Goal: Task Accomplishment & Management: Use online tool/utility

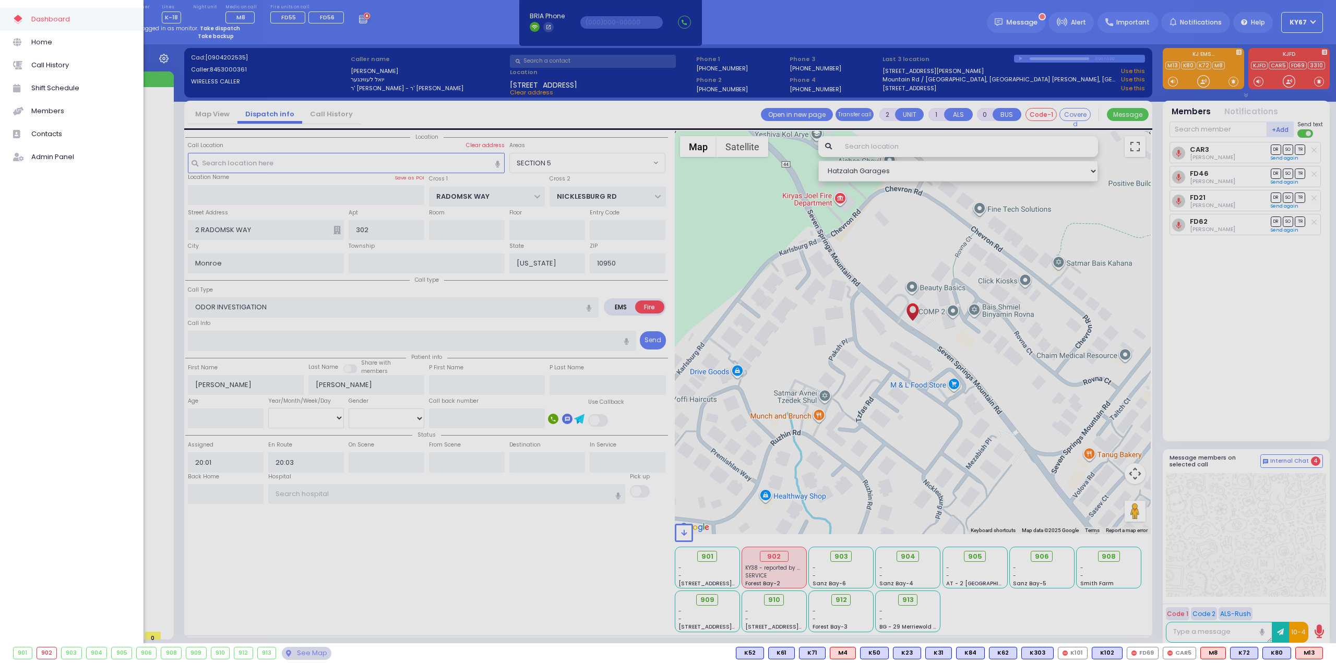
select select "SECTION 5"
select select
click at [173, 233] on div at bounding box center [668, 331] width 1336 height 663
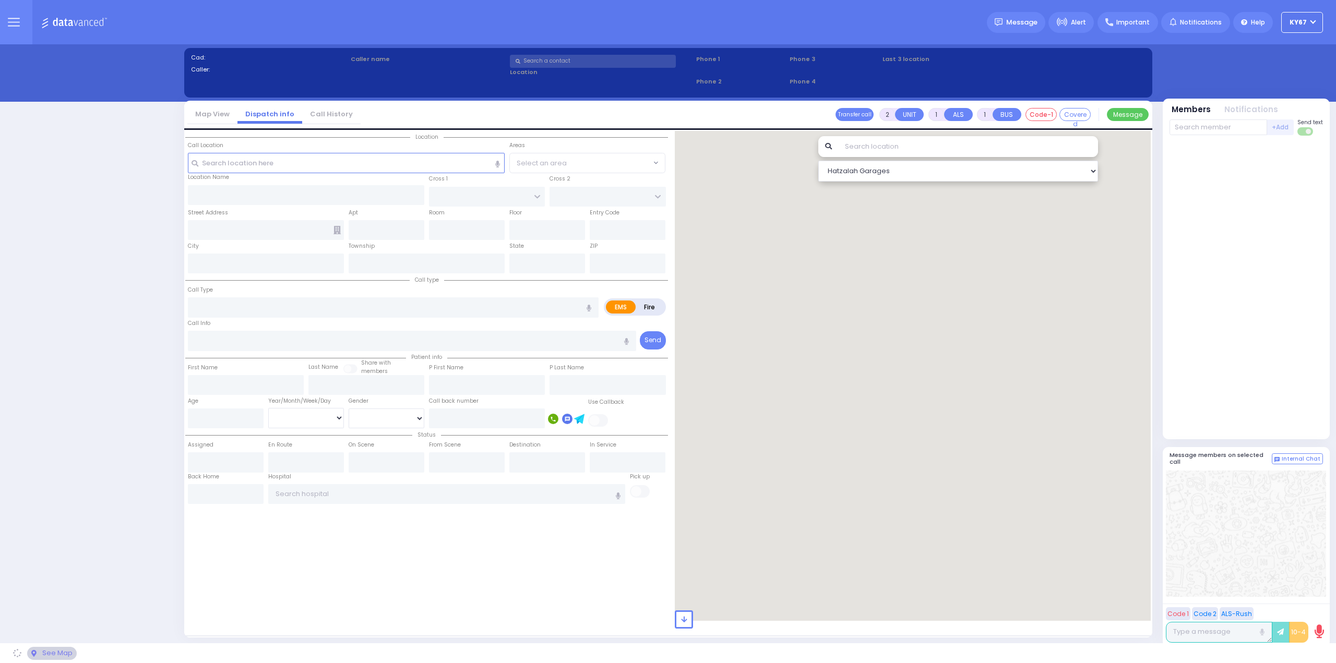
select select "9"
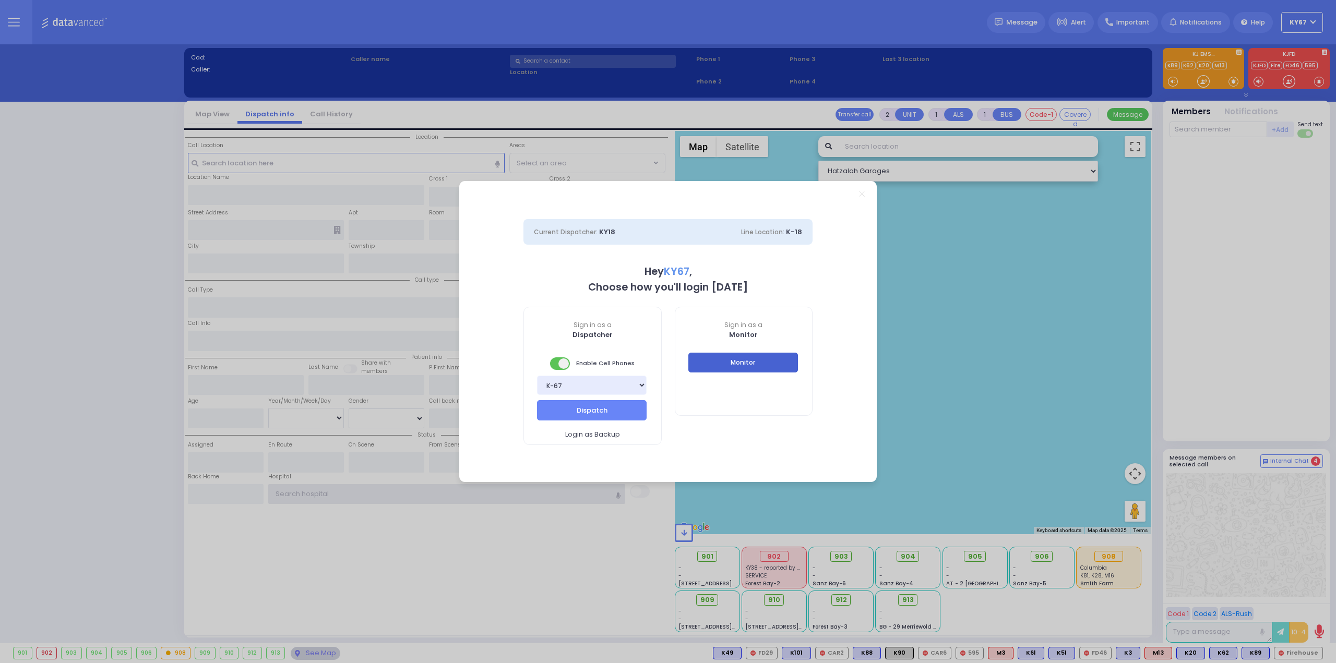
type input "Ky67"
click at [742, 368] on button "Monitor" at bounding box center [743, 363] width 110 height 20
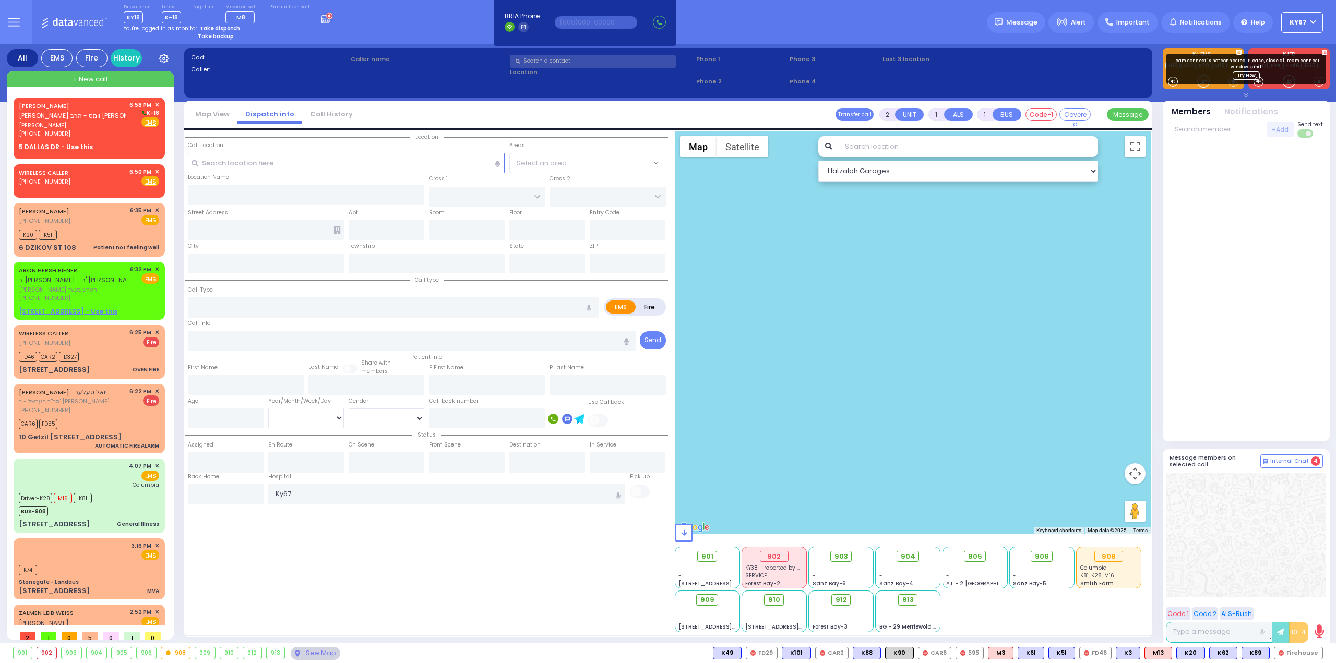
click at [497, 588] on div "Location State ZIP" at bounding box center [426, 382] width 483 height 502
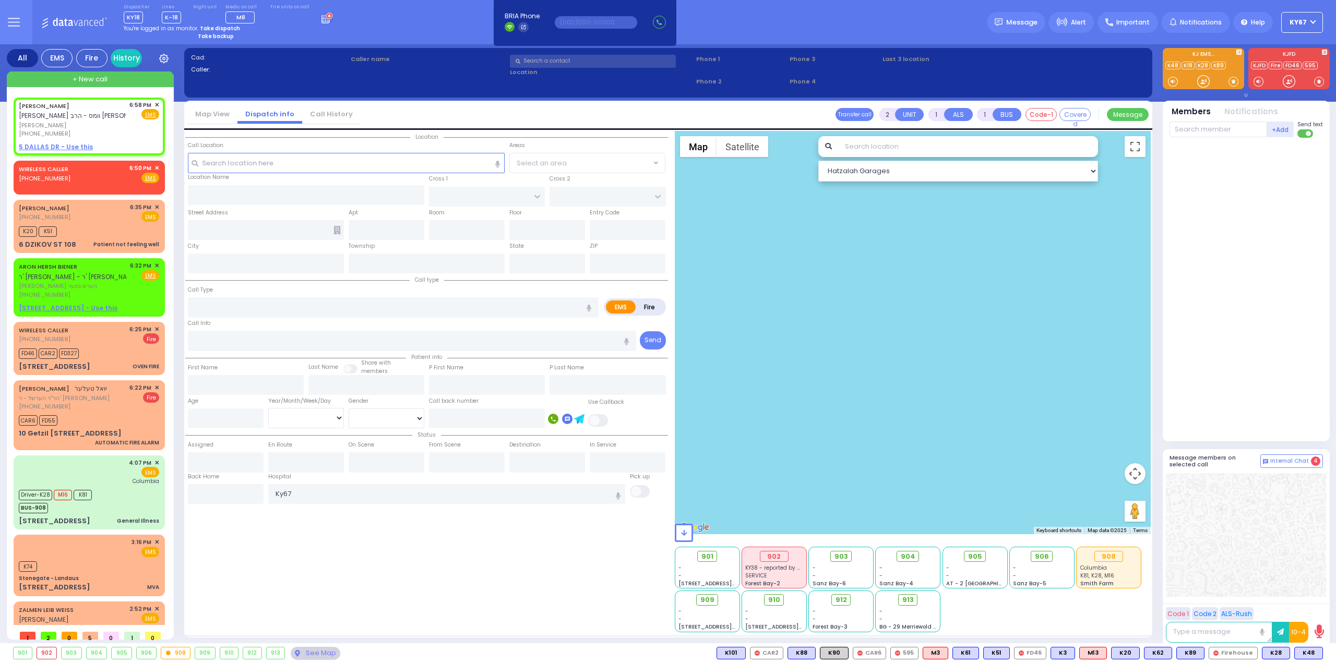
select select
radio input "true"
type input "CHAIM MAYER"
type input "HAGER"
select select
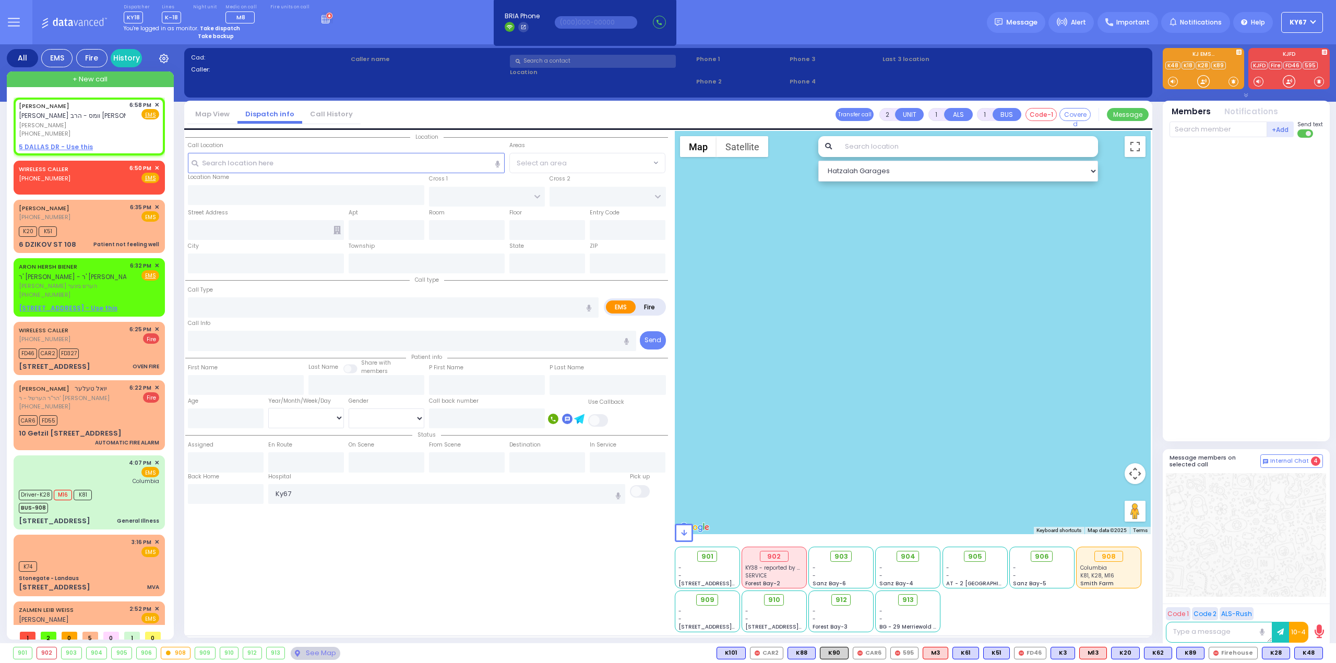
type input "18:58"
select select "Hatzalah Garages"
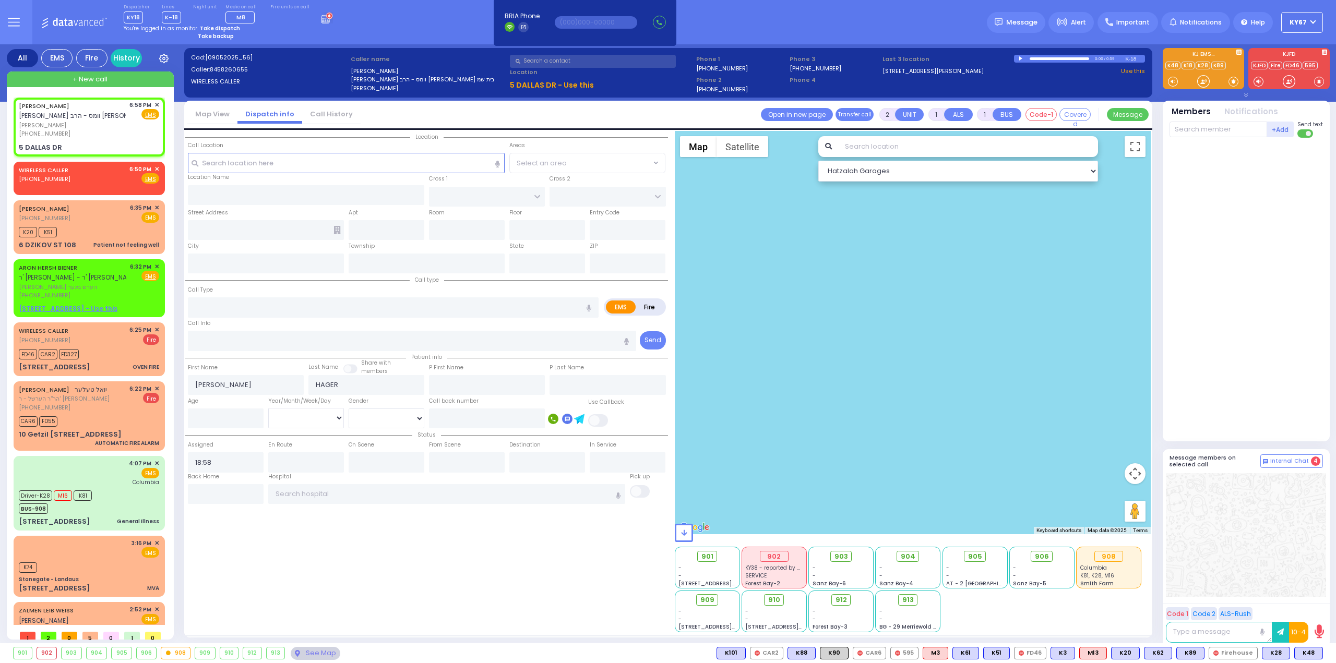
select select
radio input "true"
select select
select select "Hatzalah Garages"
type input "DUELK AVE"
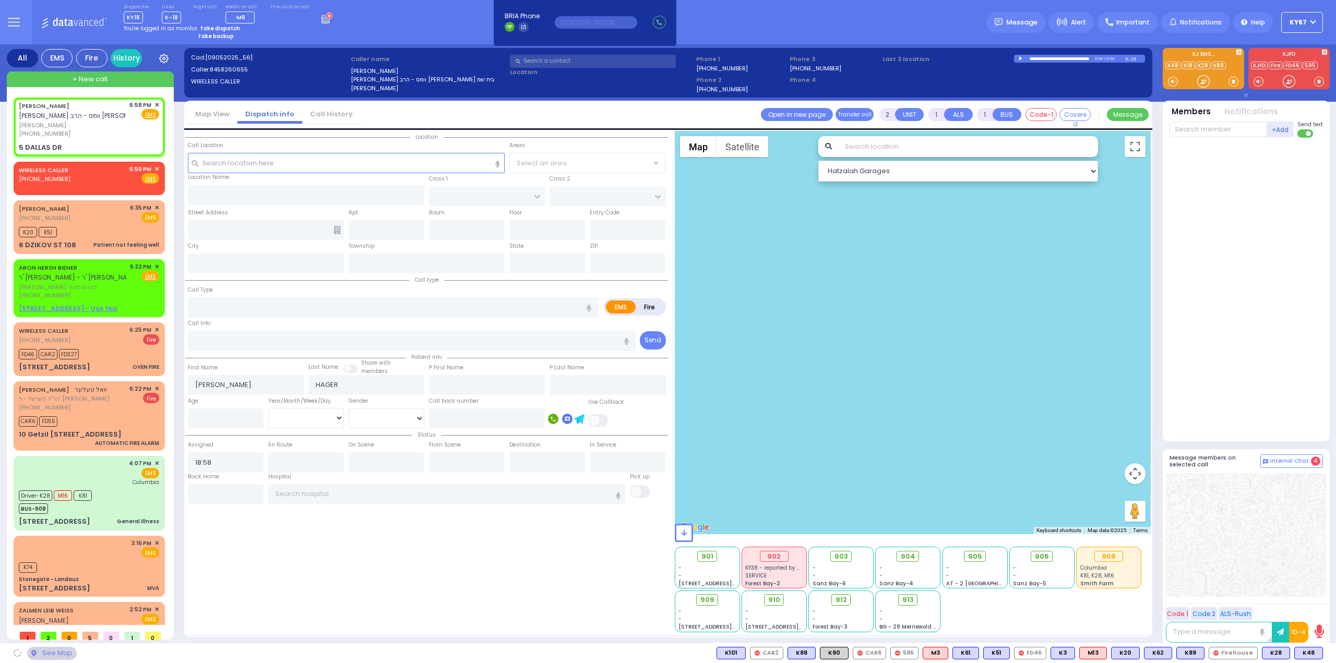
type input "PINE HILL RD"
type input "5 DALLAS DR"
type input "Monroe"
type input "New York"
type input "10950"
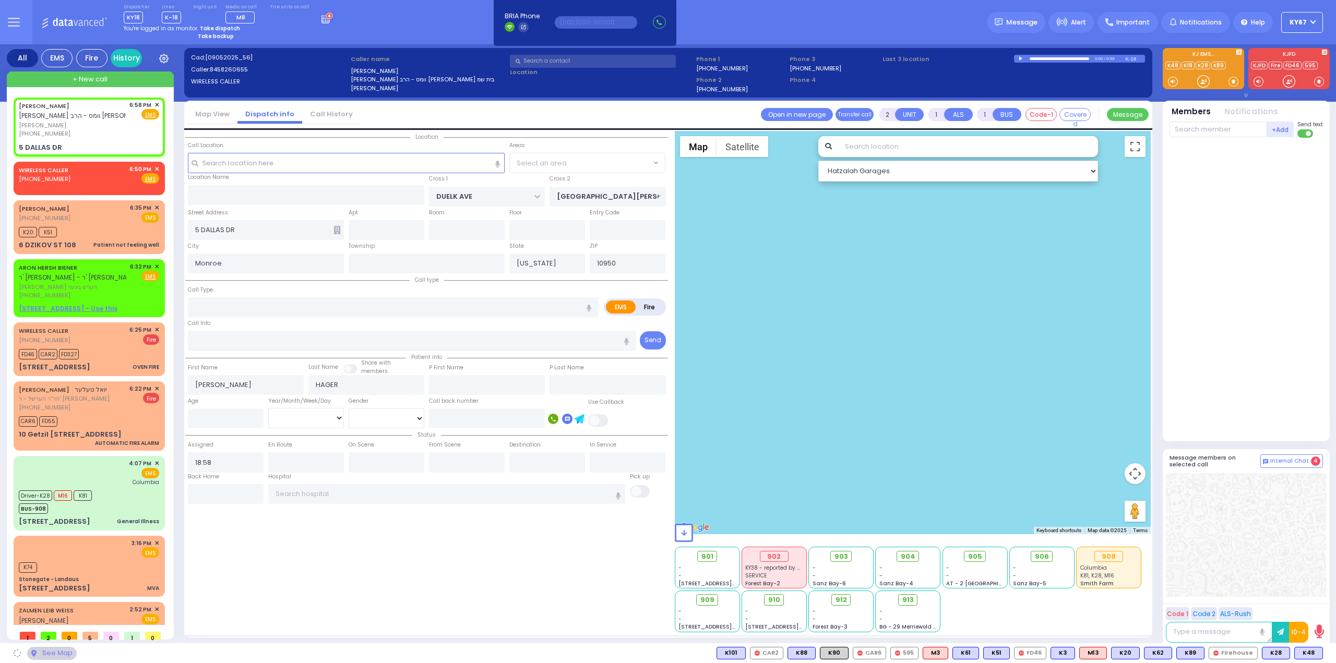
select select "BLOOMING GROVE"
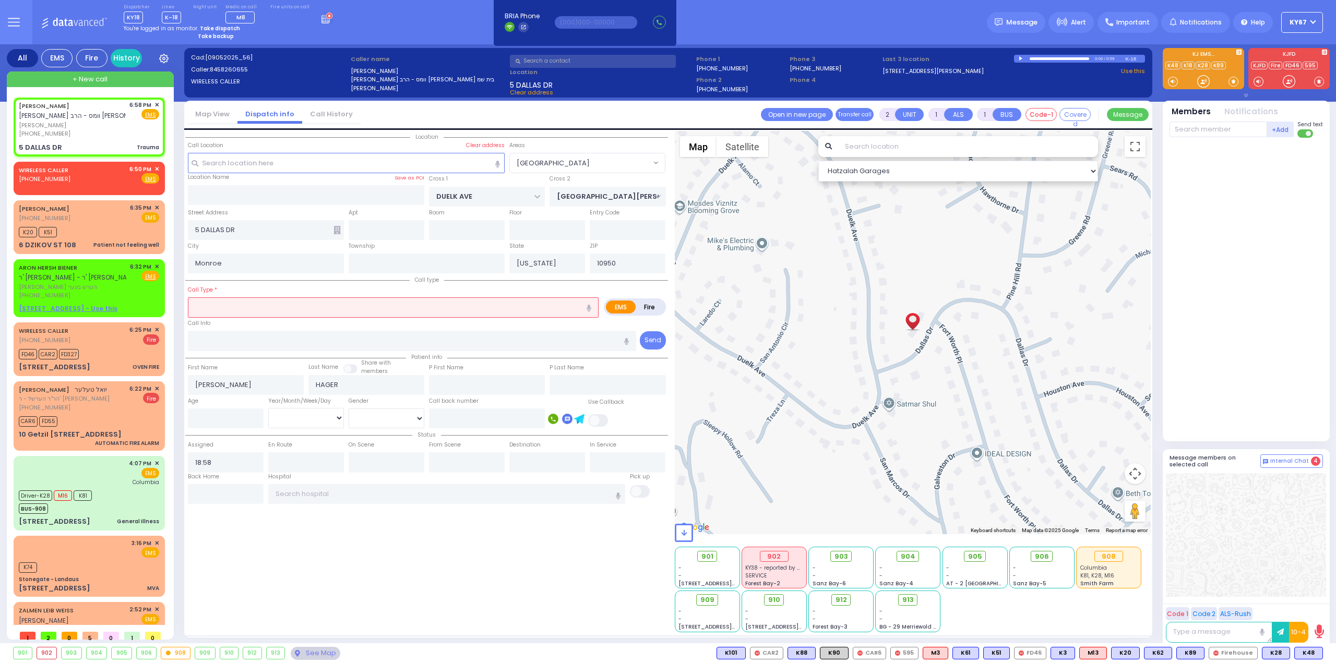
type input "0"
select select
type input "Trauma"
radio input "true"
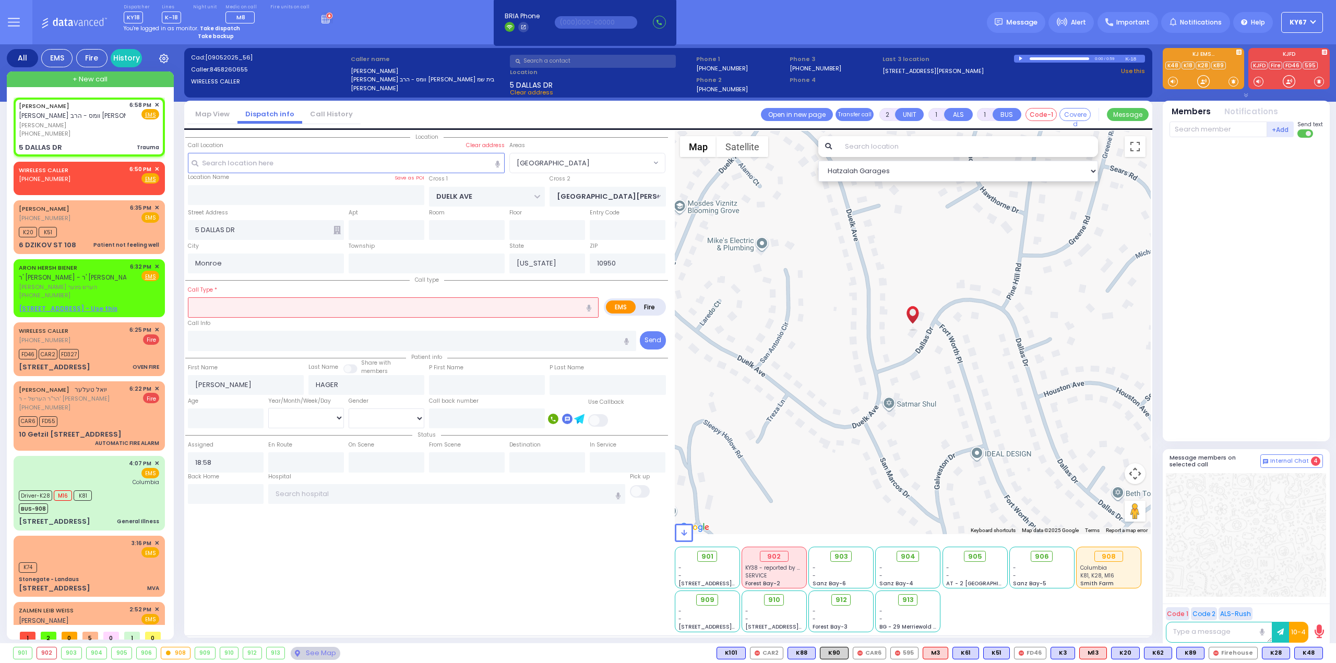
select select
select select "Hatzalah Garages"
select select "BLOOMING GROVE"
select select
radio input "true"
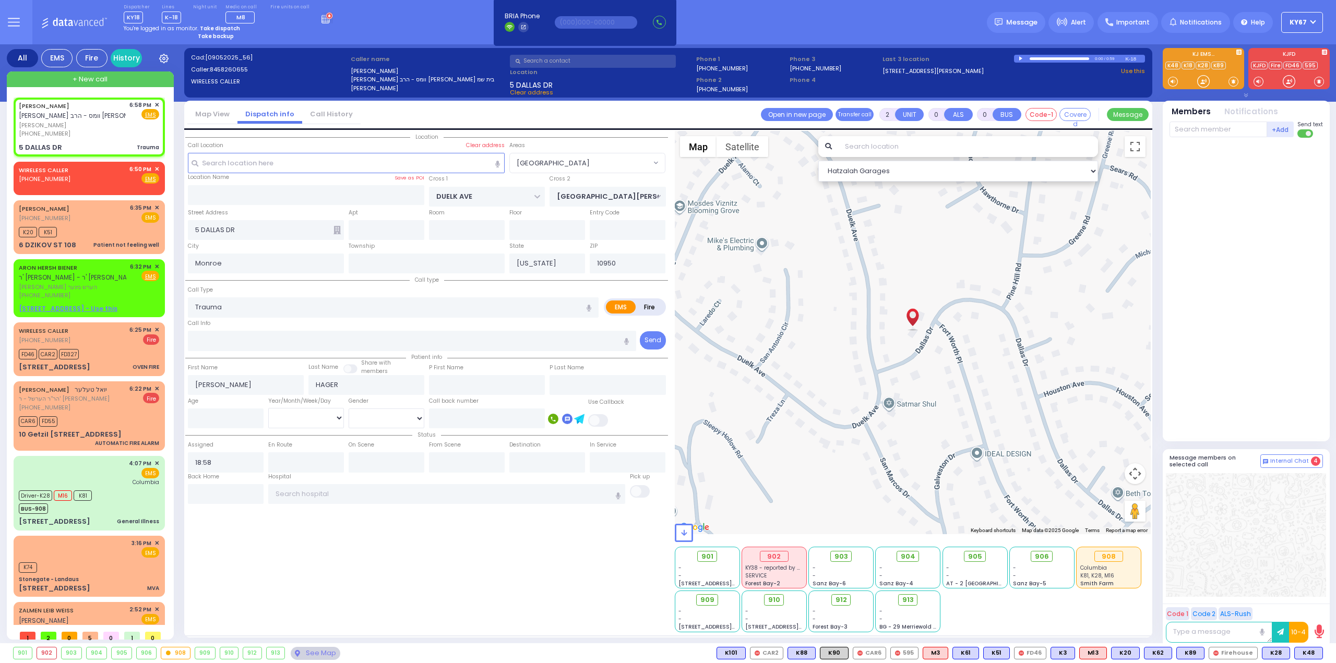
select select
type input "19:01"
select select "Hatzalah Garages"
select select "BLOOMING GROVE"
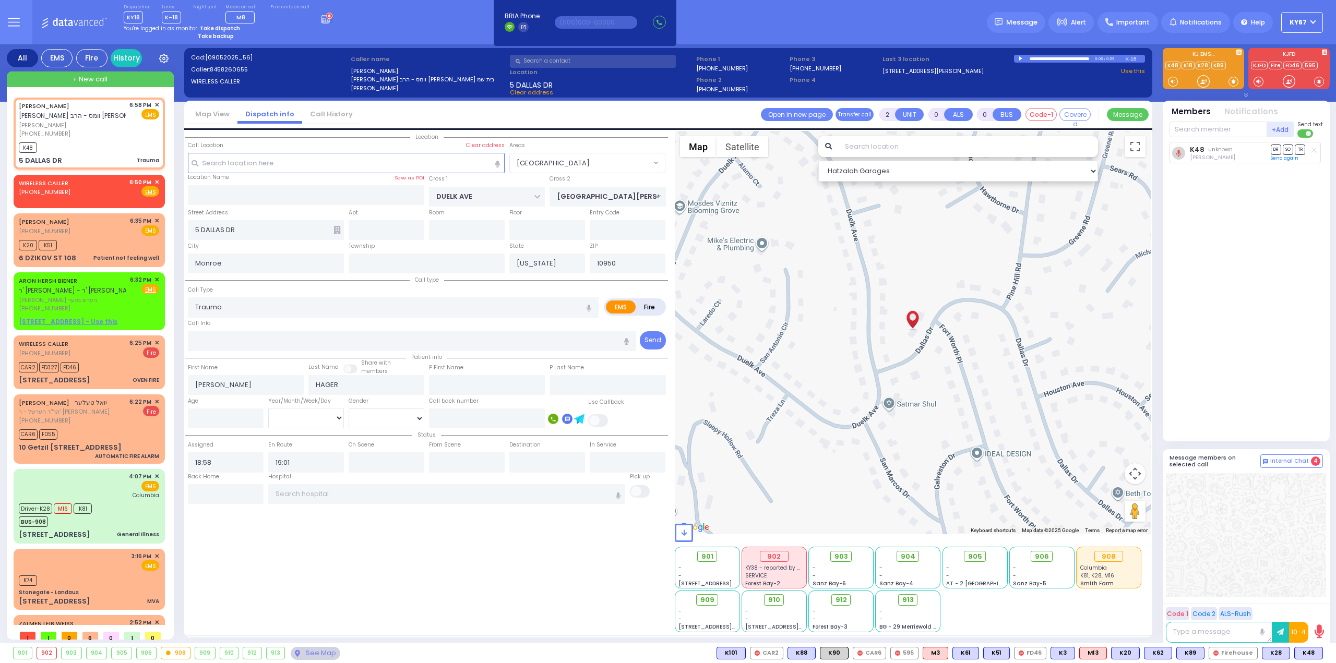
select select
radio input "true"
select select
select select "Hatzalah Garages"
select select "BLOOMING GROVE"
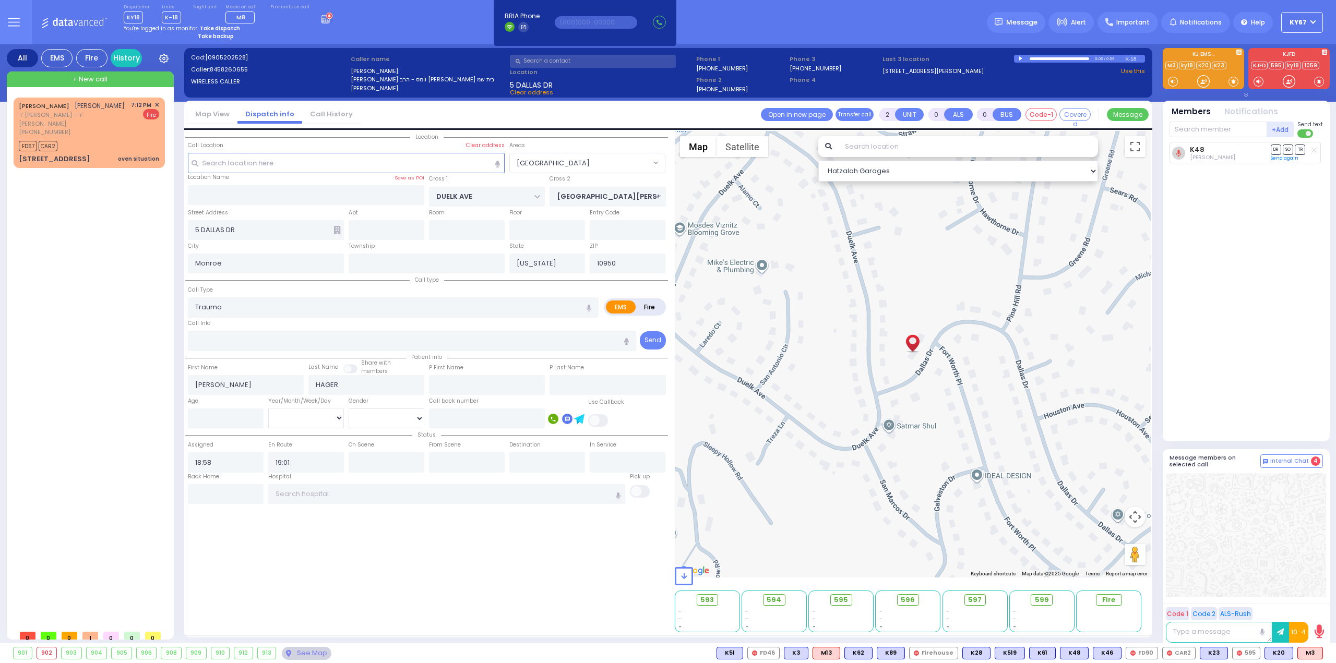
click at [321, 17] on icon at bounding box center [326, 17] width 11 height 11
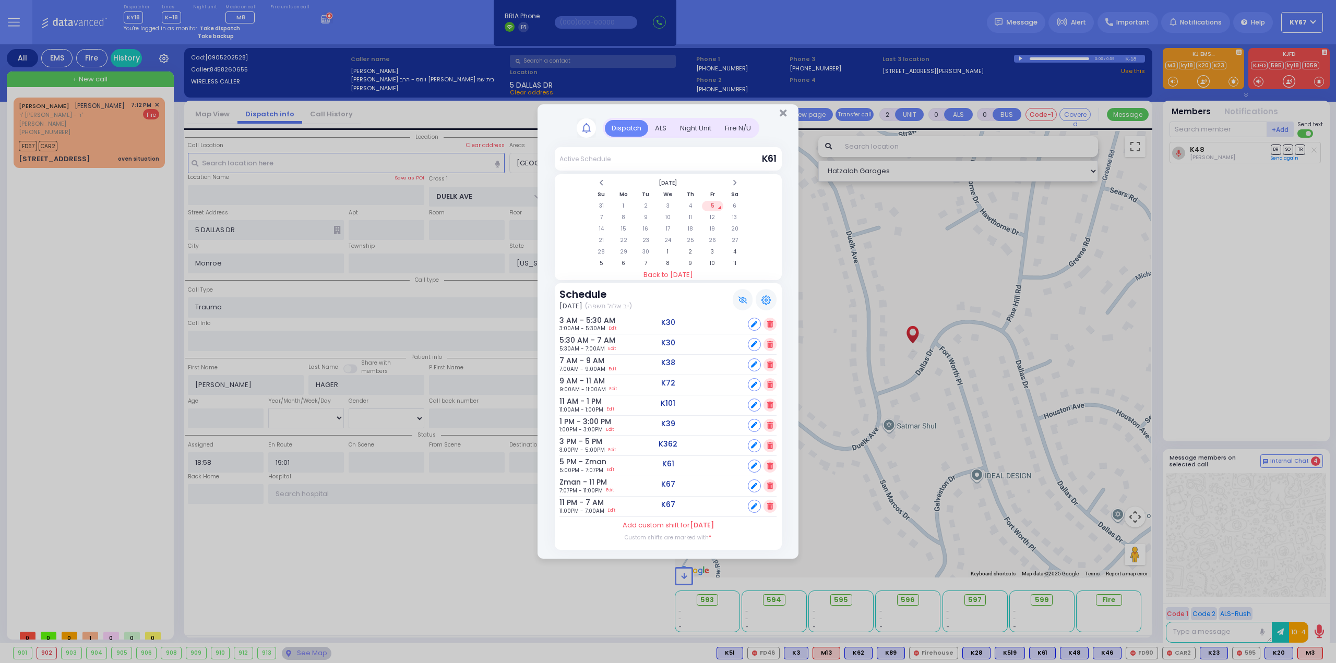
click at [788, 114] on div at bounding box center [668, 111] width 261 height 14
click at [782, 113] on icon "Close" at bounding box center [783, 113] width 7 height 10
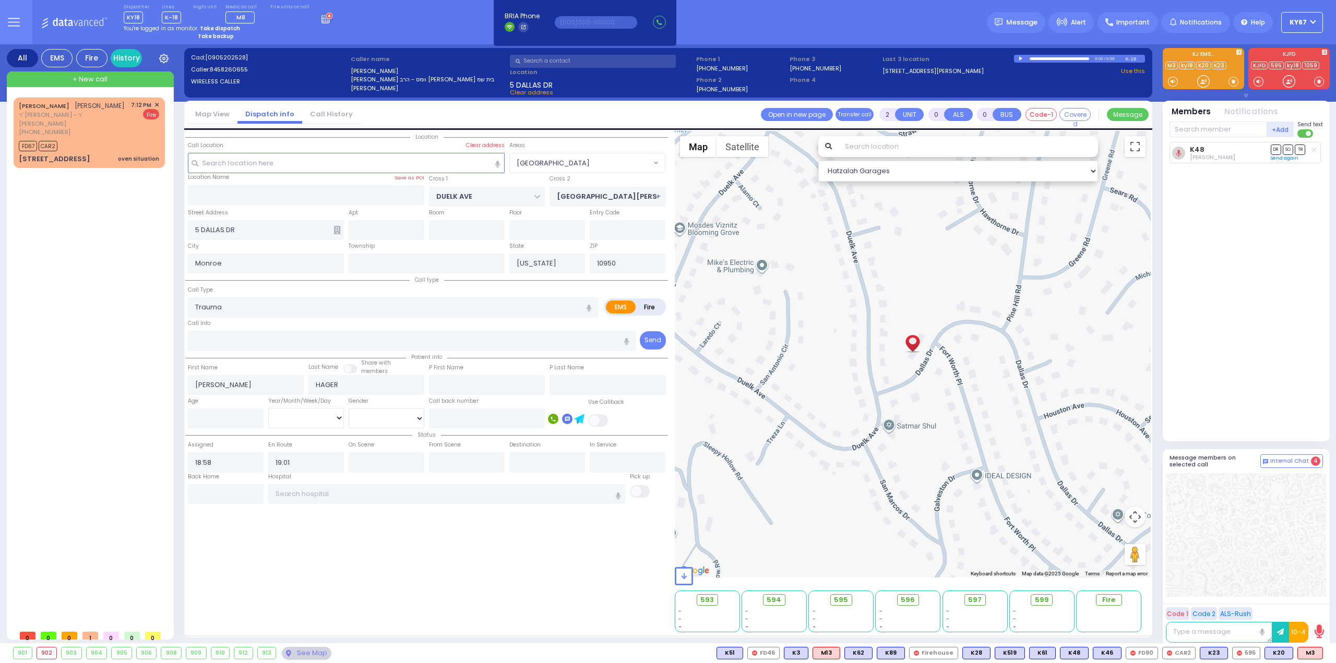
click at [218, 25] on strong "Take dispatch" at bounding box center [220, 29] width 40 height 8
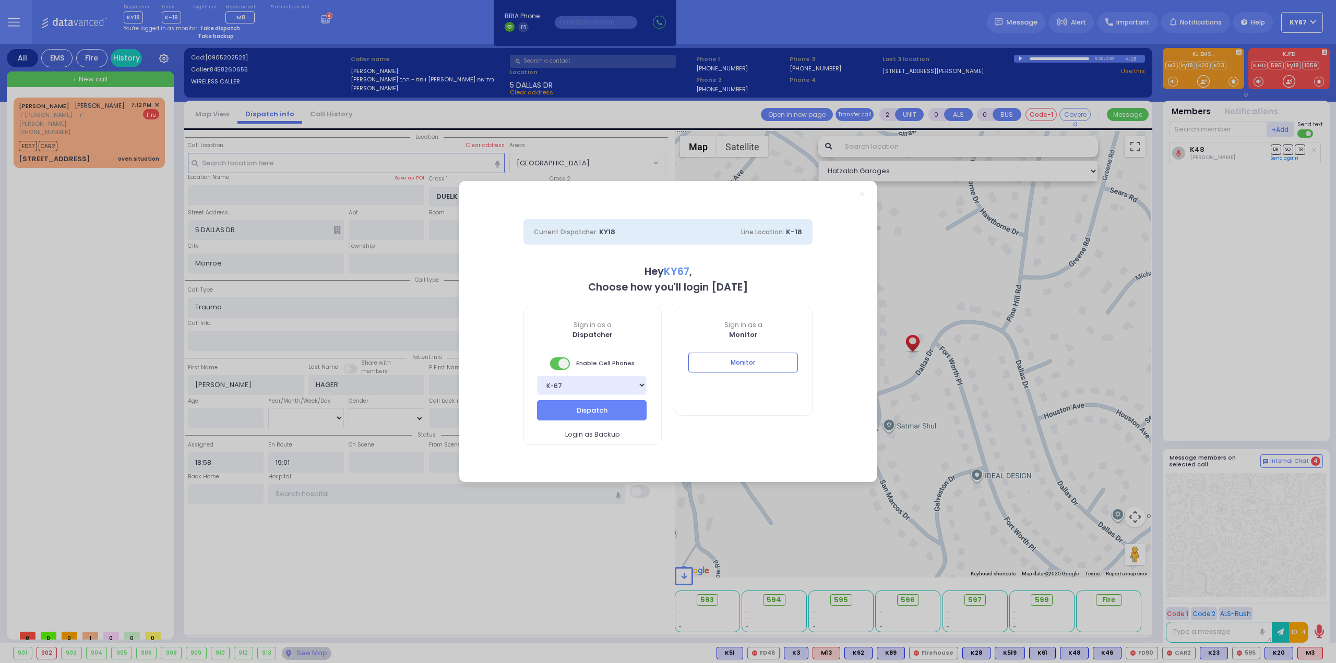
select select "9"
click at [595, 409] on button "Dispatch" at bounding box center [592, 410] width 110 height 20
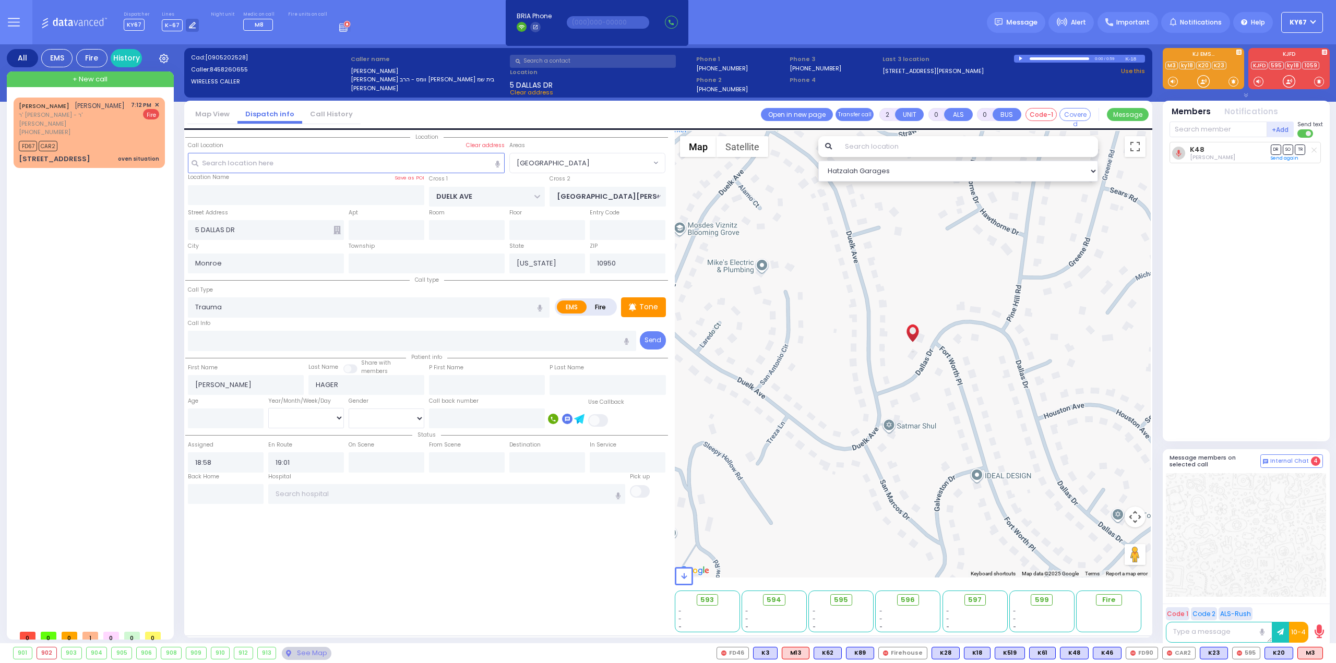
click at [1261, 383] on div "K48 Shia Lieberman DR SO TR" at bounding box center [1248, 287] width 156 height 291
click at [521, 561] on div "Location All areas" at bounding box center [426, 382] width 483 height 502
click at [157, 104] on span "✕" at bounding box center [156, 105] width 5 height 9
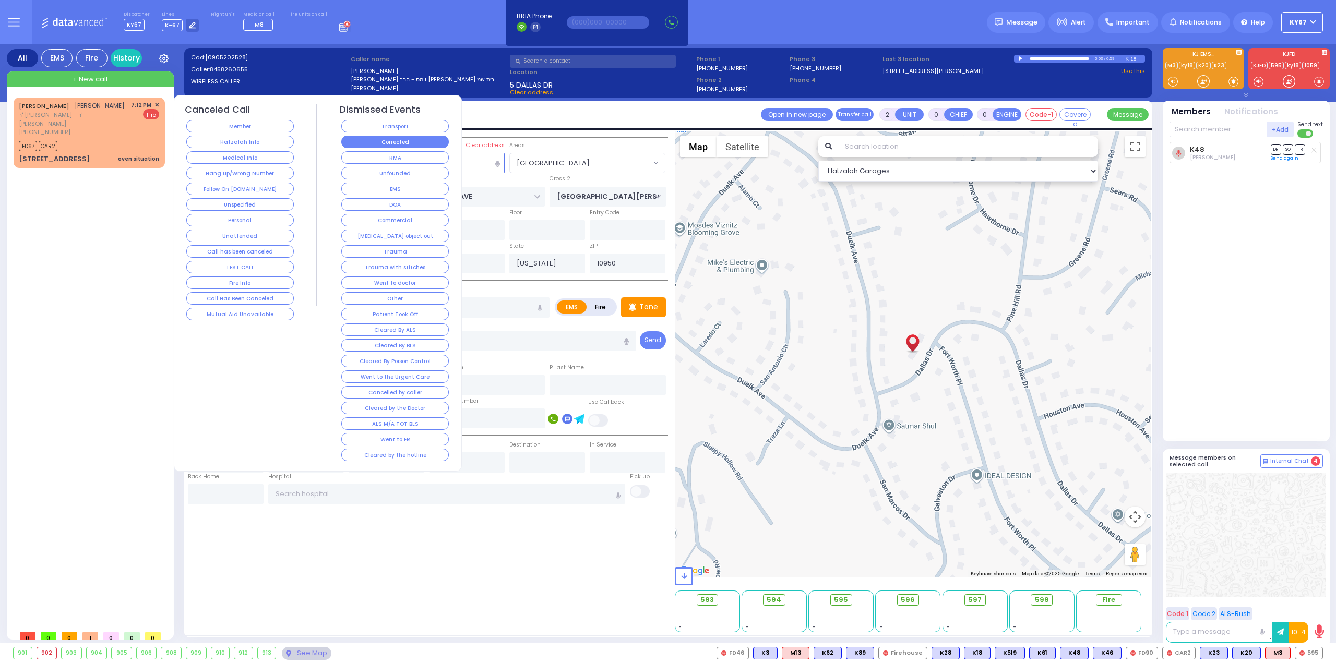
click at [409, 146] on button "Corrected" at bounding box center [395, 142] width 108 height 13
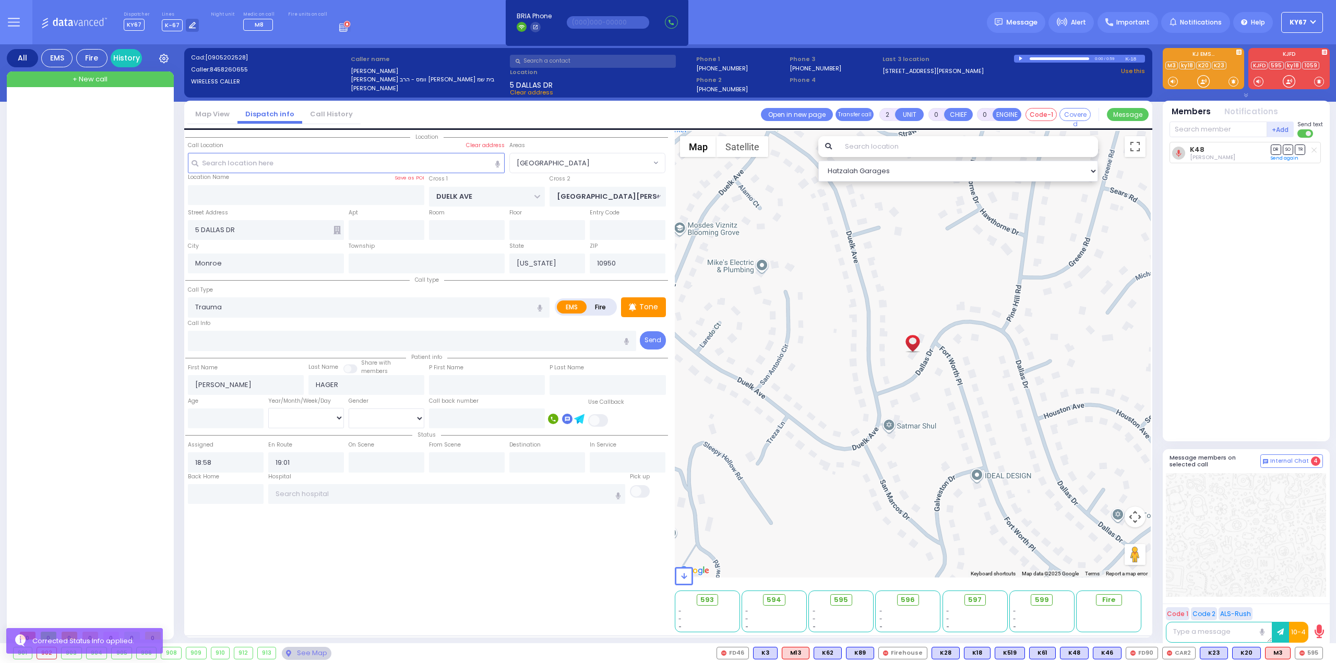
click at [11, 20] on icon at bounding box center [14, 22] width 12 height 12
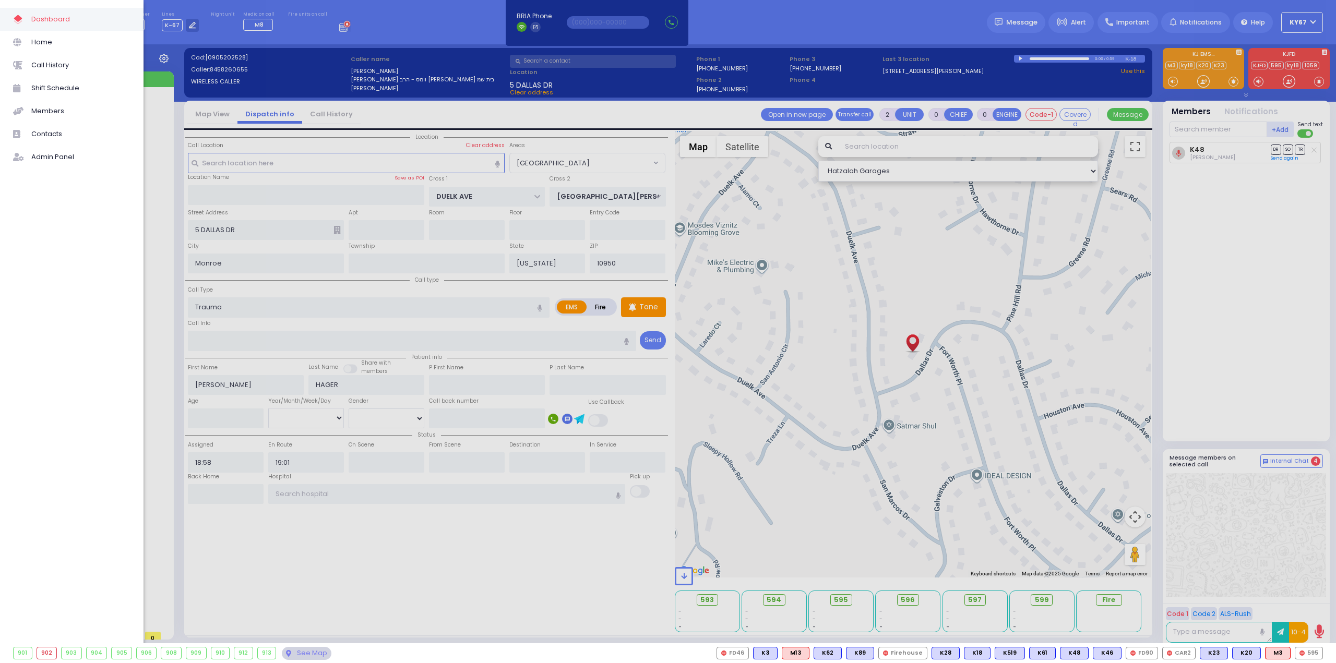
click at [325, 28] on div at bounding box center [668, 331] width 1336 height 663
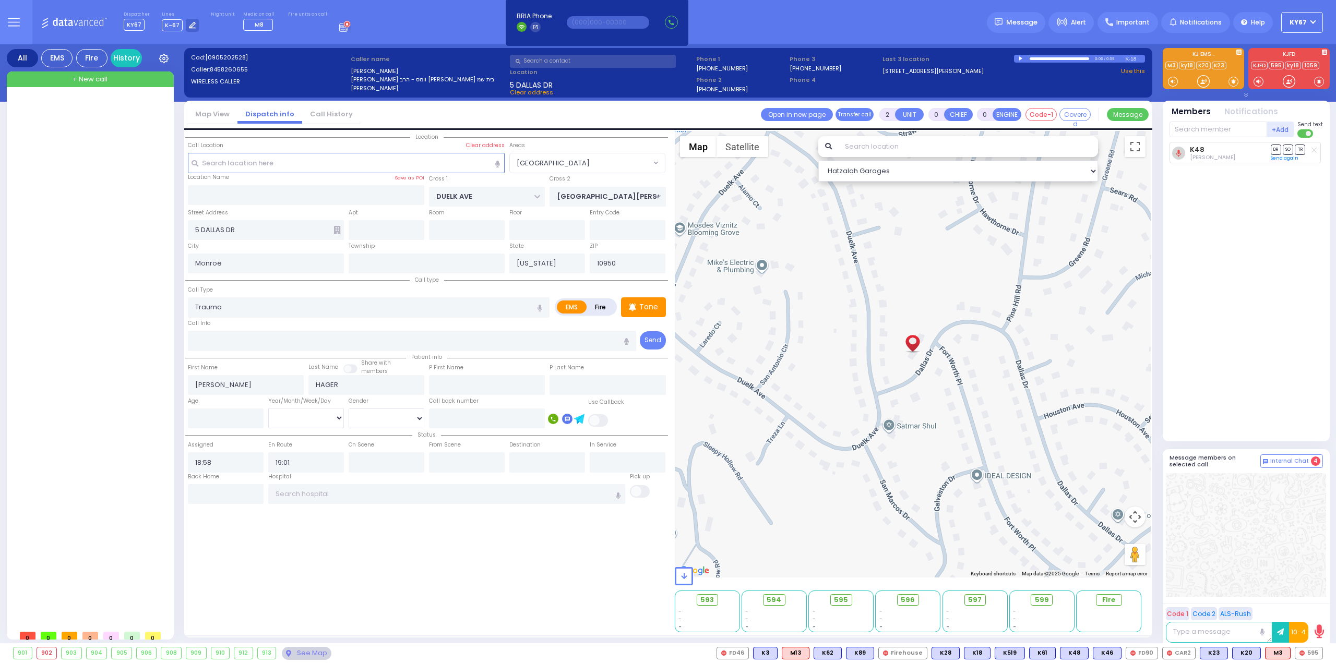
click at [339, 27] on icon at bounding box center [344, 25] width 11 height 11
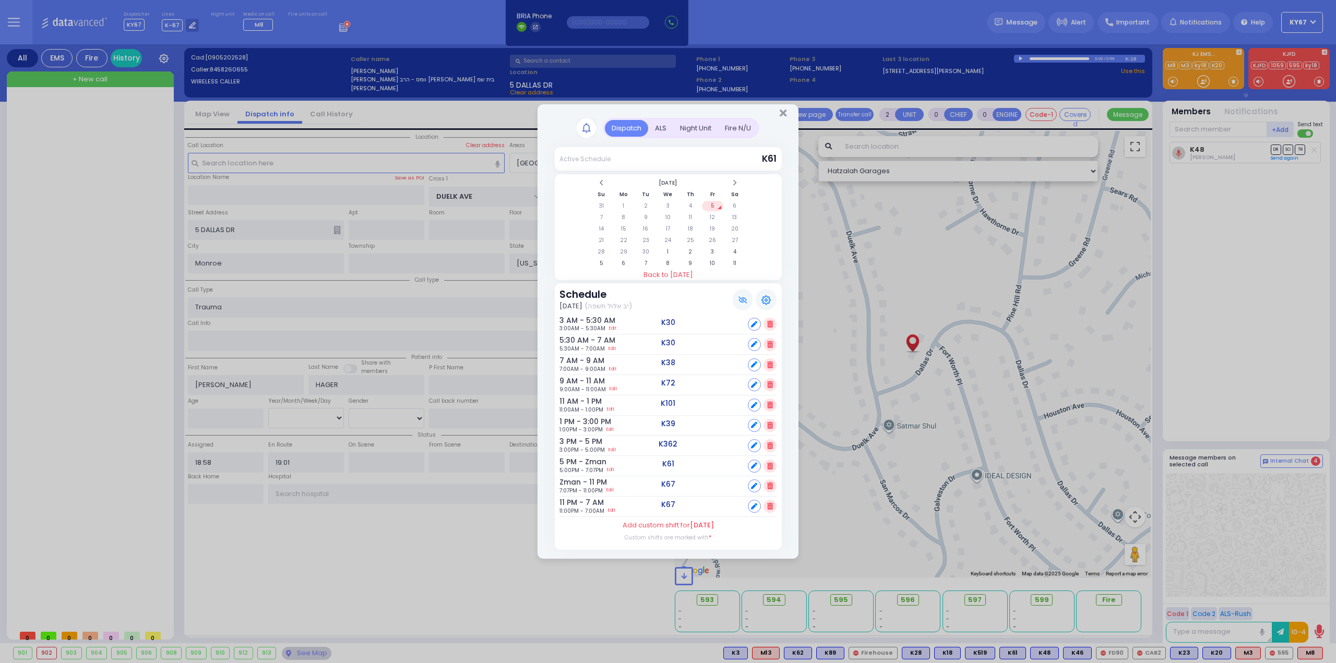
click at [742, 127] on div "Fire N/U" at bounding box center [738, 128] width 40 height 17
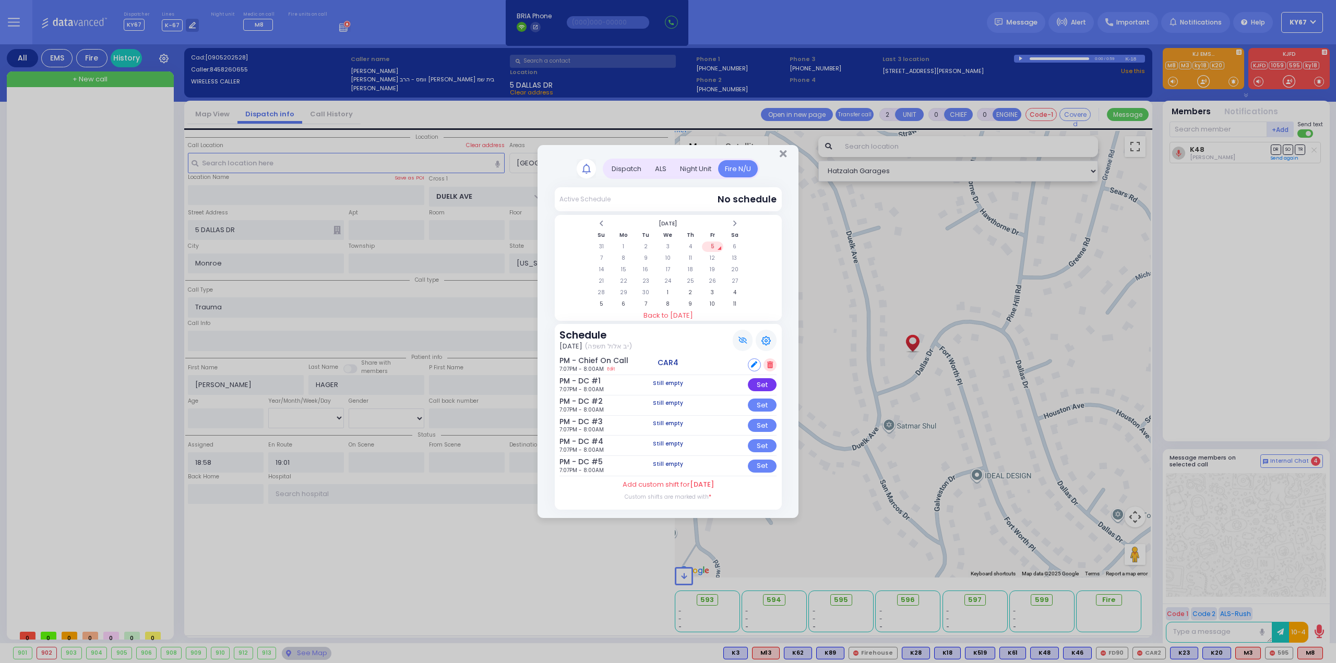
click at [761, 386] on div "Set" at bounding box center [762, 384] width 29 height 13
select select
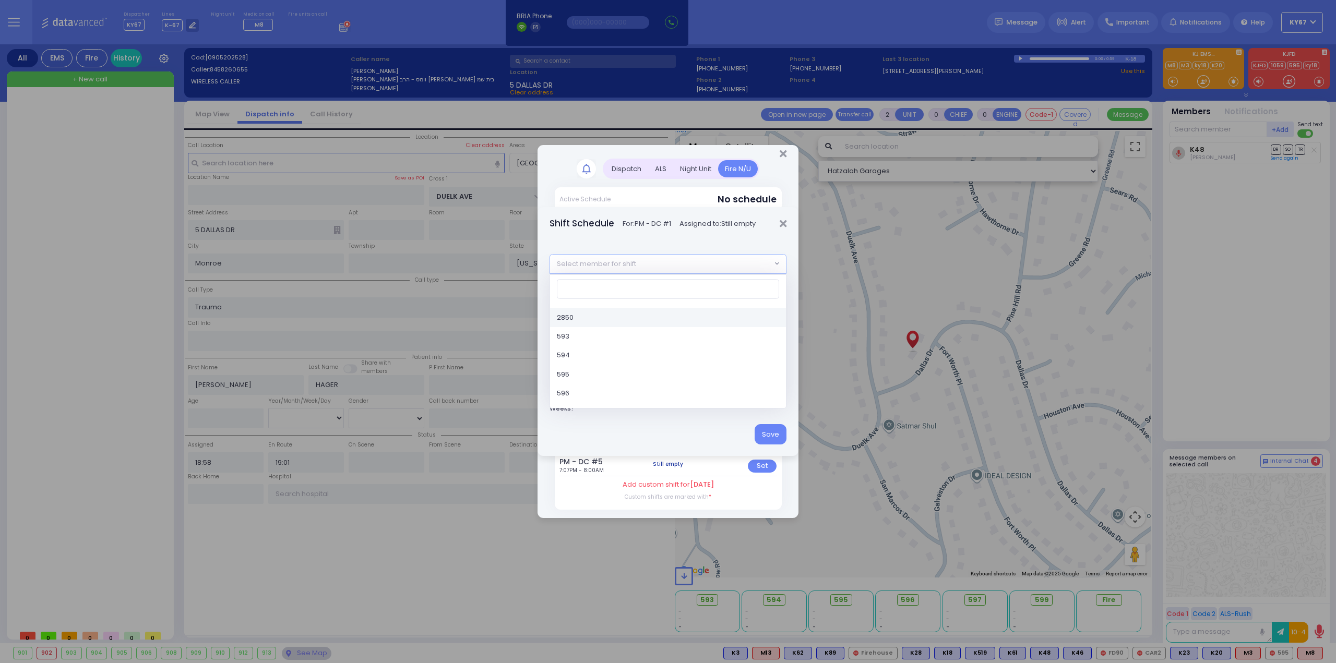
click at [634, 261] on span "Select member for shift" at bounding box center [596, 264] width 79 height 10
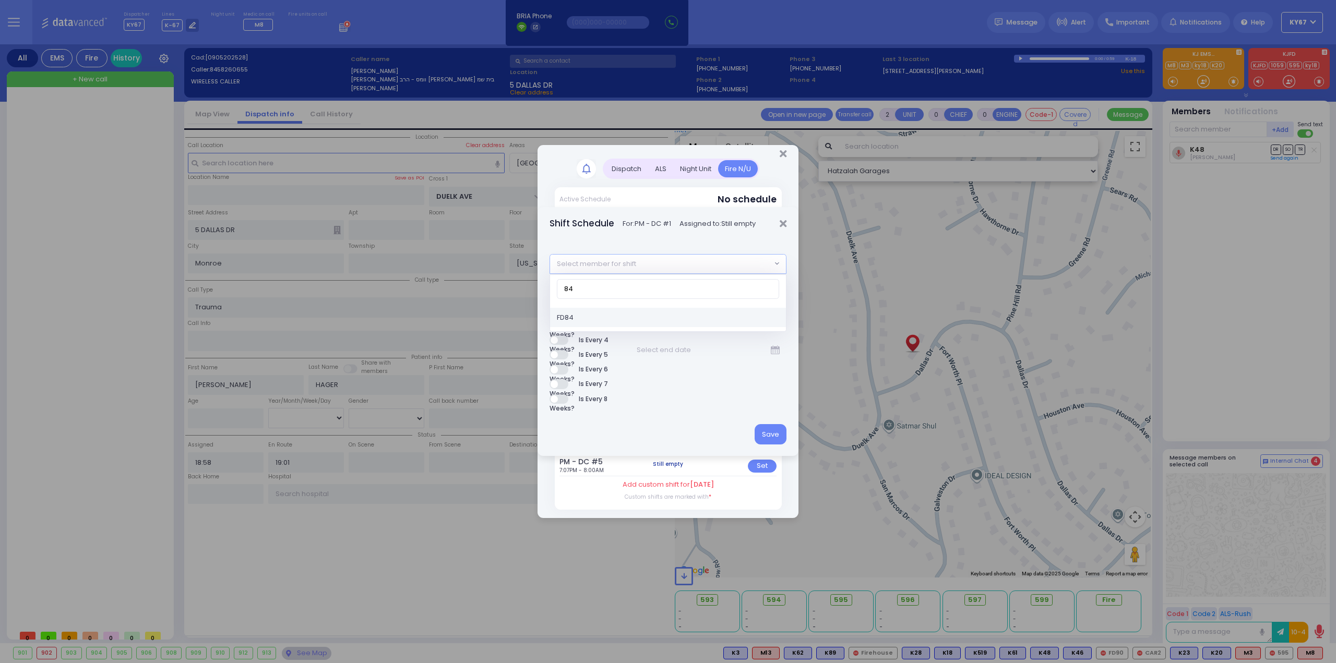
type input "84"
select select "e9ad1ad7-e471-4105-a88f-2e8b1f23f829"
click at [782, 433] on button "Save" at bounding box center [771, 434] width 32 height 20
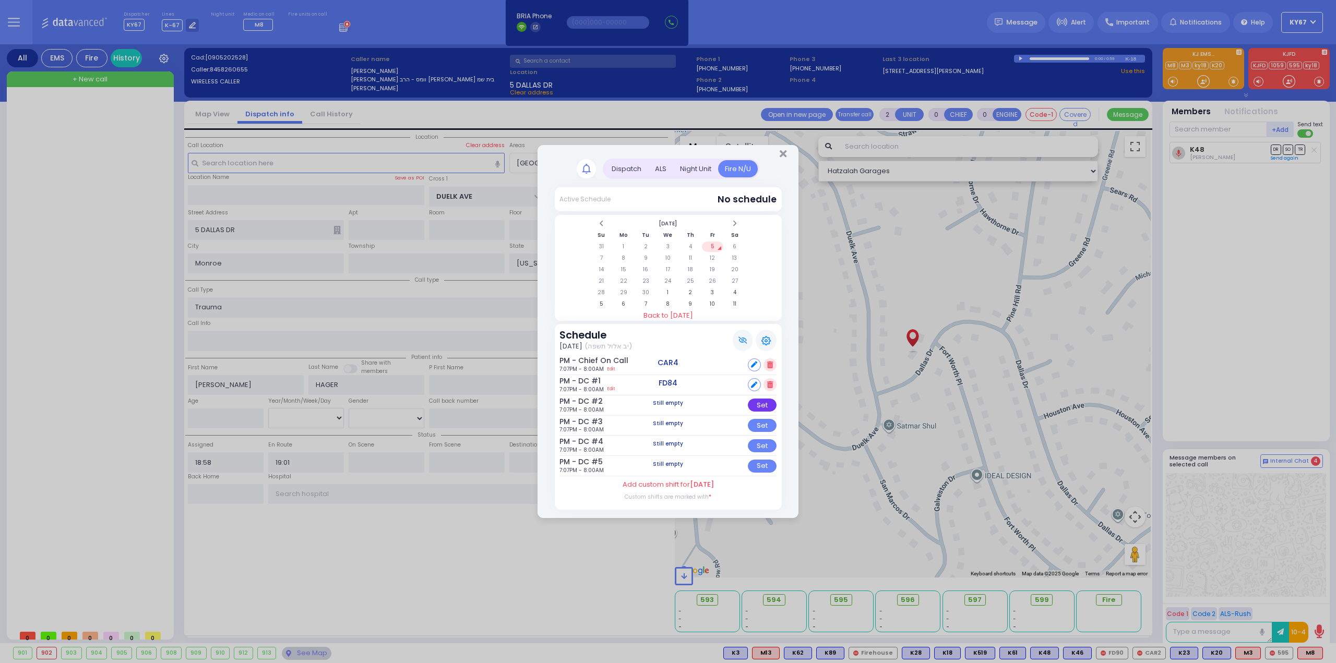
click at [768, 408] on div "Set" at bounding box center [762, 405] width 29 height 13
select select
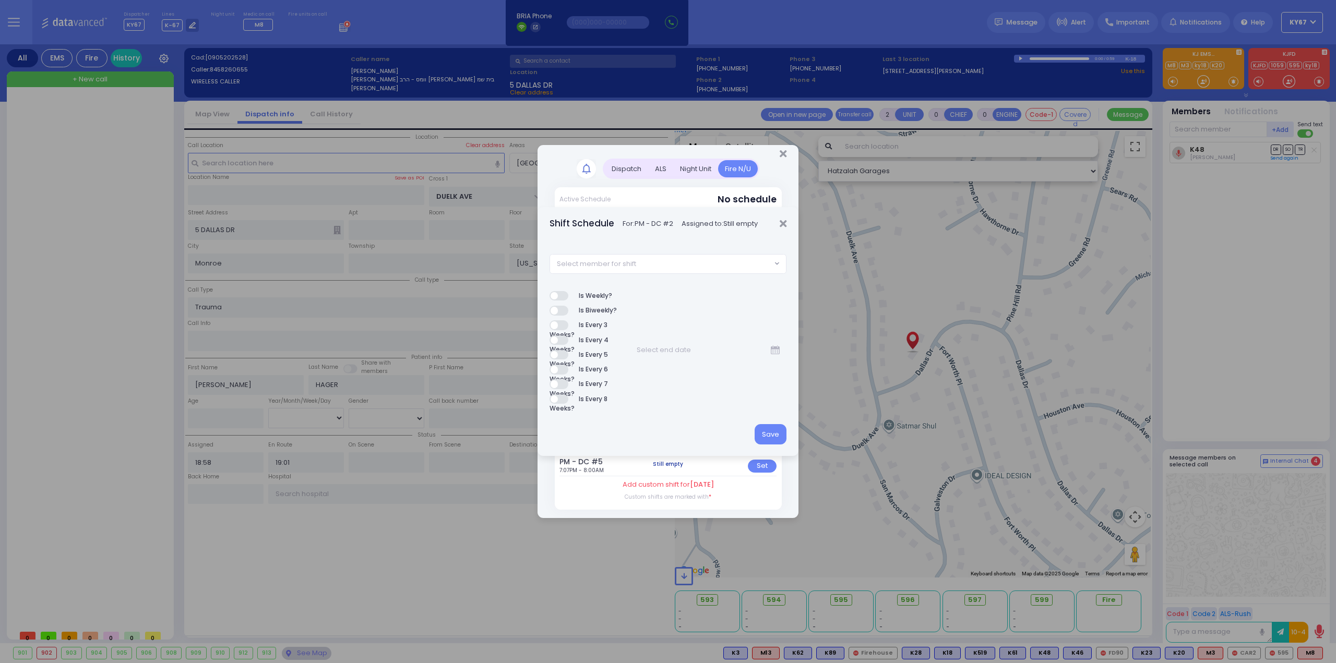
click at [683, 264] on span "Select member for shift" at bounding box center [661, 264] width 222 height 19
type input "85"
select select "f0e77f2f-92c9-46f6-b2fe-e32e8d523598"
click at [778, 436] on button "Save" at bounding box center [771, 434] width 32 height 20
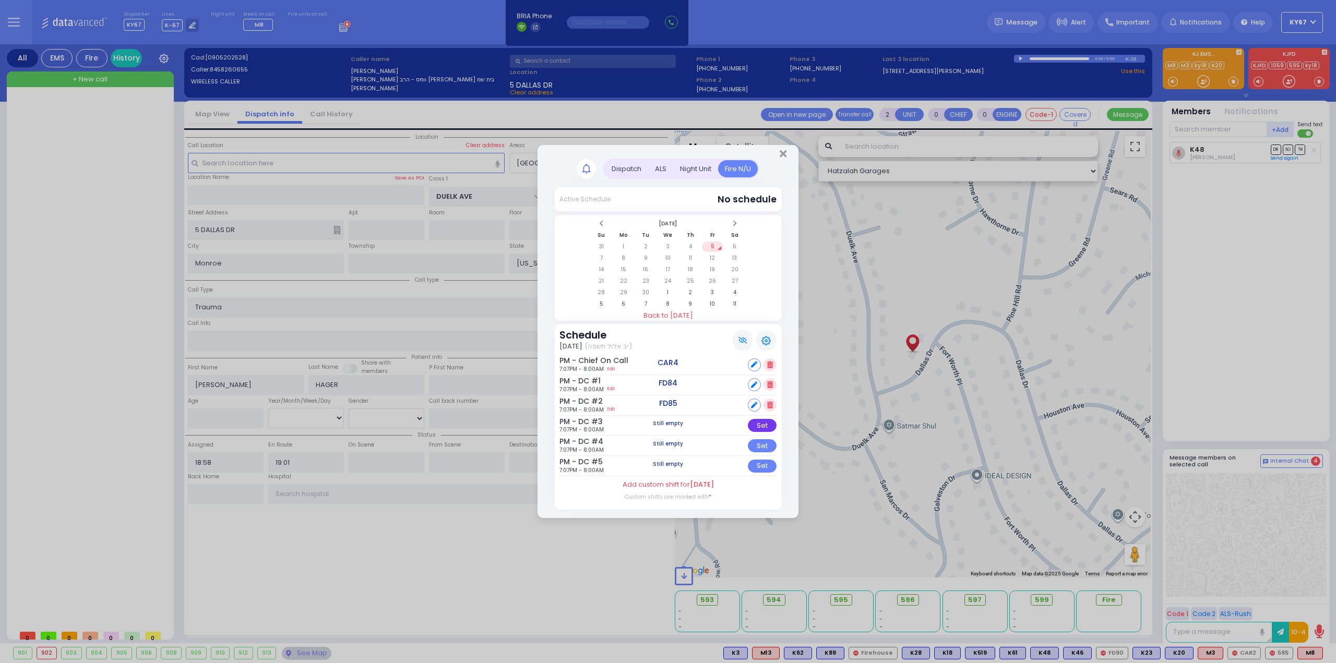
click at [761, 427] on div "Set" at bounding box center [762, 425] width 29 height 13
select select
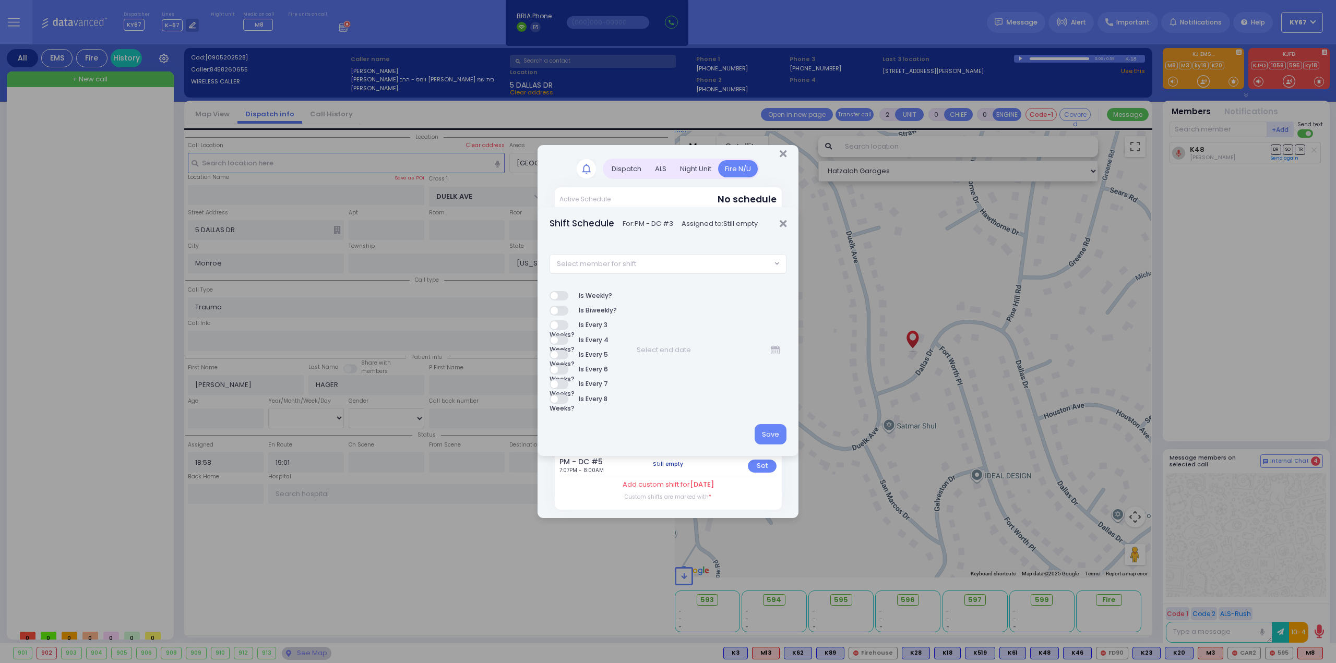
click at [618, 255] on span "Select member for shift" at bounding box center [661, 264] width 222 height 19
type input "86"
select select "729172e9-b5e2-4356-98c6-520ae49ee82b"
click at [772, 437] on button "Save" at bounding box center [771, 434] width 32 height 20
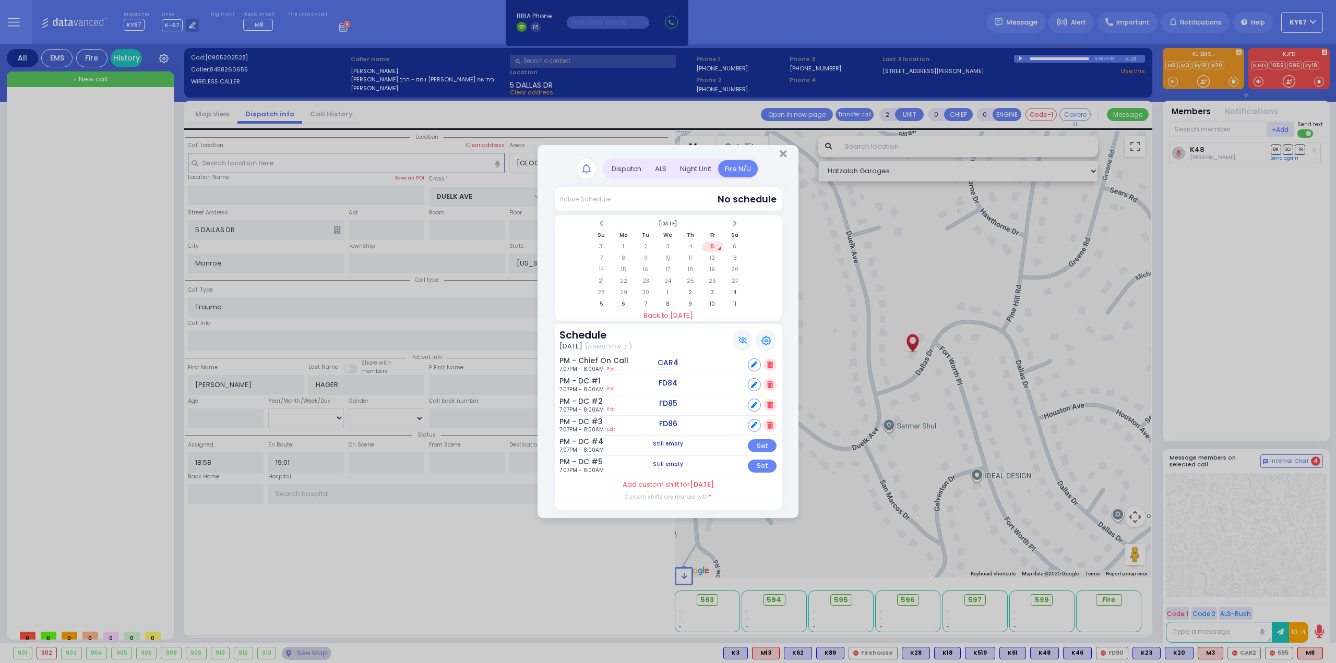
drag, startPoint x: 763, startPoint y: 450, endPoint x: 721, endPoint y: 394, distance: 70.6
click at [763, 450] on div "Set" at bounding box center [762, 445] width 29 height 13
select select
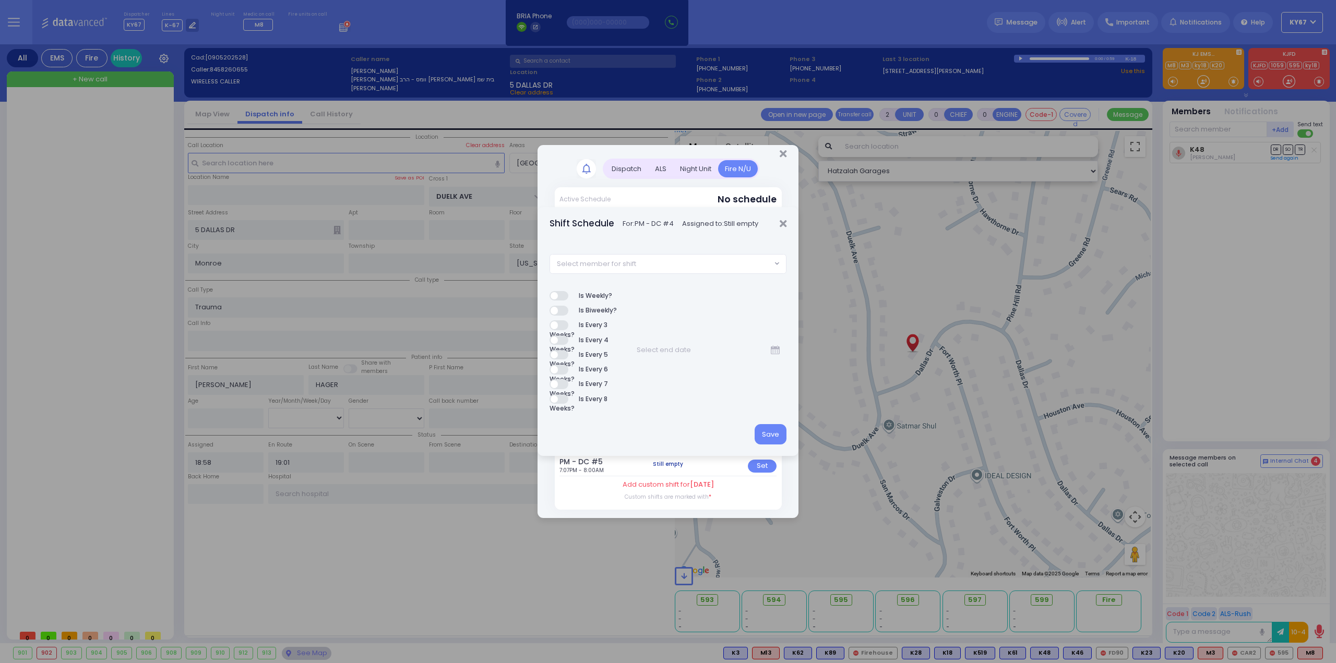
click at [676, 257] on span "Select member for shift" at bounding box center [661, 264] width 222 height 19
type input "87"
select select "99a39533-c11b-49cc-8ae2-c51c405957c4"
click at [777, 435] on button "Save" at bounding box center [771, 434] width 32 height 20
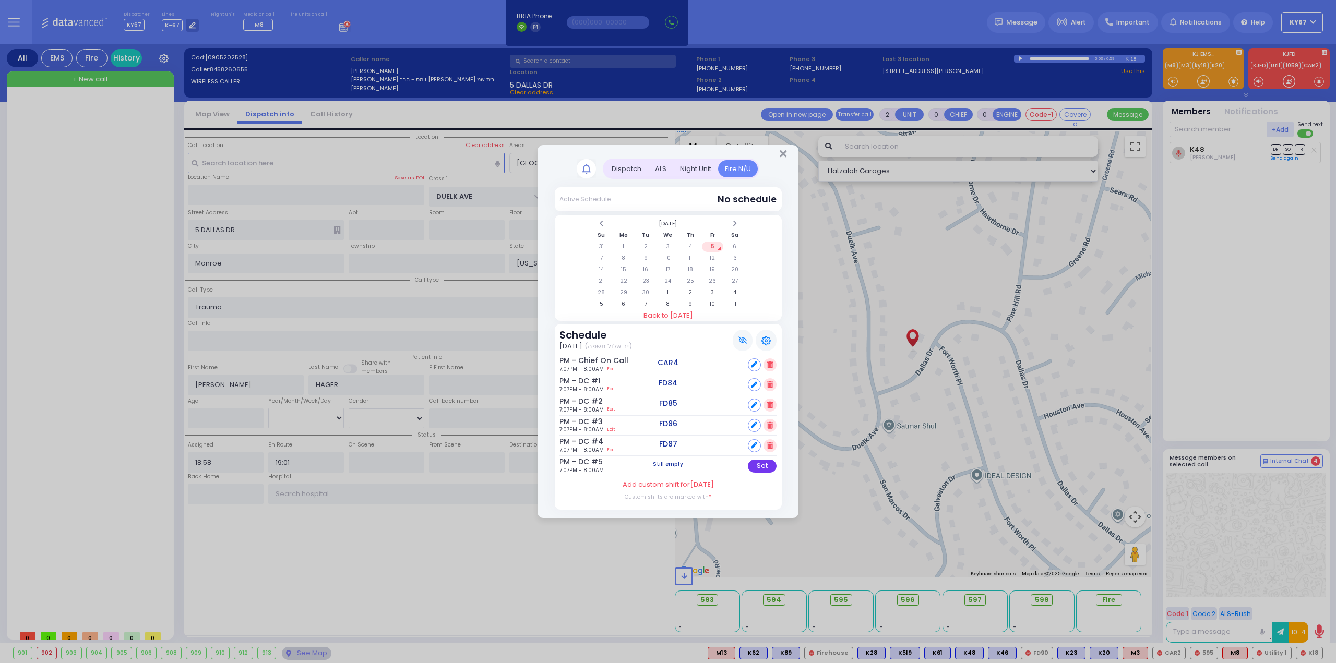
click at [760, 464] on div "Set" at bounding box center [762, 466] width 29 height 13
select select
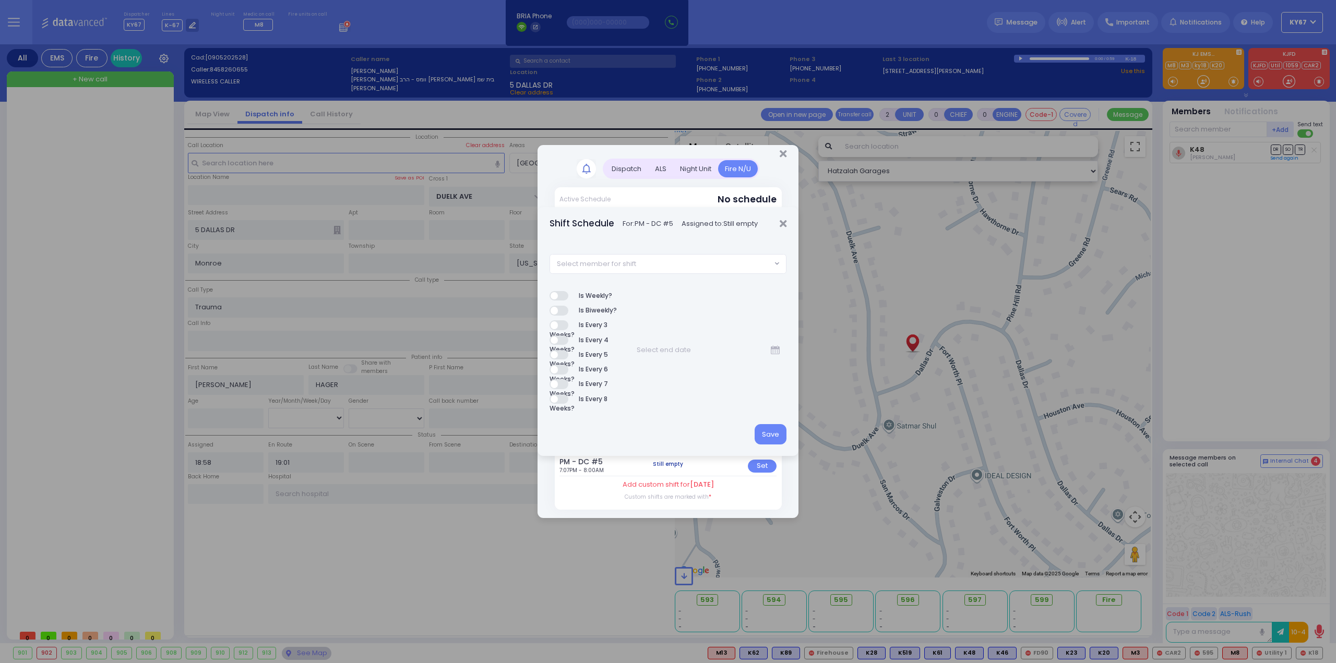
click at [674, 264] on span "Select member for shift" at bounding box center [661, 264] width 222 height 19
type input "90"
select select "691b4a89-5291-458e-0de5-540a2025ff42"
click at [772, 436] on button "Save" at bounding box center [771, 434] width 32 height 20
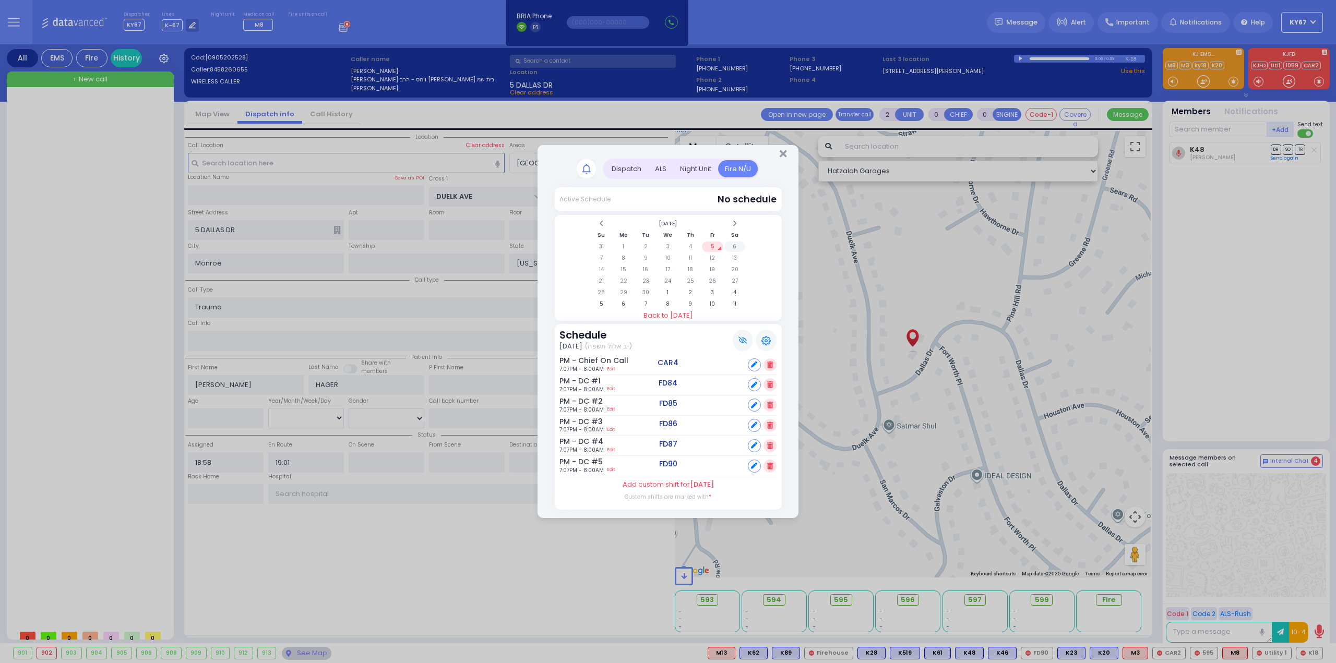
click at [733, 251] on td "6" at bounding box center [734, 247] width 21 height 10
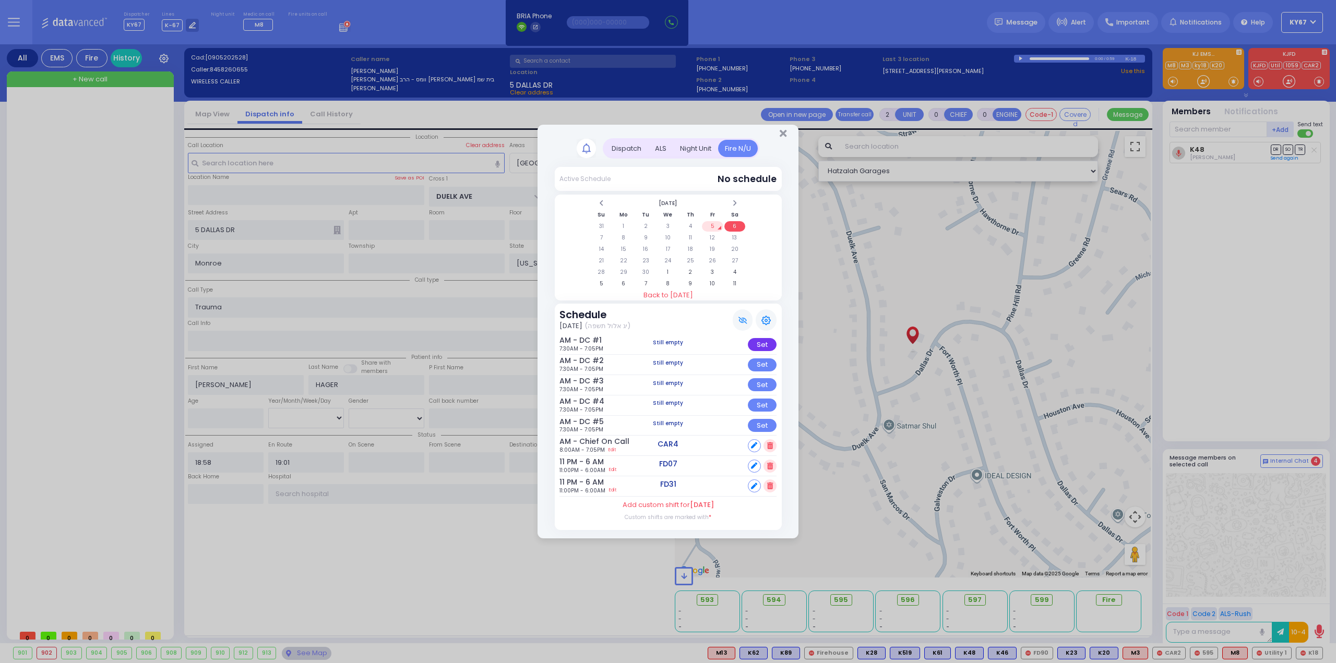
click at [758, 346] on div "Set" at bounding box center [762, 344] width 29 height 13
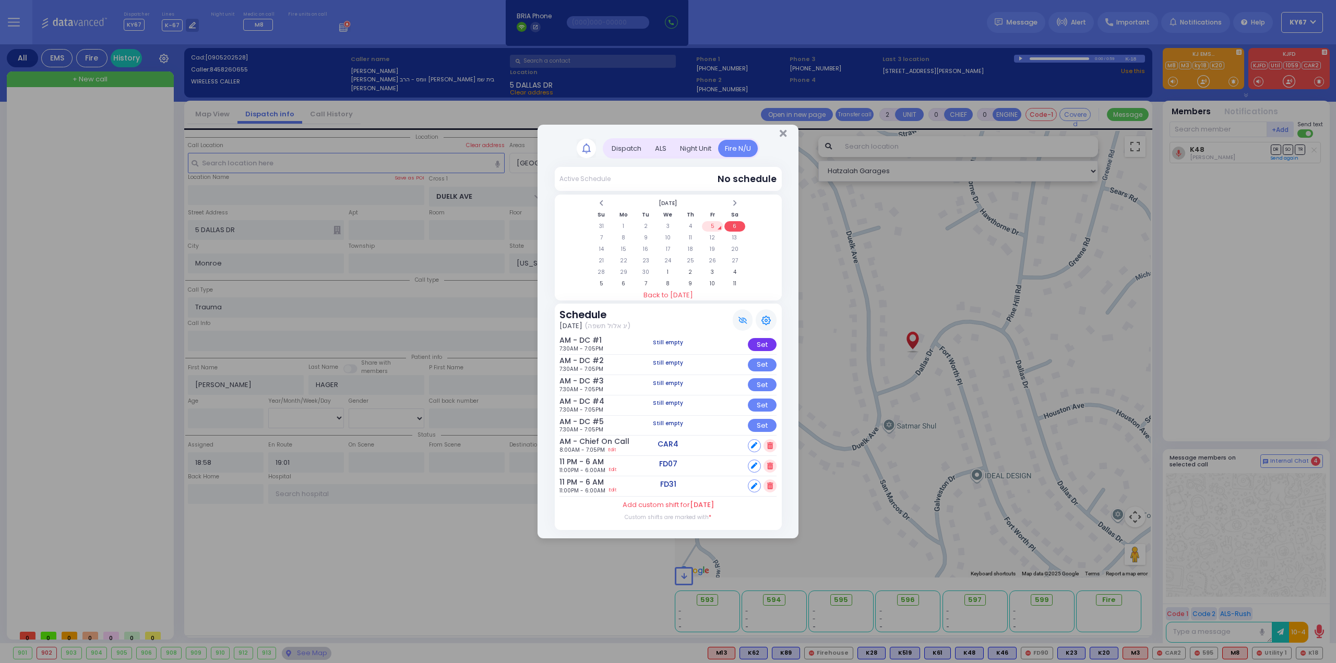
select select
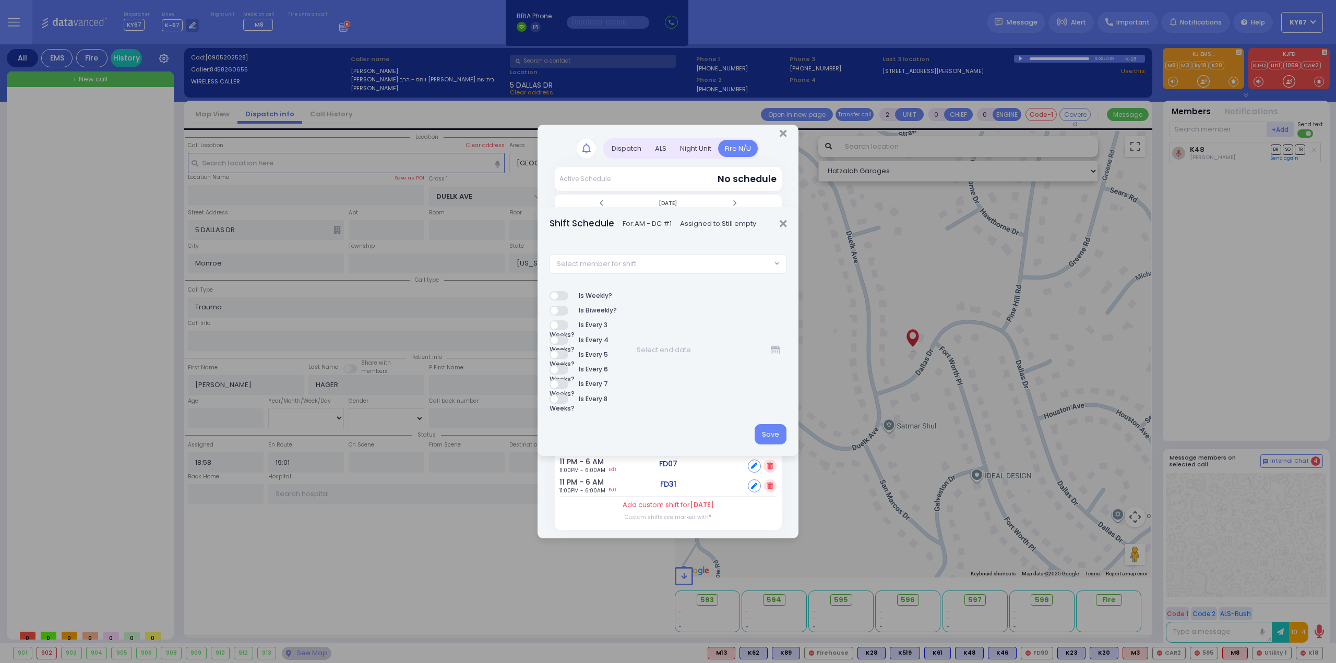
click at [618, 265] on span "Select member for shift" at bounding box center [596, 264] width 79 height 10
type input "84"
select select "e9ad1ad7-e471-4105-a88f-2e8b1f23f829"
click at [770, 432] on button "Save" at bounding box center [771, 434] width 32 height 20
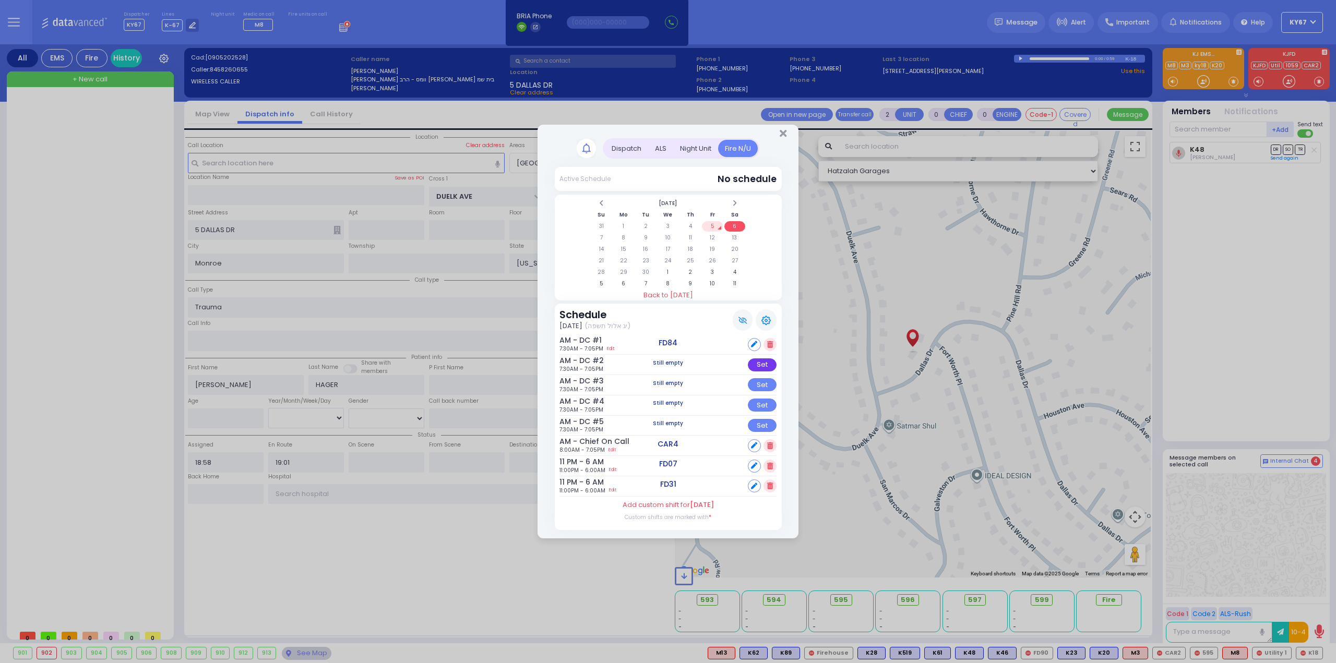
click at [757, 364] on div "Set" at bounding box center [762, 365] width 29 height 13
select select
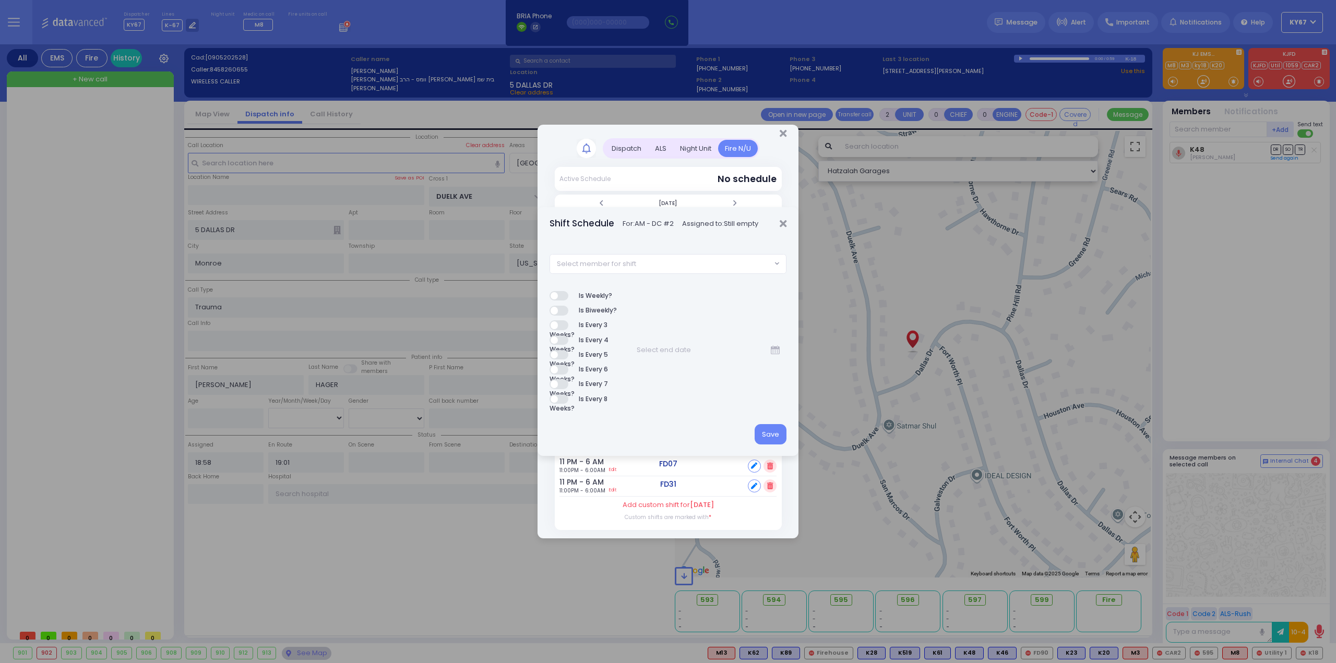
click at [633, 259] on span "Select member for shift" at bounding box center [596, 264] width 79 height 10
type input "/"
type input "85"
select select "f0e77f2f-92c9-46f6-b2fe-e32e8d523598"
click at [778, 435] on button "Save" at bounding box center [771, 434] width 32 height 20
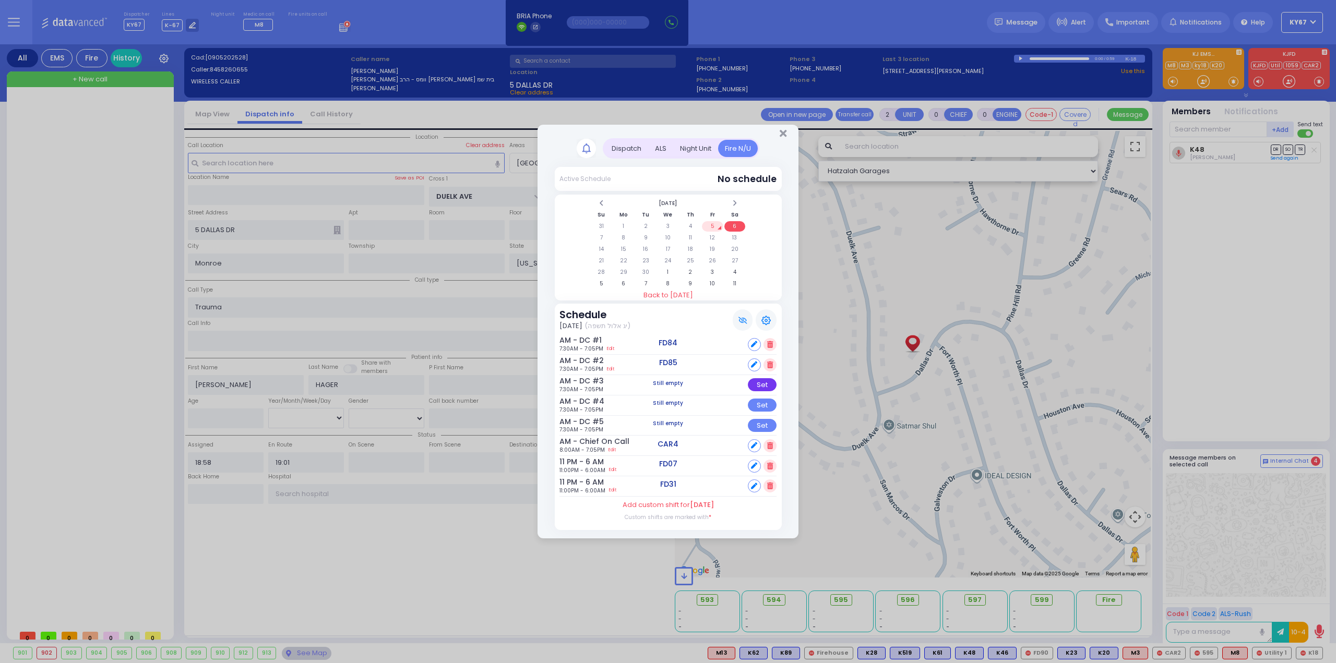
click at [769, 382] on div "Set" at bounding box center [762, 384] width 29 height 13
select select
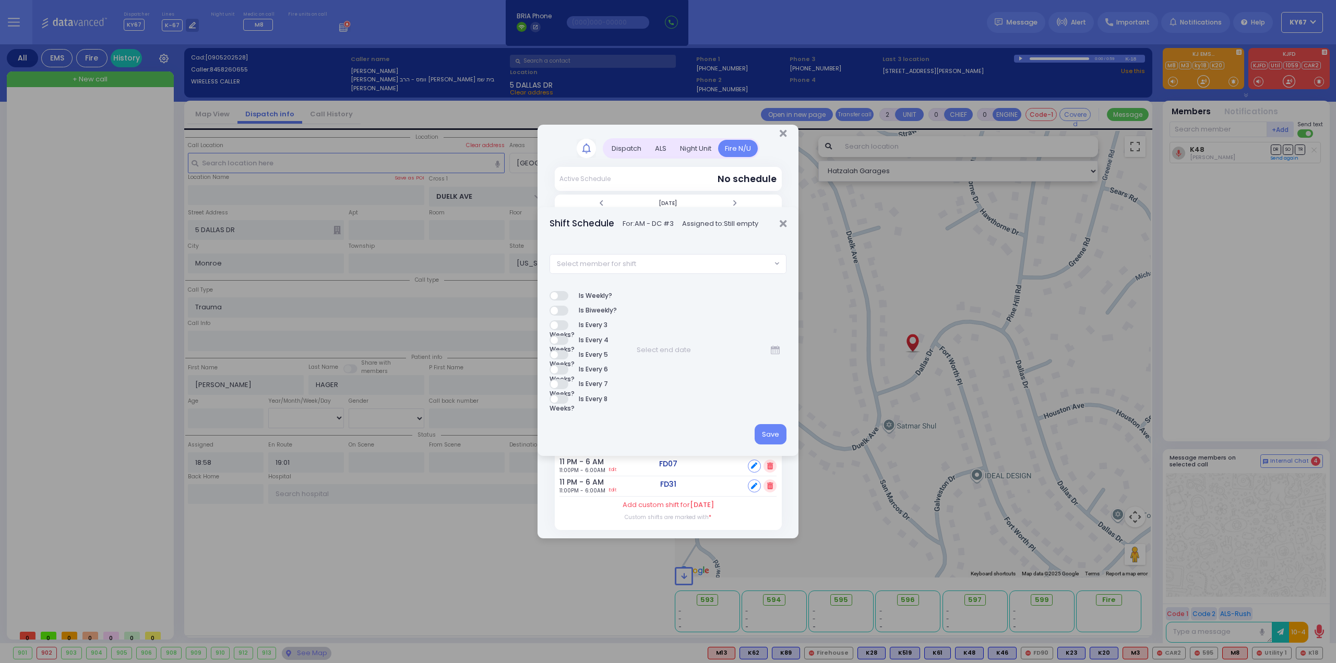
click at [642, 260] on span "Select member for shift" at bounding box center [661, 264] width 222 height 19
type input "86"
select select "729172e9-b5e2-4356-98c6-520ae49ee82b"
click at [781, 435] on button "Save" at bounding box center [771, 434] width 32 height 20
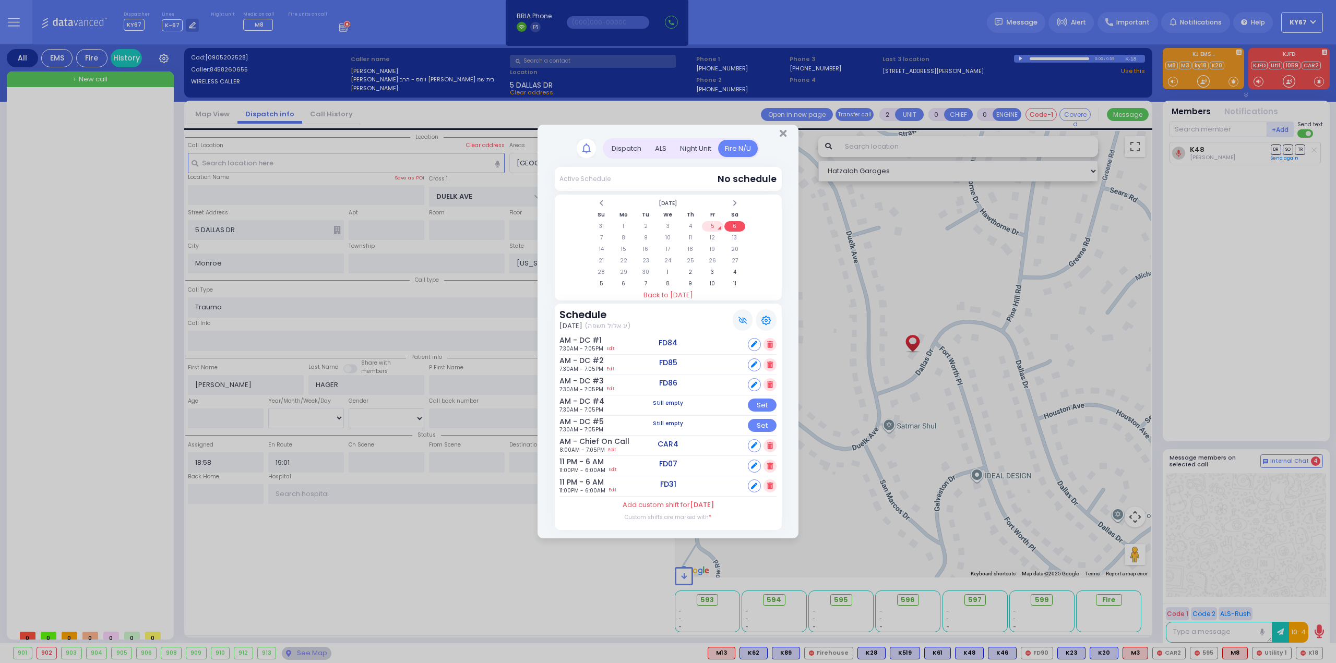
click at [767, 406] on div "Set" at bounding box center [762, 405] width 29 height 13
select select
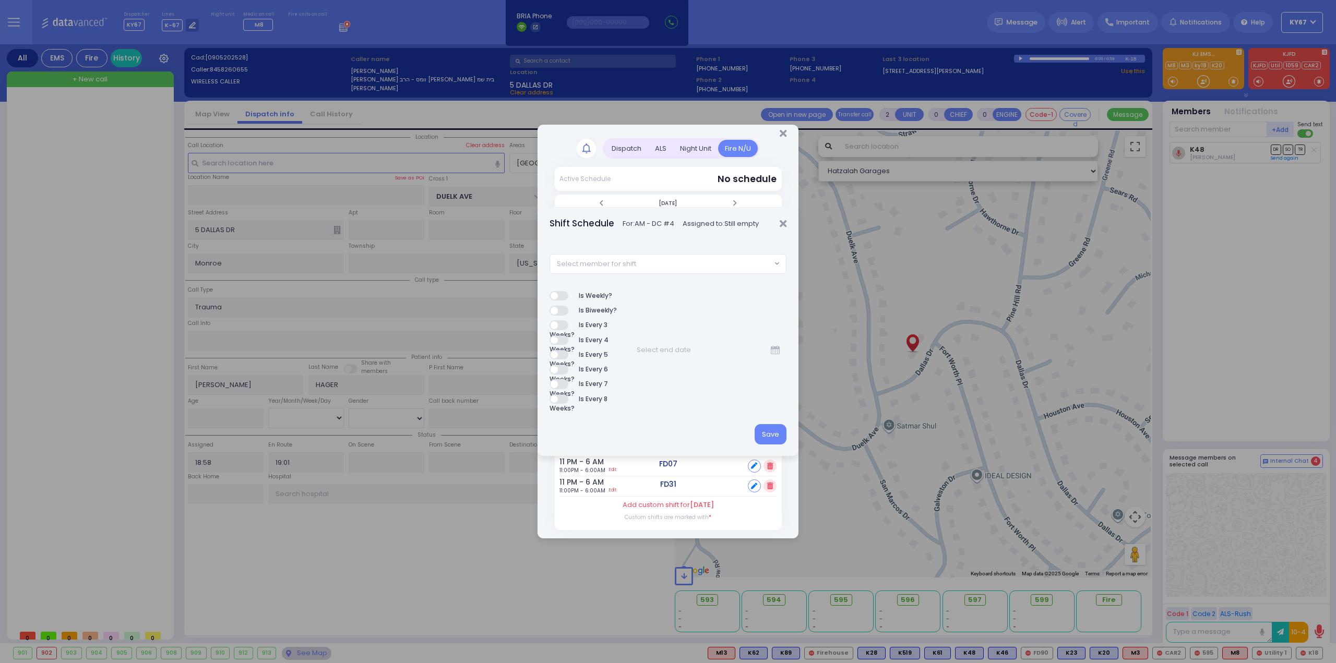
click at [659, 259] on span "Select member for shift" at bounding box center [661, 264] width 222 height 19
type input "90"
select select "691b4a89-5291-458e-0de5-540a2025ff42"
click at [772, 436] on button "Save" at bounding box center [771, 434] width 32 height 20
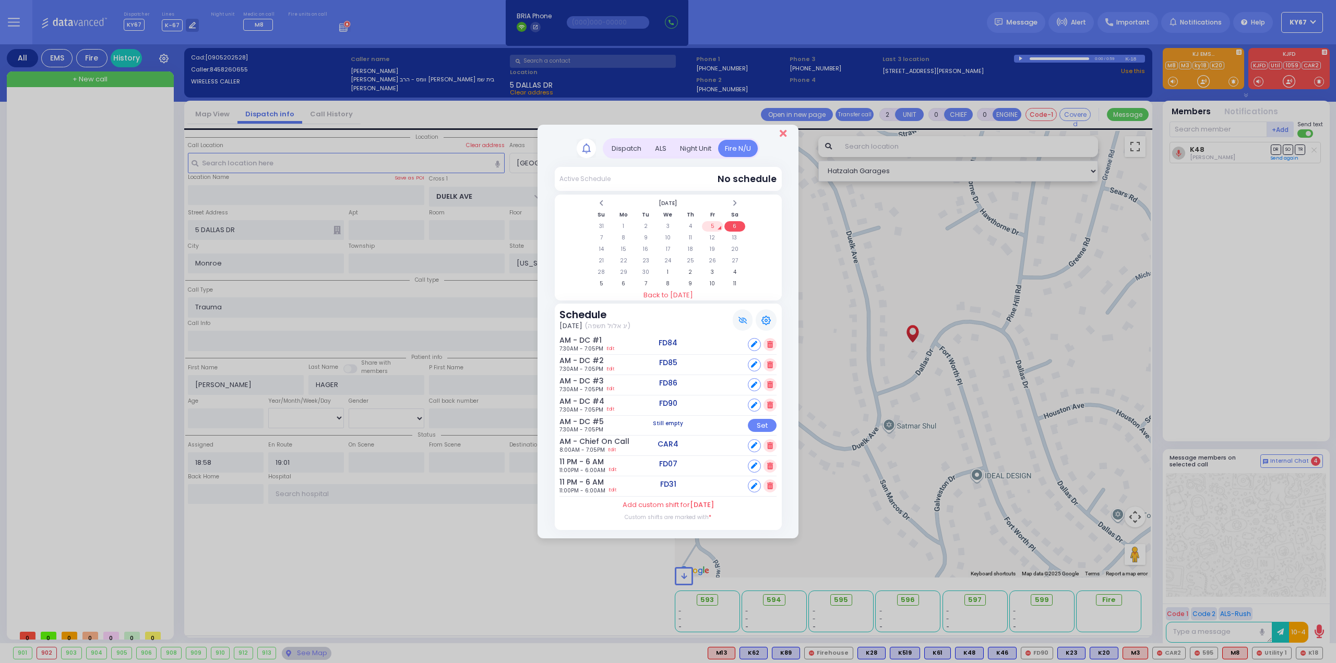
click at [786, 135] on icon "Close" at bounding box center [783, 133] width 7 height 10
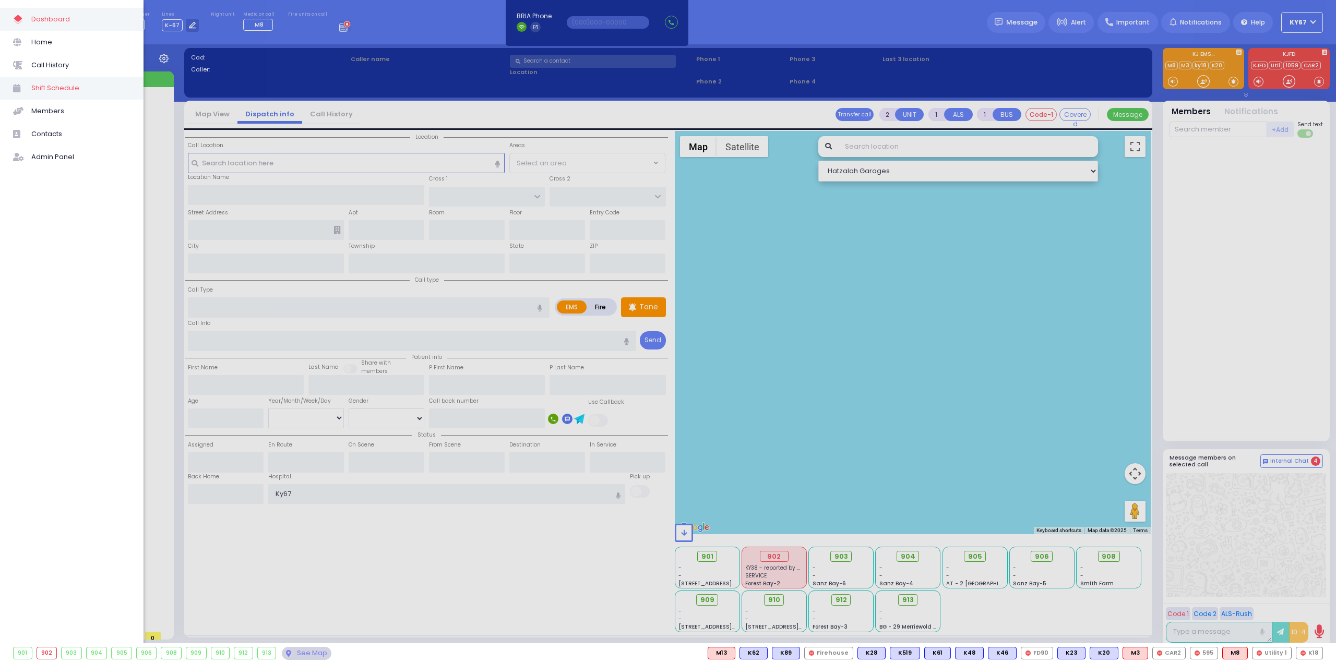
click at [57, 87] on span "Shift Schedule" at bounding box center [80, 88] width 99 height 14
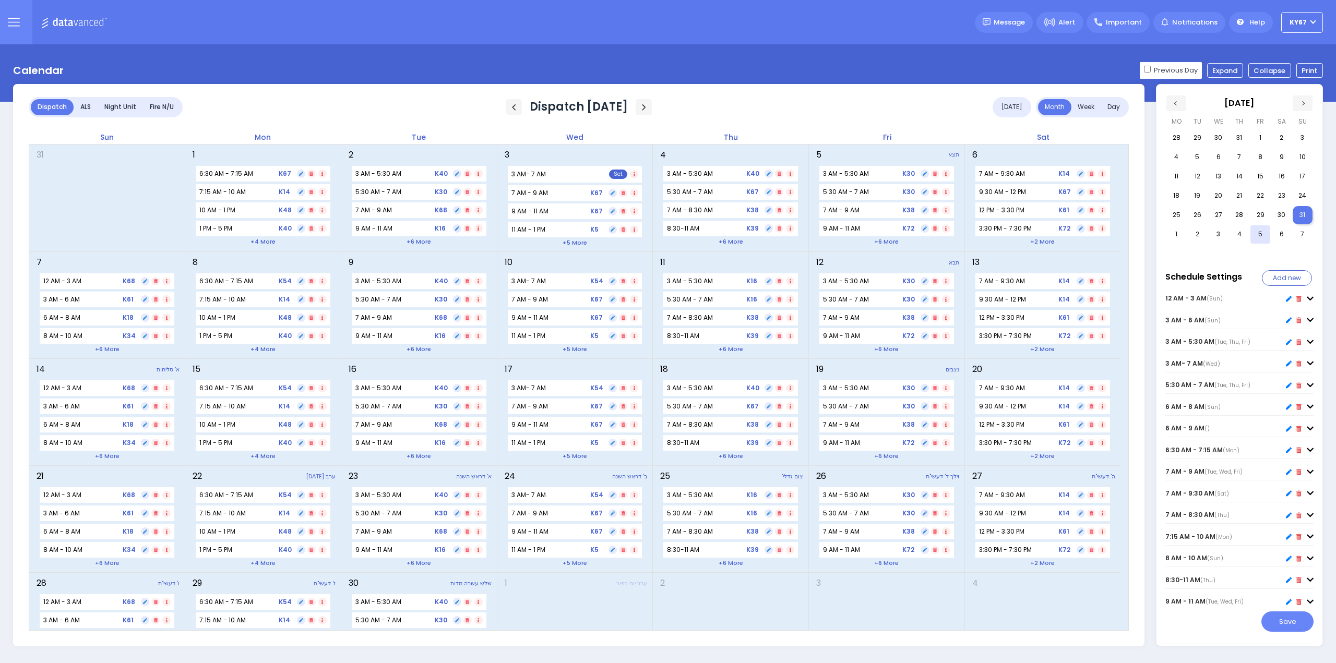
click at [162, 102] on div "Fire N/U" at bounding box center [162, 107] width 38 height 16
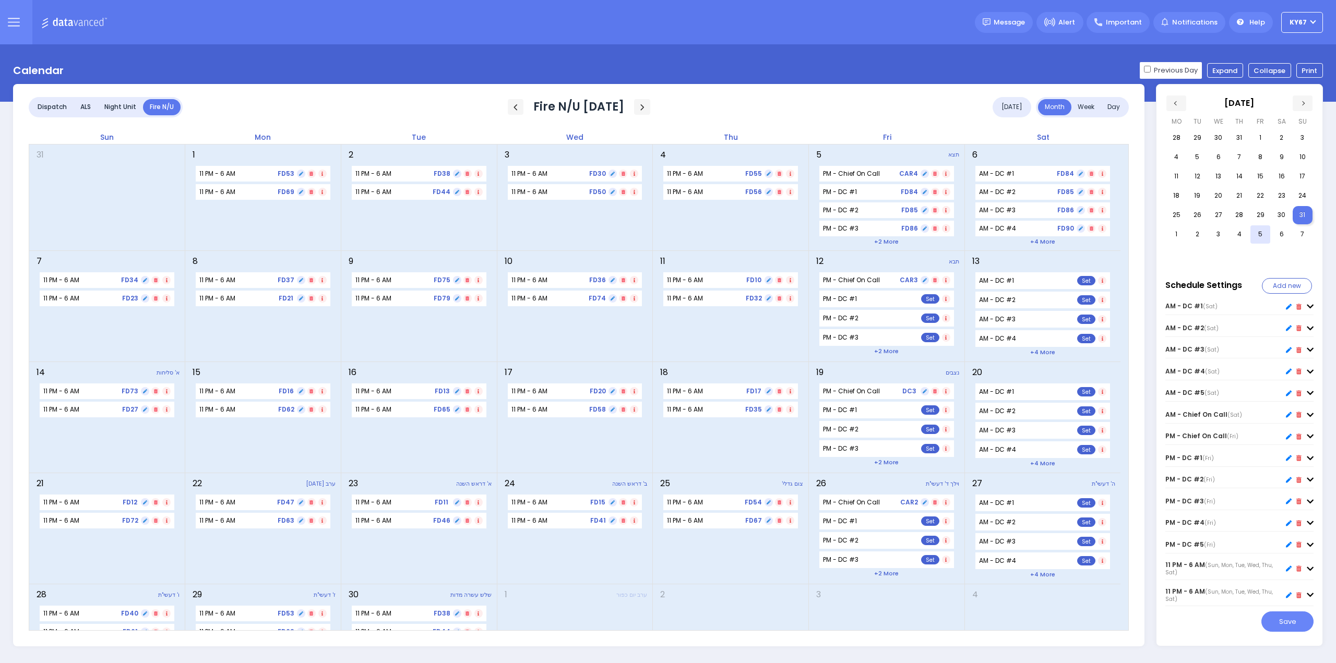
click at [1290, 439] on icon at bounding box center [1289, 437] width 6 height 6
type input "PM - Chief On Call"
type input "20:59"
type input "08:00"
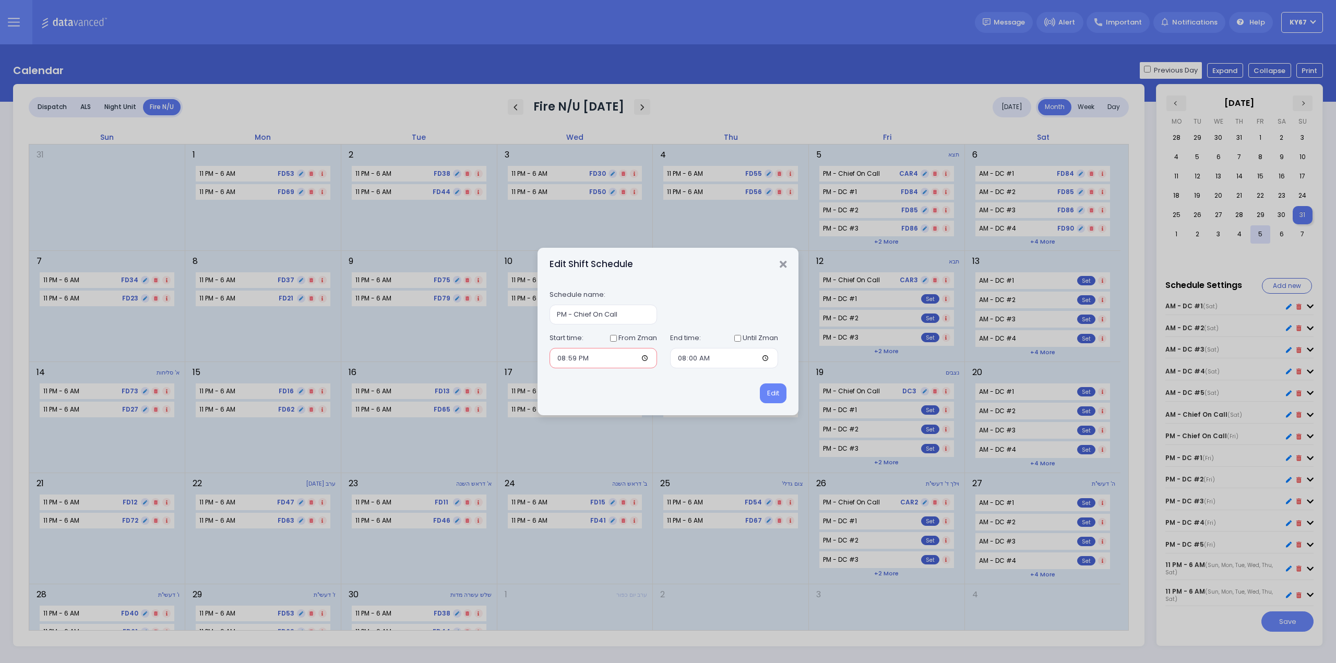
click at [565, 358] on input "20:59" at bounding box center [604, 358] width 108 height 20
type input "19:00"
click at [772, 392] on button "Edit" at bounding box center [773, 394] width 27 height 20
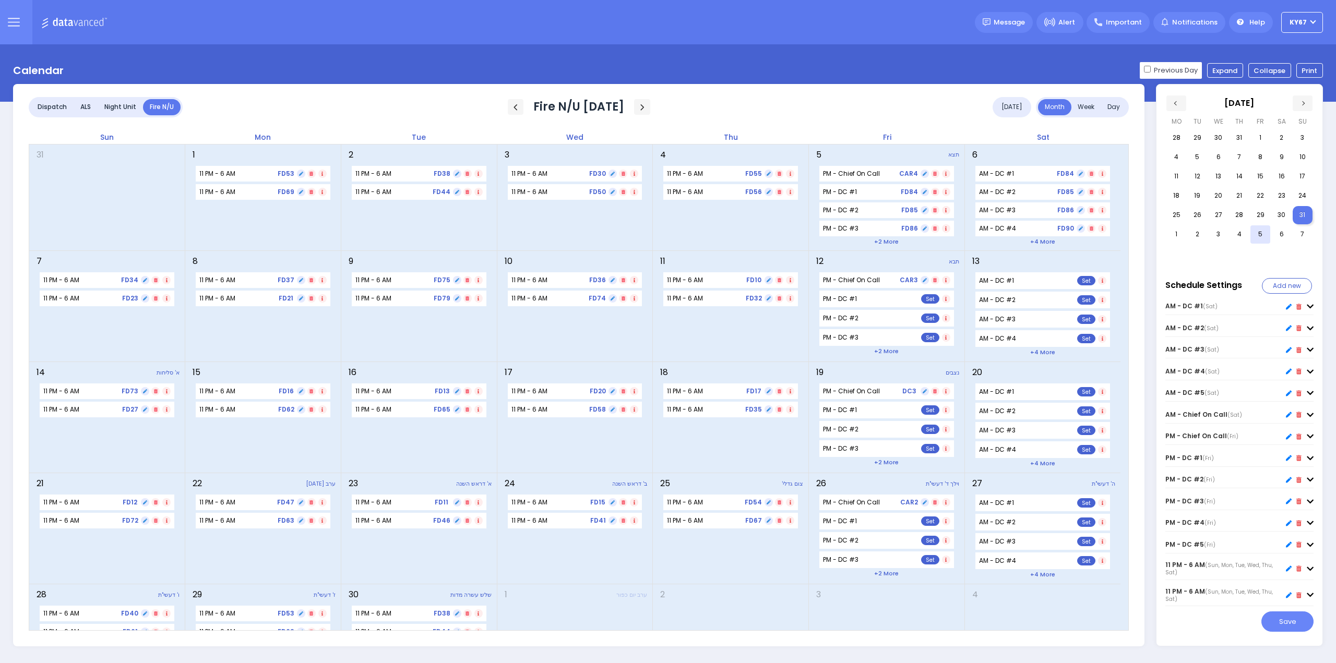
click at [1288, 439] on icon at bounding box center [1289, 437] width 6 height 6
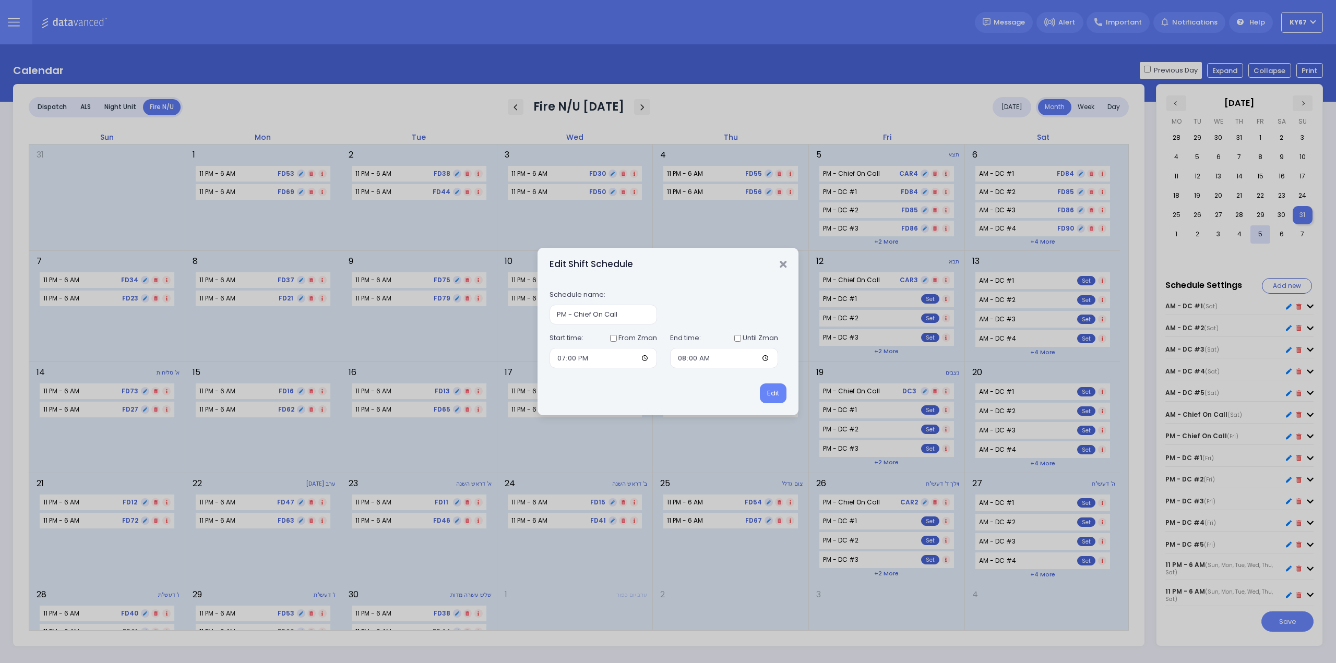
click at [788, 268] on div "Edit Shift Schedule" at bounding box center [668, 264] width 261 height 33
click at [782, 264] on icon "Close" at bounding box center [783, 264] width 7 height 10
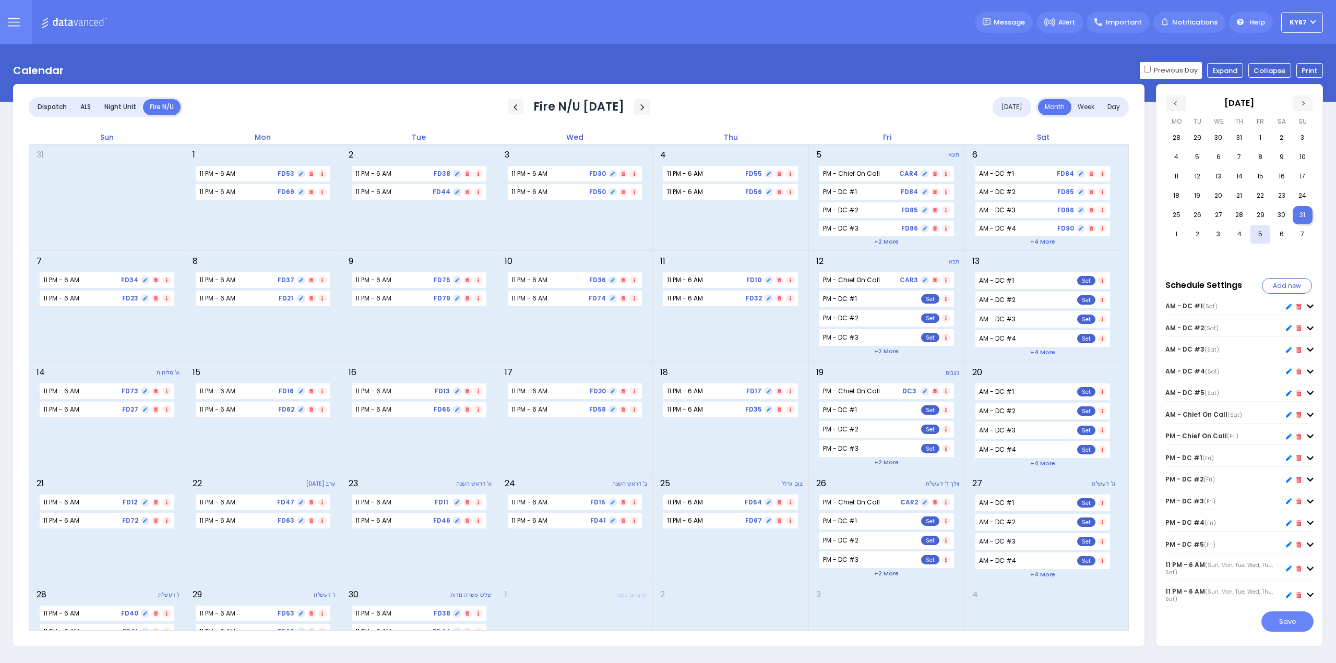
click at [1290, 461] on icon at bounding box center [1289, 458] width 6 height 6
type input "PM - DC #1"
type input "20:59"
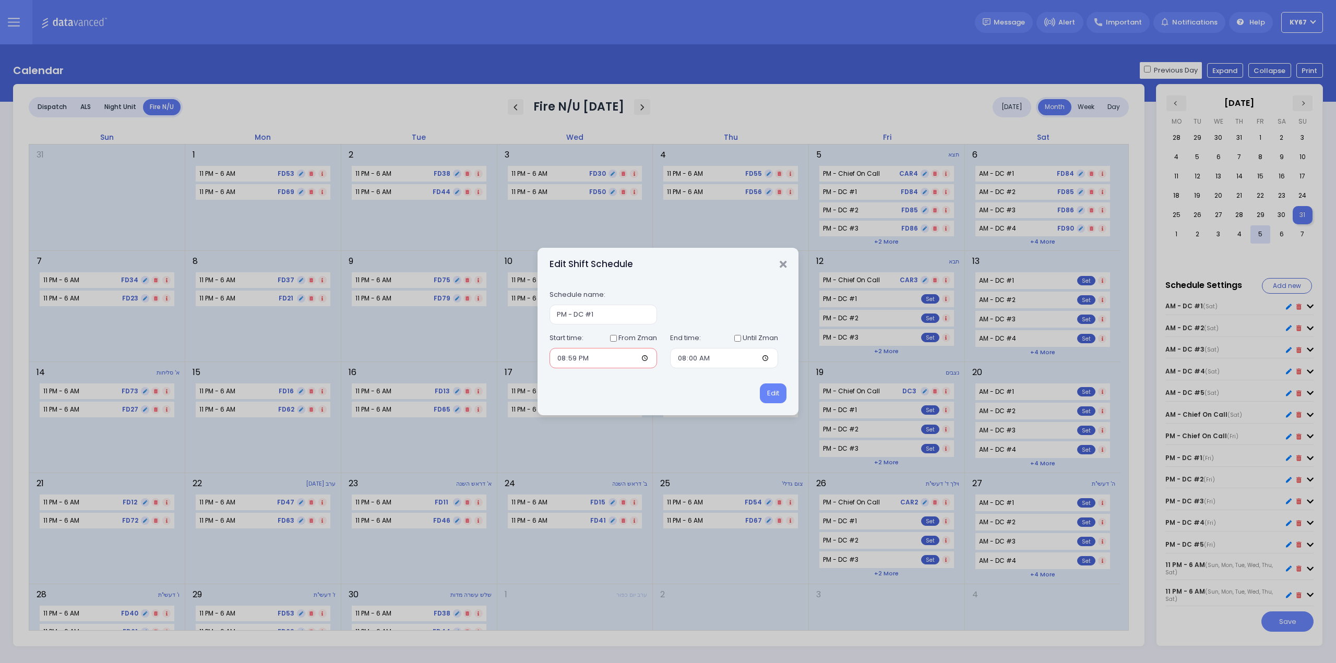
drag, startPoint x: 595, startPoint y: 359, endPoint x: 501, endPoint y: 359, distance: 94.5
click at [501, 359] on div "Edit Shift Schedule Schedule name: PM - DC #1 Start time: From Zman 20:59 End t…" at bounding box center [668, 331] width 1336 height 663
type input "19:00"
click at [769, 392] on button "Edit" at bounding box center [773, 394] width 27 height 20
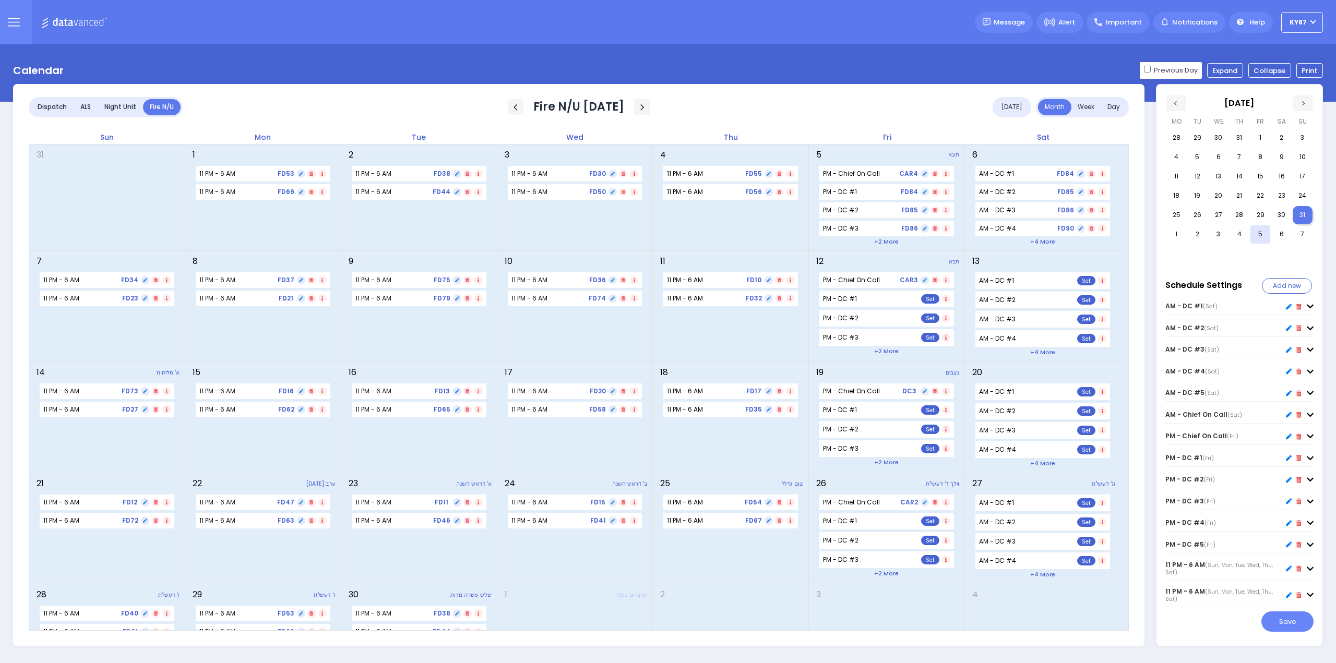
click at [1290, 483] on icon at bounding box center [1289, 480] width 6 height 6
type input "PM - DC #2"
type input "20:59"
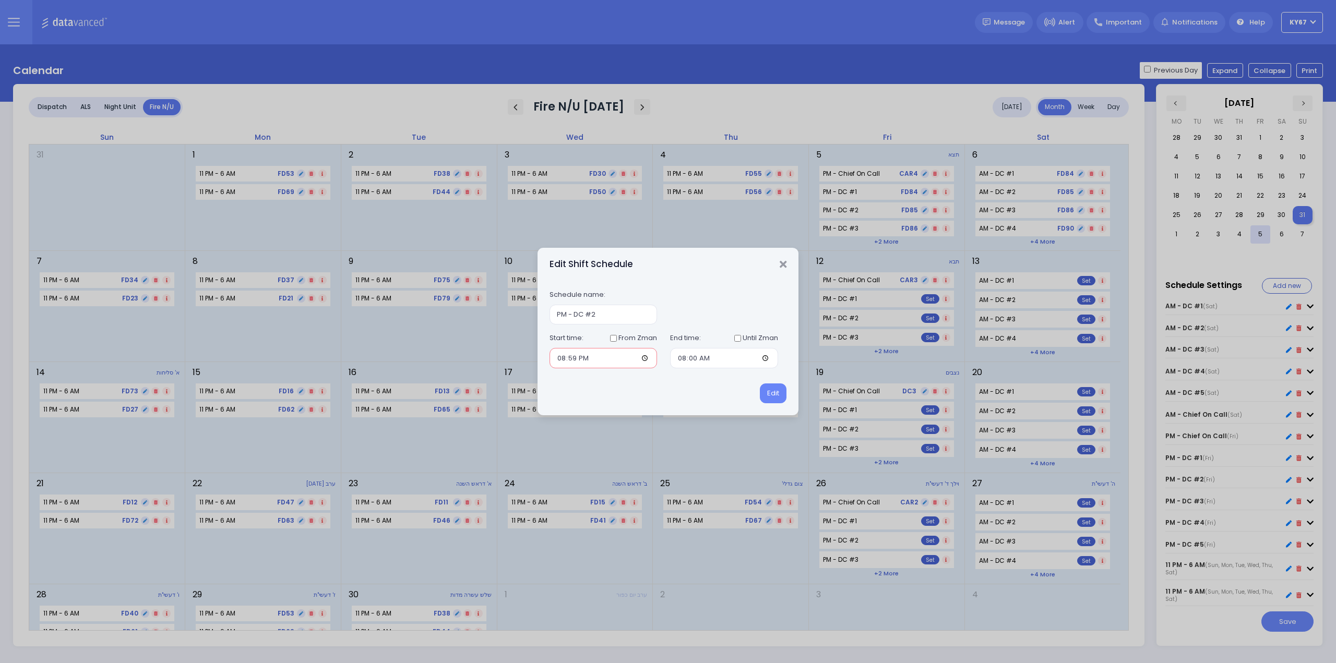
click at [615, 359] on input "20:59" at bounding box center [604, 358] width 108 height 20
click at [572, 364] on input "19:40" at bounding box center [604, 358] width 108 height 20
click at [572, 361] on input "19:40" at bounding box center [604, 358] width 108 height 20
type input "19:00"
click at [775, 391] on button "Edit" at bounding box center [773, 394] width 27 height 20
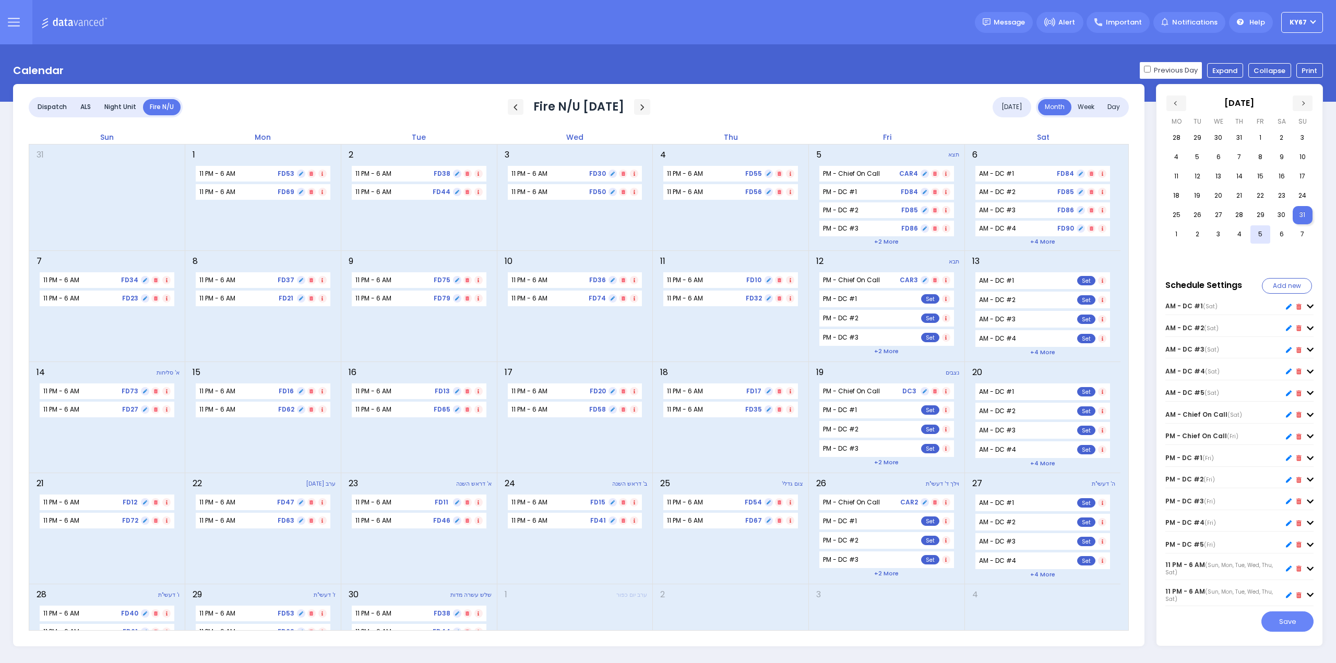
click at [1288, 504] on icon at bounding box center [1289, 501] width 6 height 6
type input "PM - DC #3"
type input "20:59"
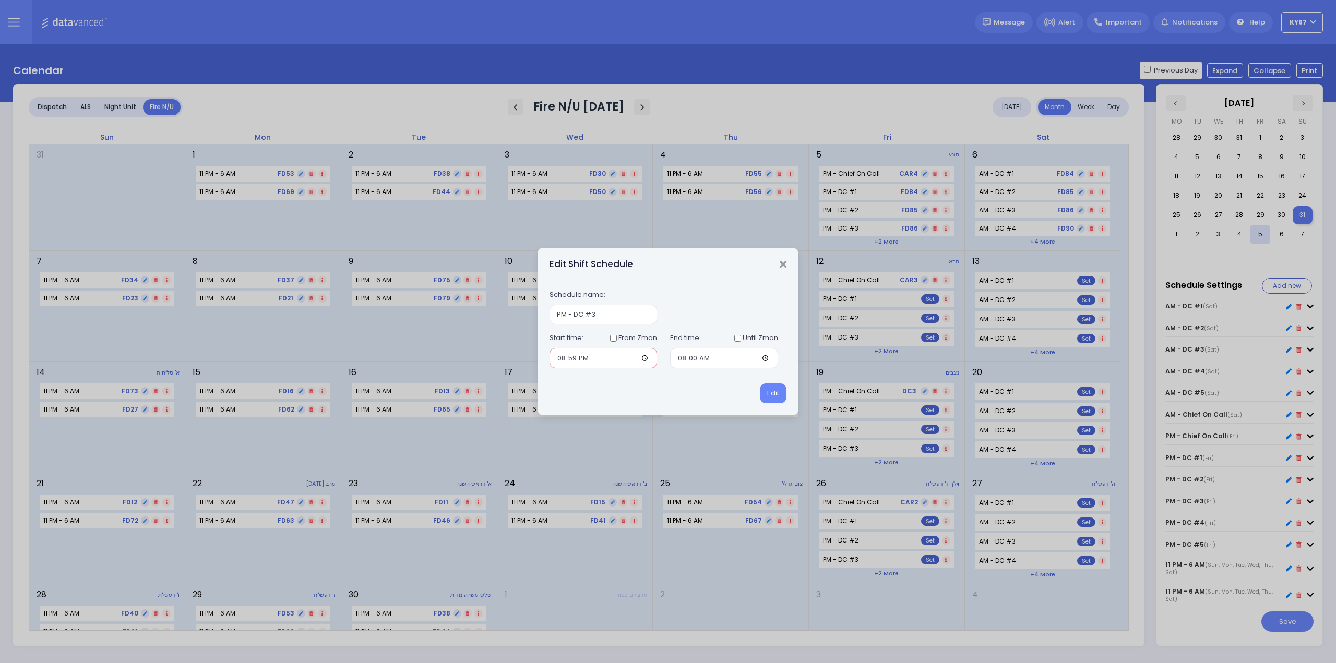
click at [554, 361] on input "20:59" at bounding box center [604, 358] width 108 height 20
type input "19:00"
click at [779, 394] on button "Edit" at bounding box center [773, 394] width 27 height 20
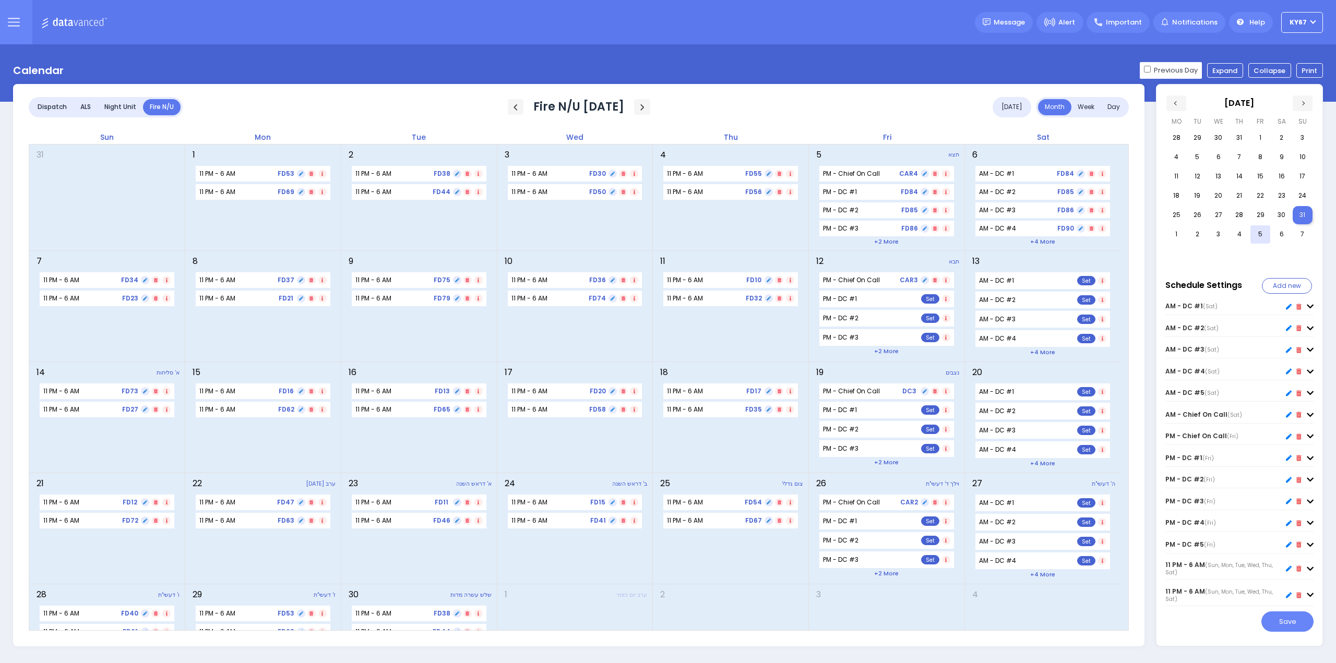
click at [1289, 461] on icon at bounding box center [1289, 458] width 6 height 6
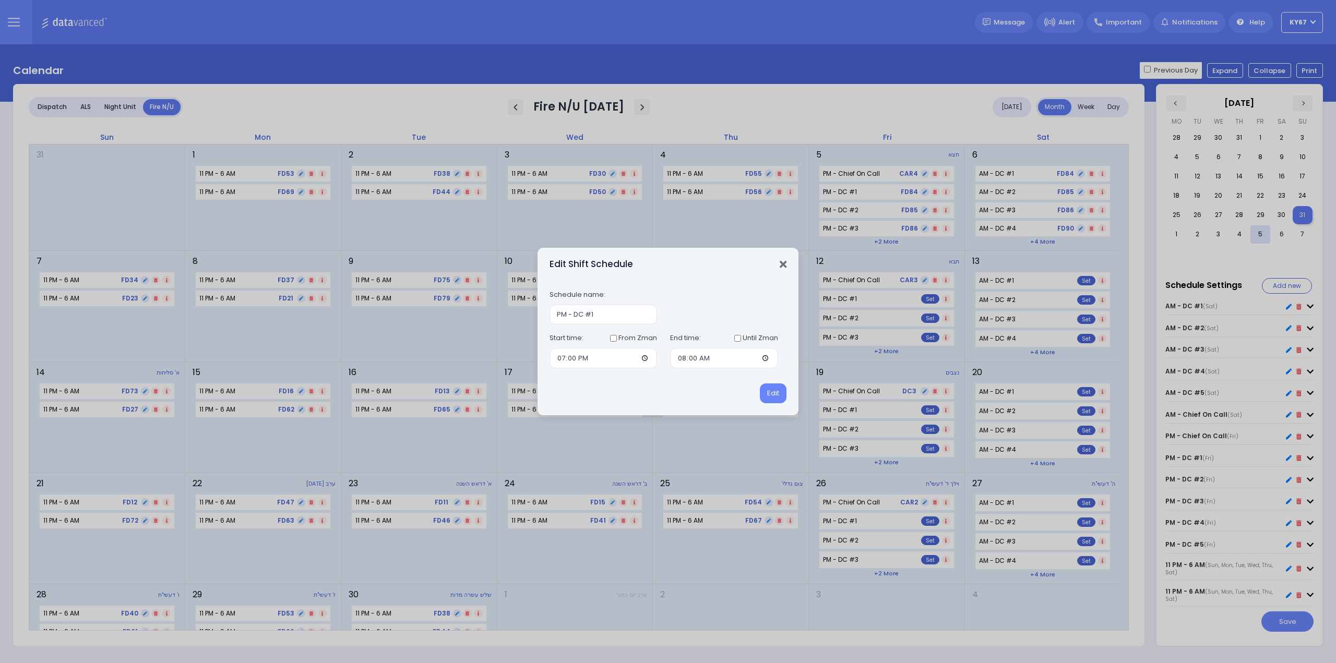
drag, startPoint x: 780, startPoint y: 266, endPoint x: 786, endPoint y: 269, distance: 7.0
click at [780, 265] on icon "Close" at bounding box center [783, 264] width 7 height 10
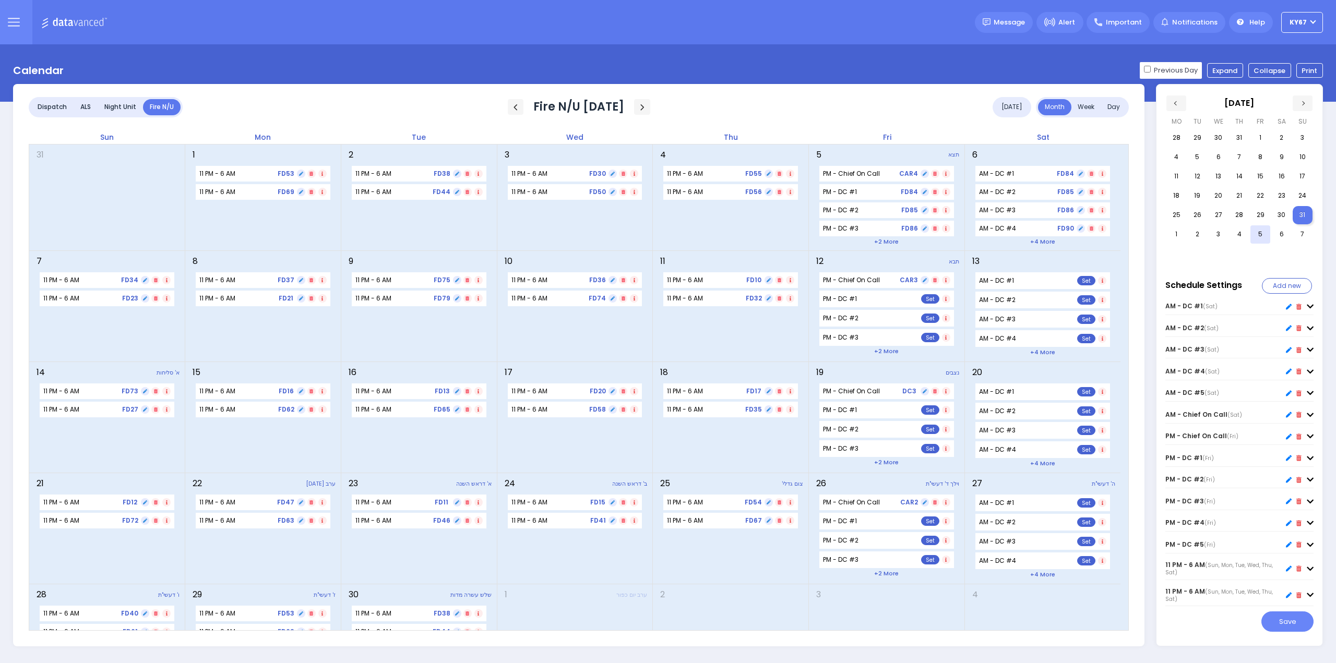
click at [1290, 439] on icon at bounding box center [1289, 437] width 6 height 6
type input "PM - Chief On Call"
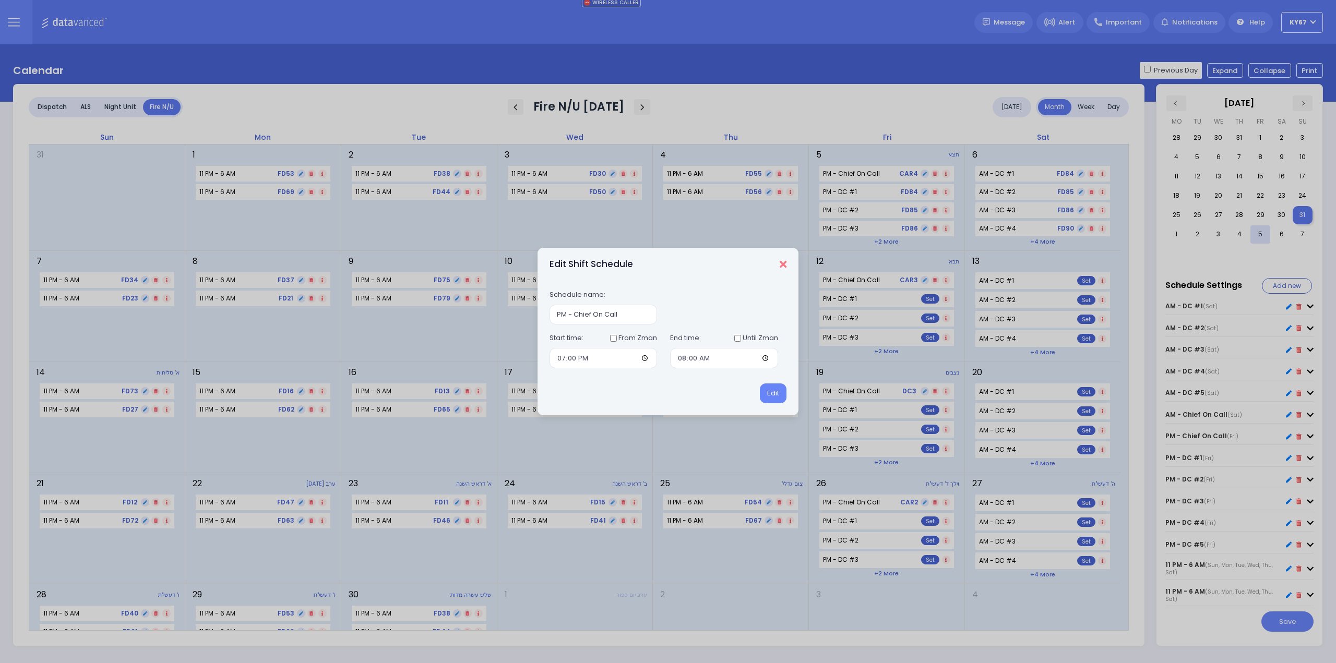
click at [785, 260] on icon "Close" at bounding box center [783, 264] width 7 height 10
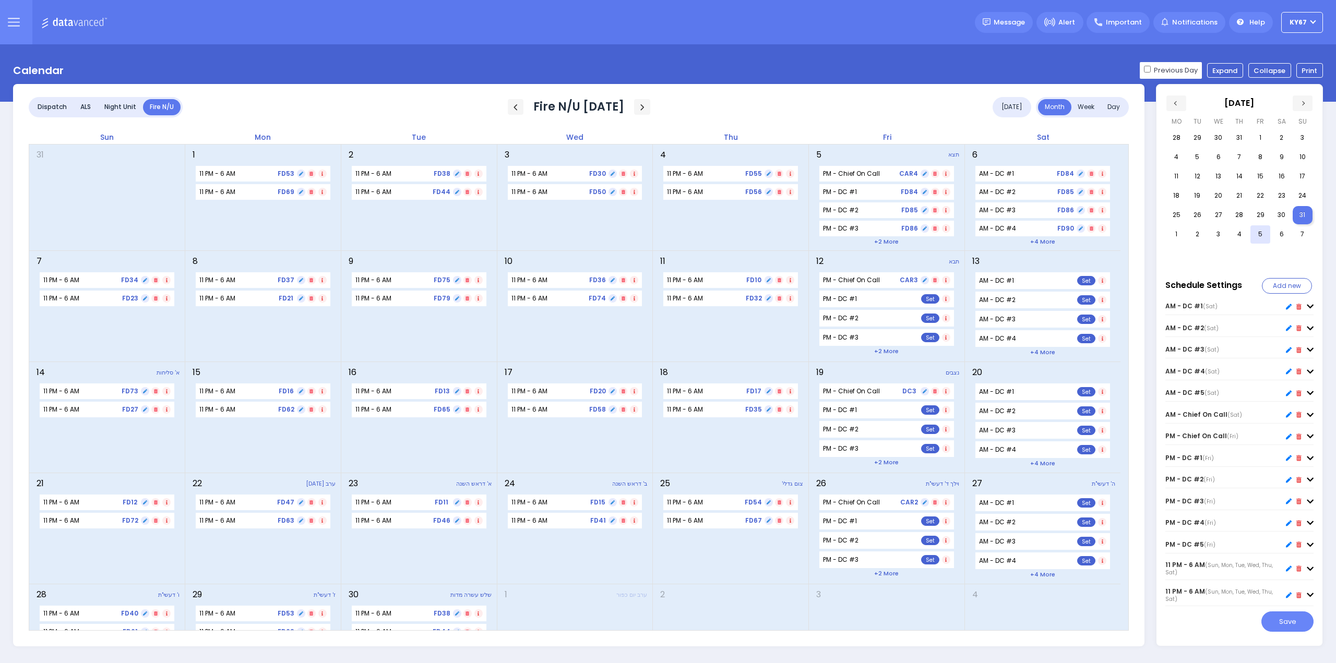
click at [14, 22] on icon at bounding box center [13, 22] width 11 height 0
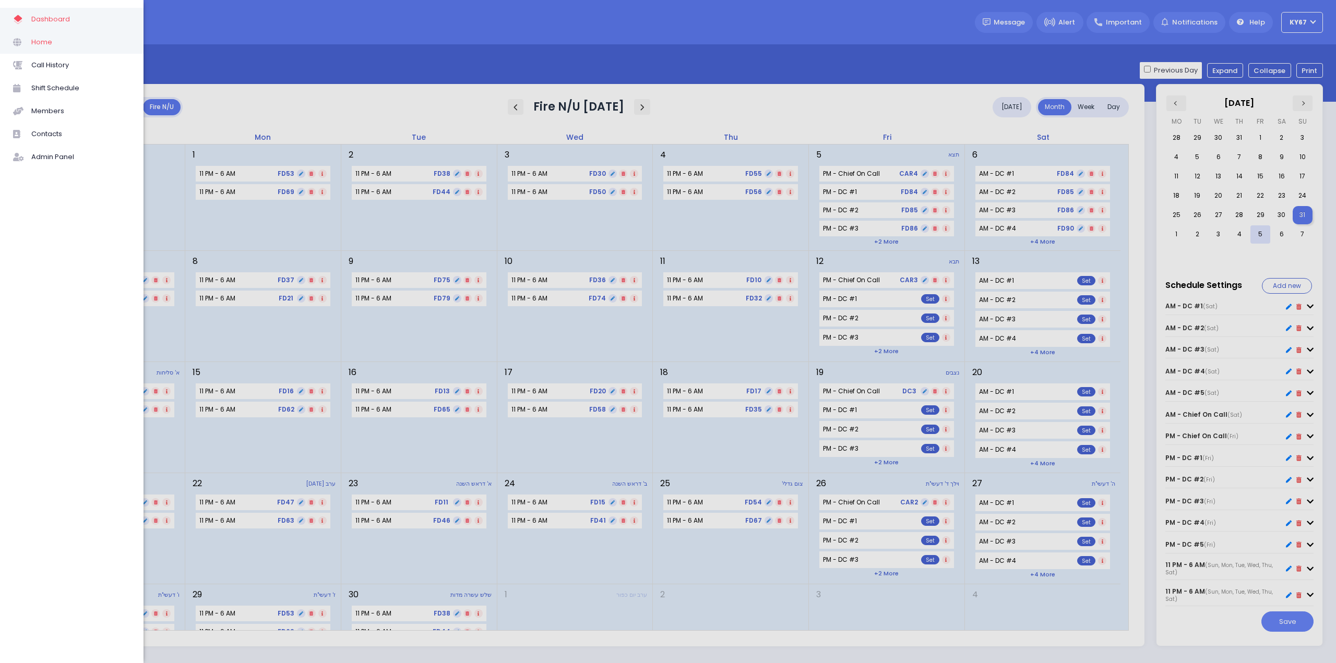
click at [42, 45] on span "Home" at bounding box center [80, 42] width 99 height 14
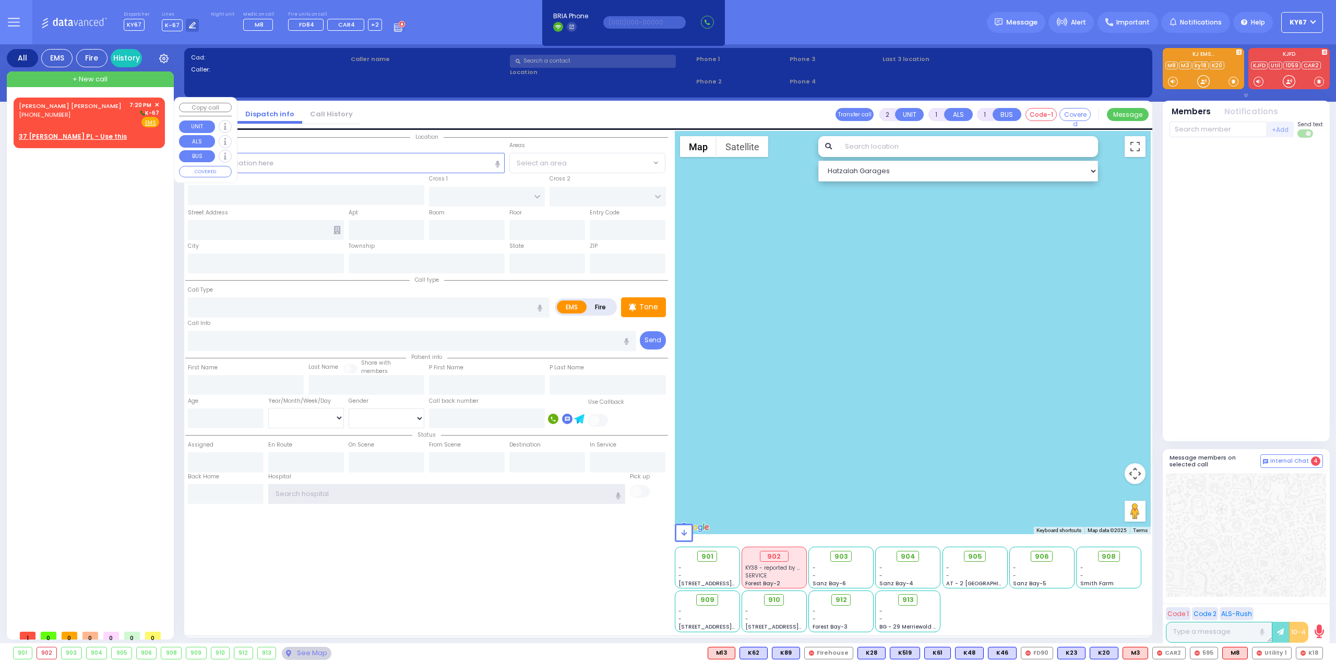
type input "Ky67"
click at [93, 113] on div "(646) 397-7829" at bounding box center [72, 115] width 106 height 9
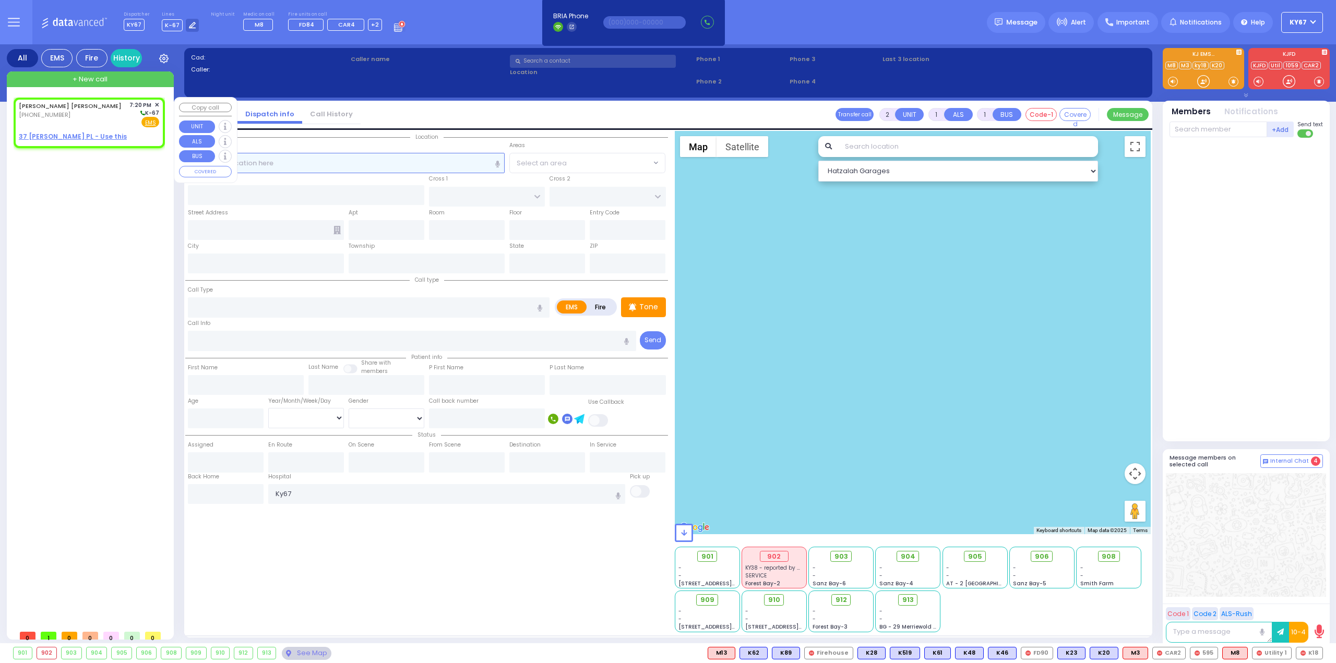
select select
radio input "true"
type input "AVRUM ABIR"
type input "MOSHKOWITZ"
select select
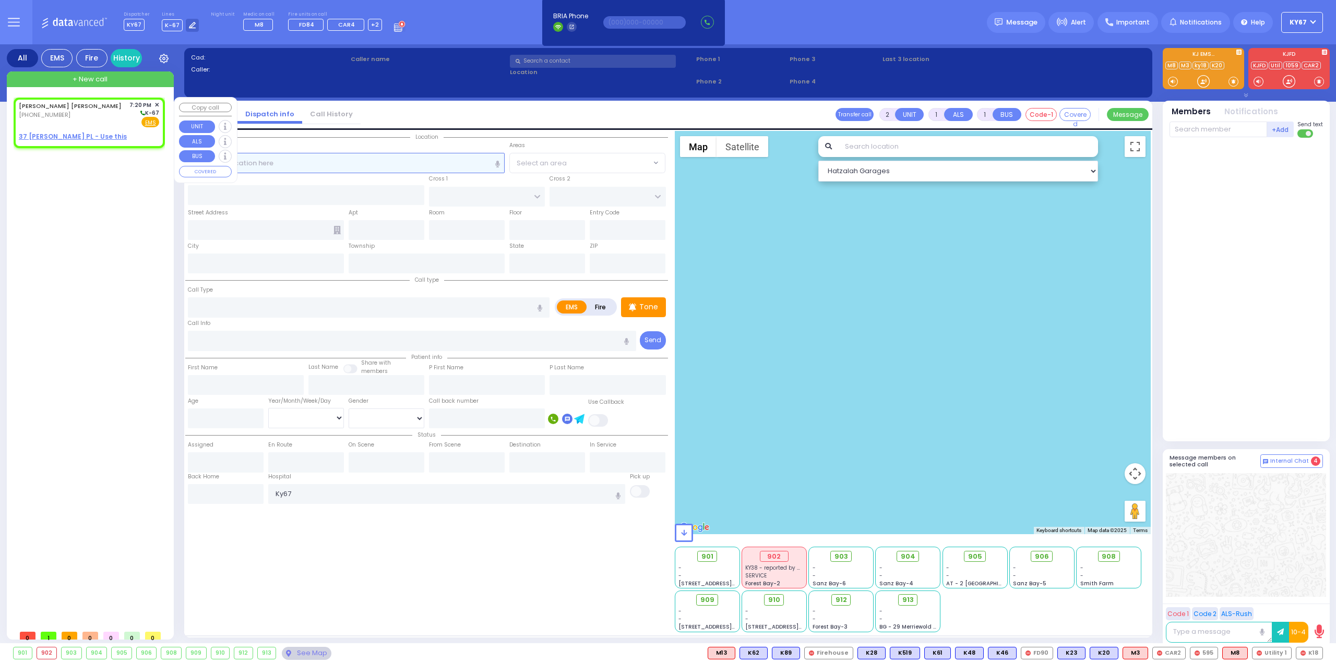
type input "19:20"
select select "Hatzalah Garages"
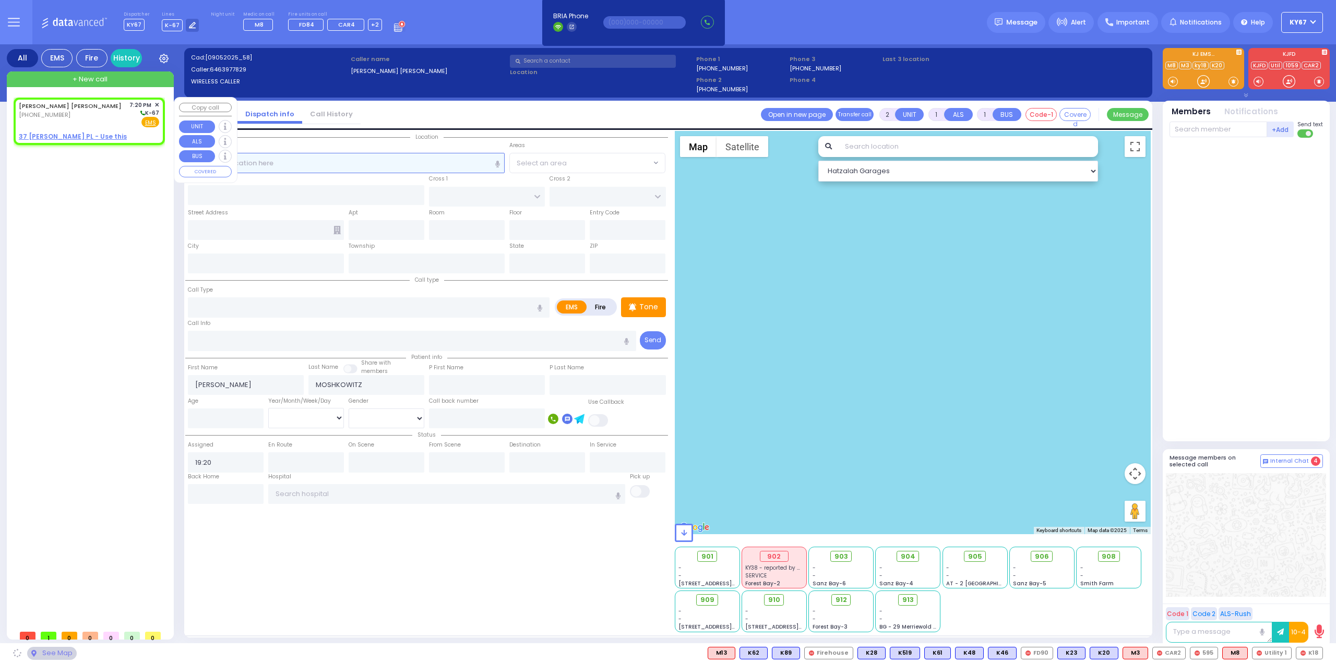
select select
radio input "true"
select select
select select "Hatzalah Garages"
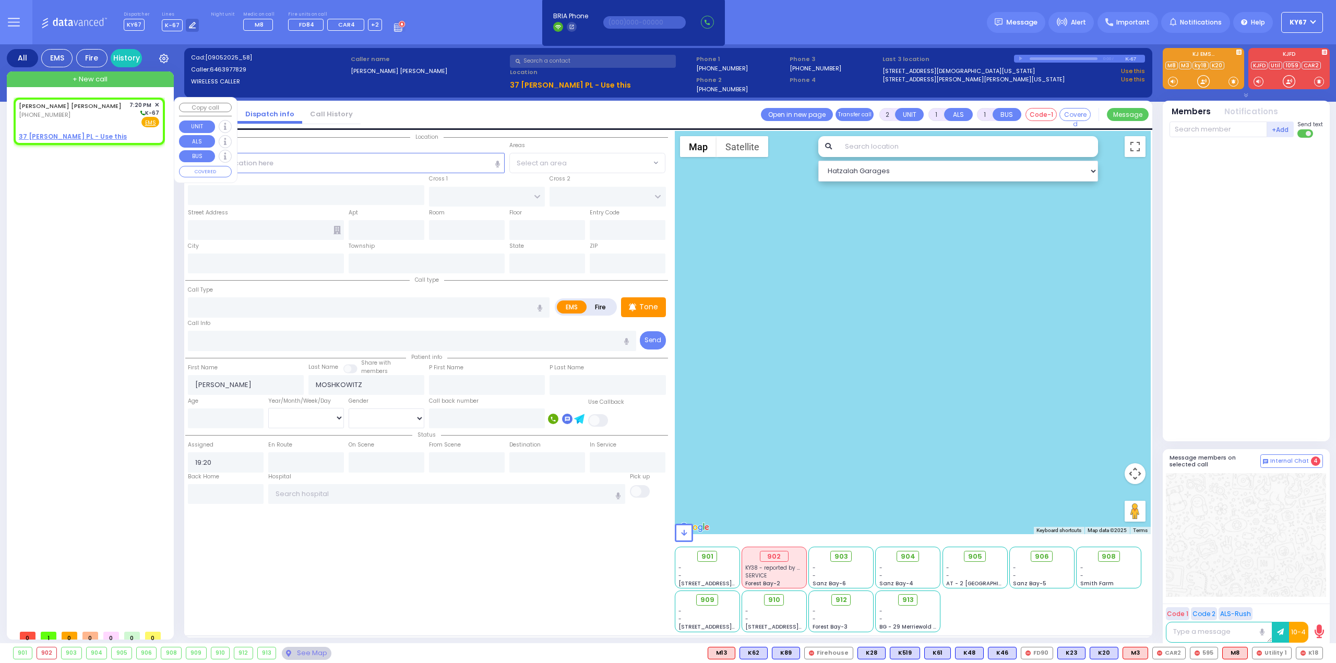
click at [54, 137] on u "37 EDWARD PL - Use this" at bounding box center [73, 136] width 108 height 9
select select
radio input "true"
select select
select select "Hatzalah Garages"
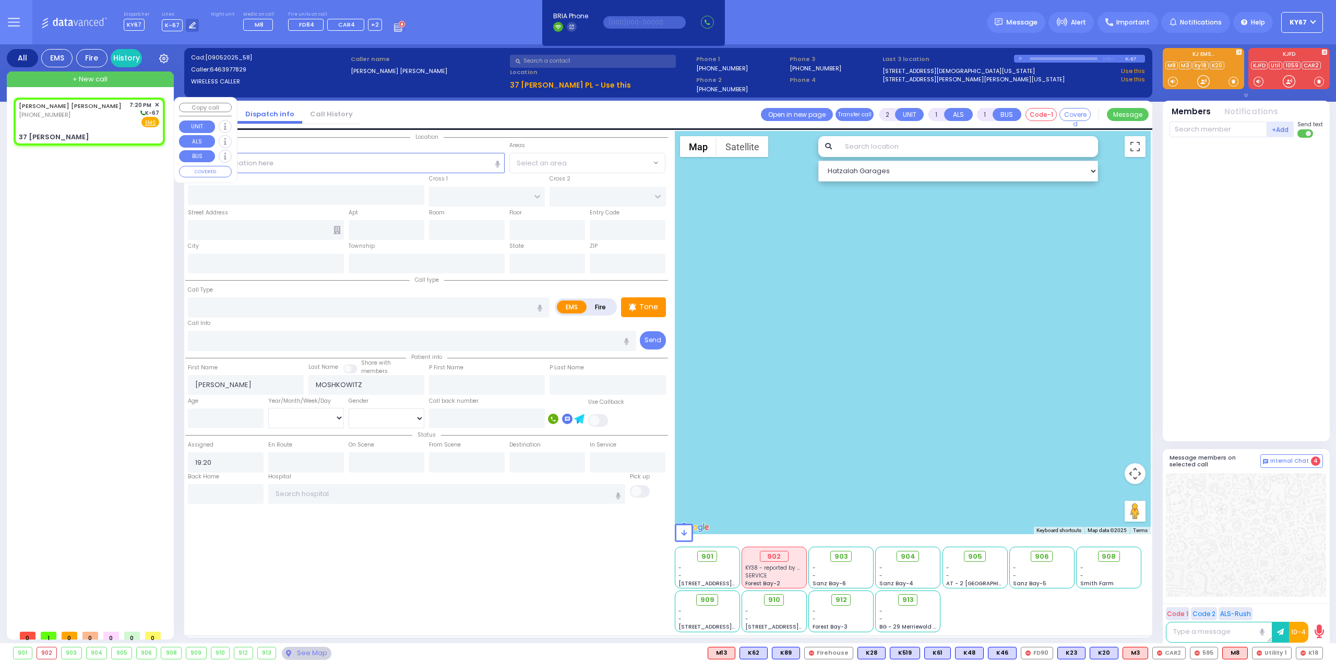
select select
radio input "true"
select select
select select "Hatzalah Garages"
type input "ALDEN RD"
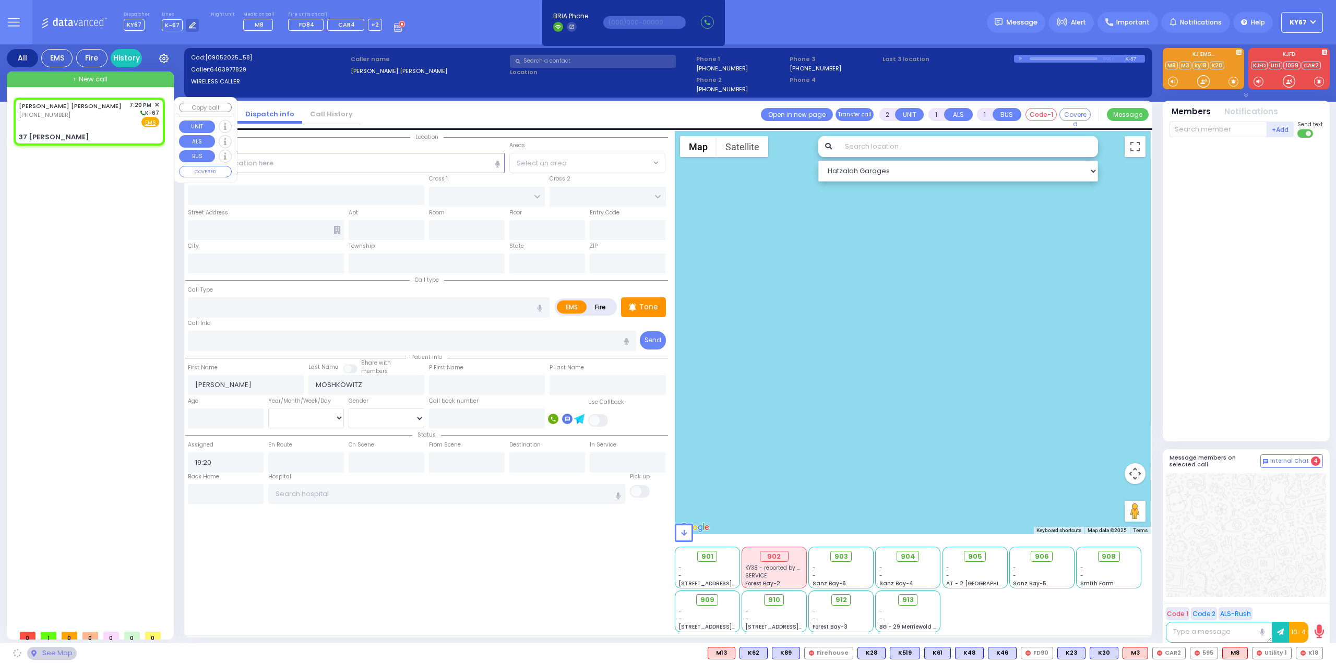
type input "CONKLIN COURT"
type input "37 EDWARD PL"
type input "Monroe"
type input "New York"
type input "10950"
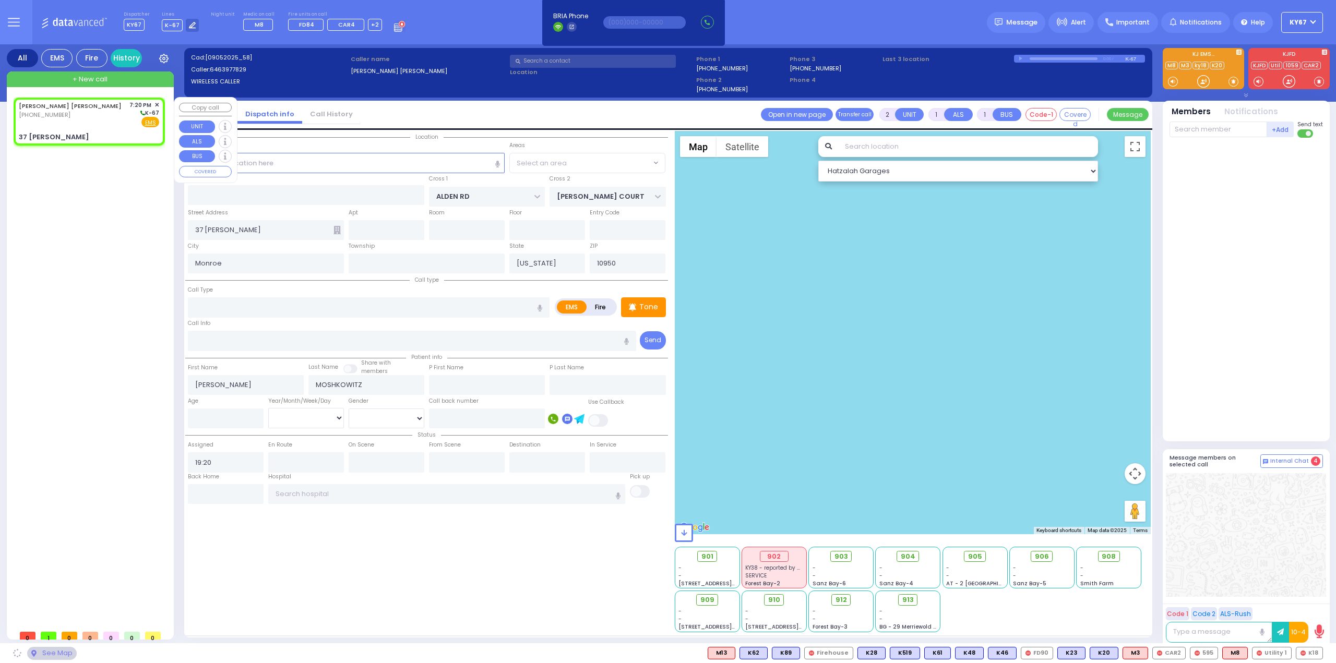
select select "MONROE"
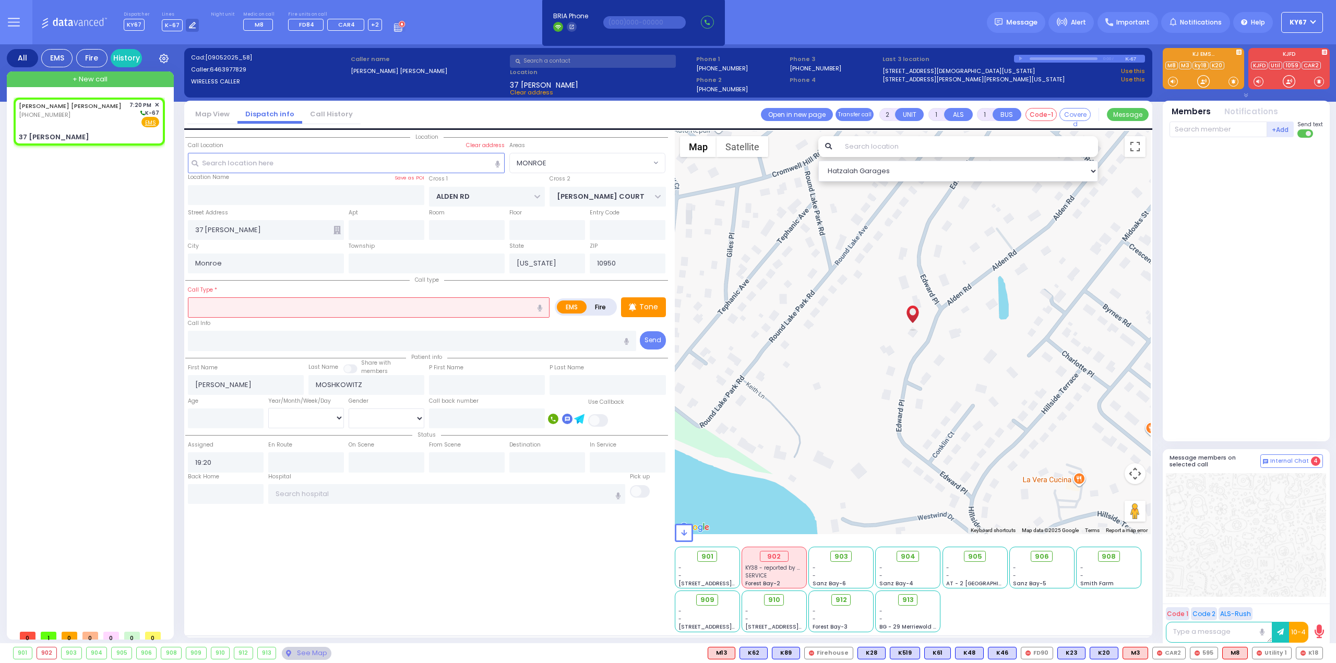
click at [255, 302] on input "text" at bounding box center [369, 307] width 362 height 20
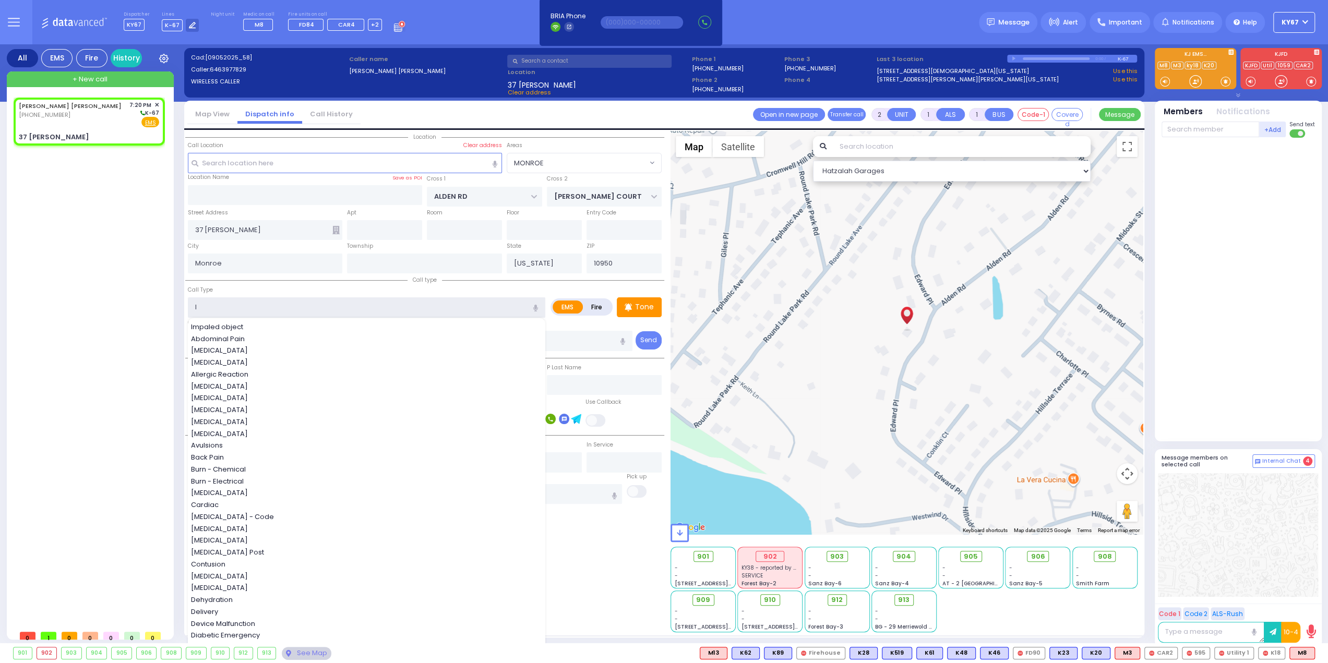
type input "IN"
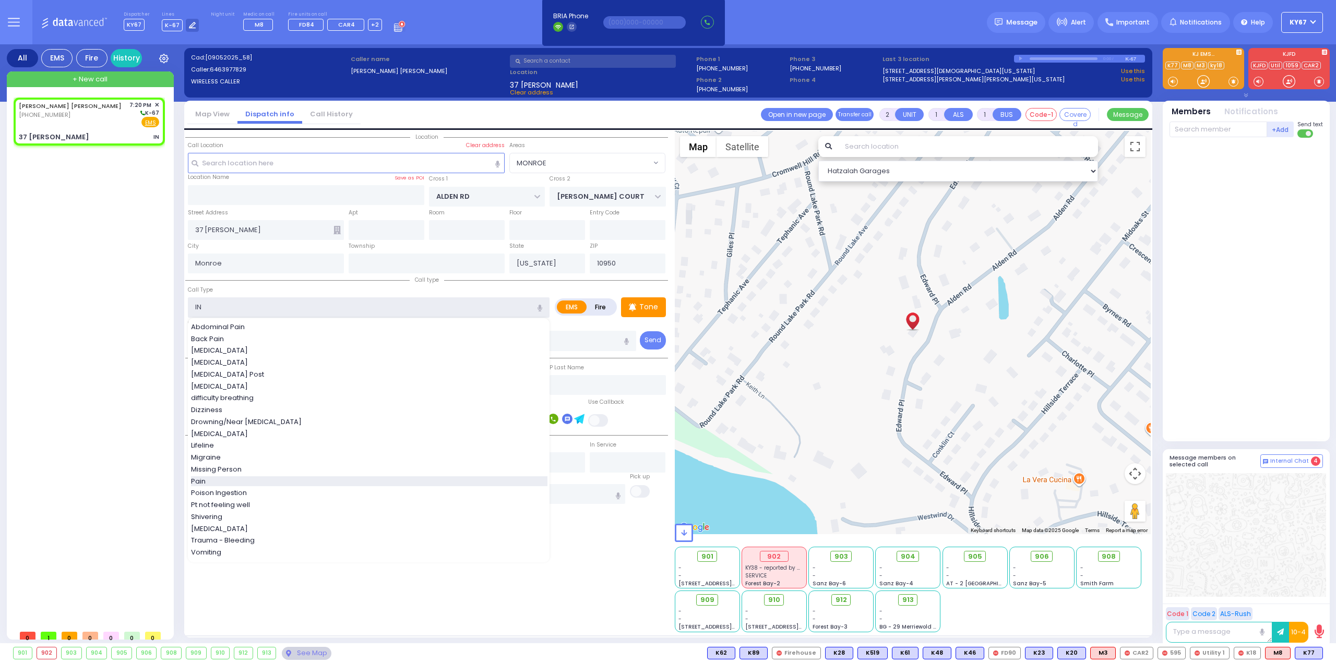
select select
radio input "true"
select select
select select "MONROE"
select select "Hatzalah Garages"
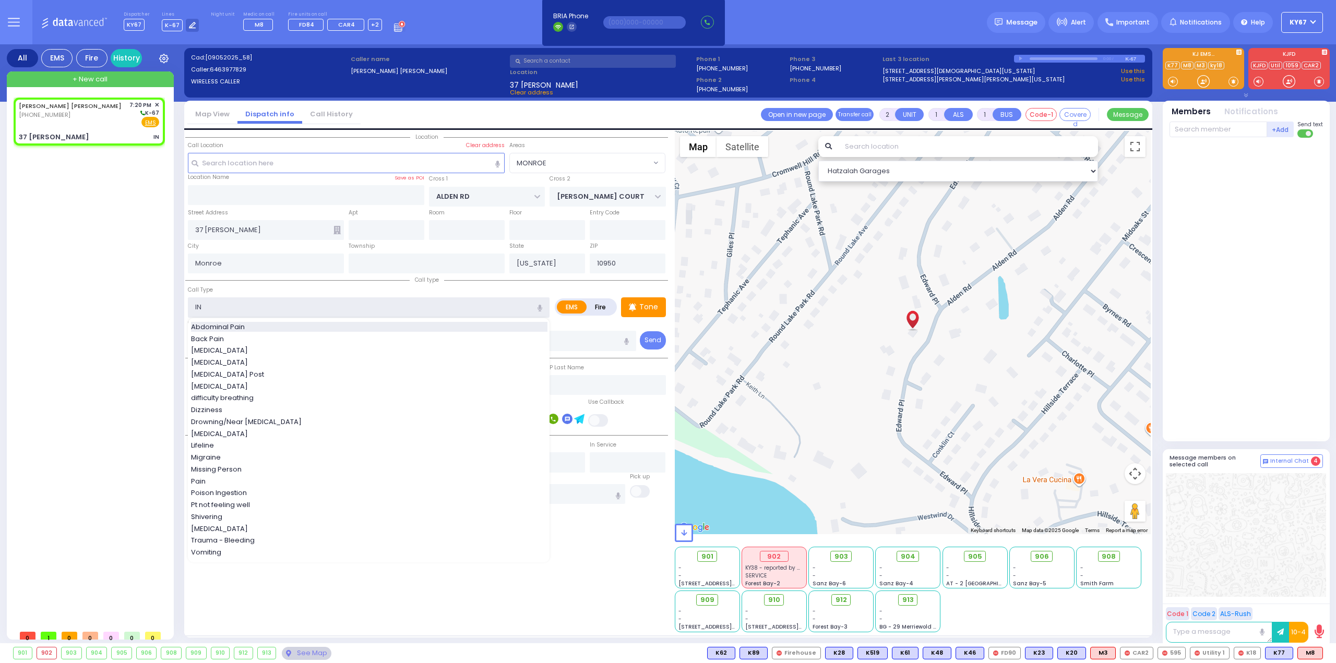
select select
radio input "true"
select select
select select "Hatzalah Garages"
type input "I"
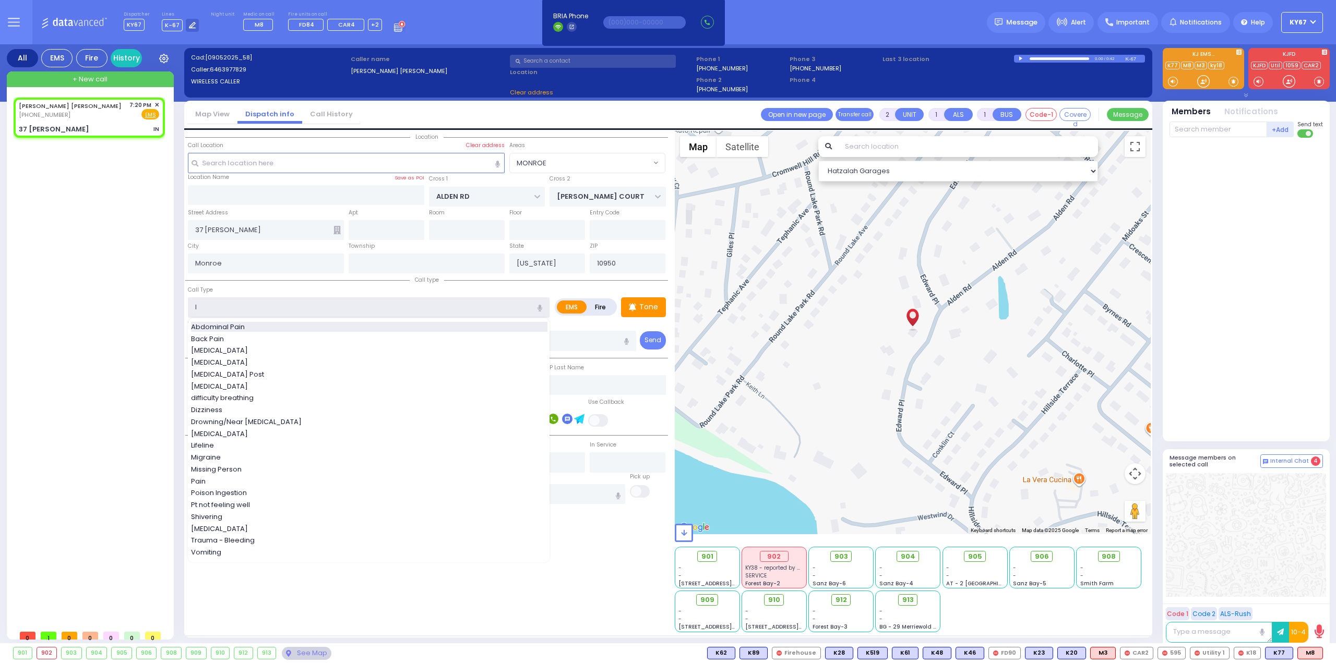
select select "MONROE"
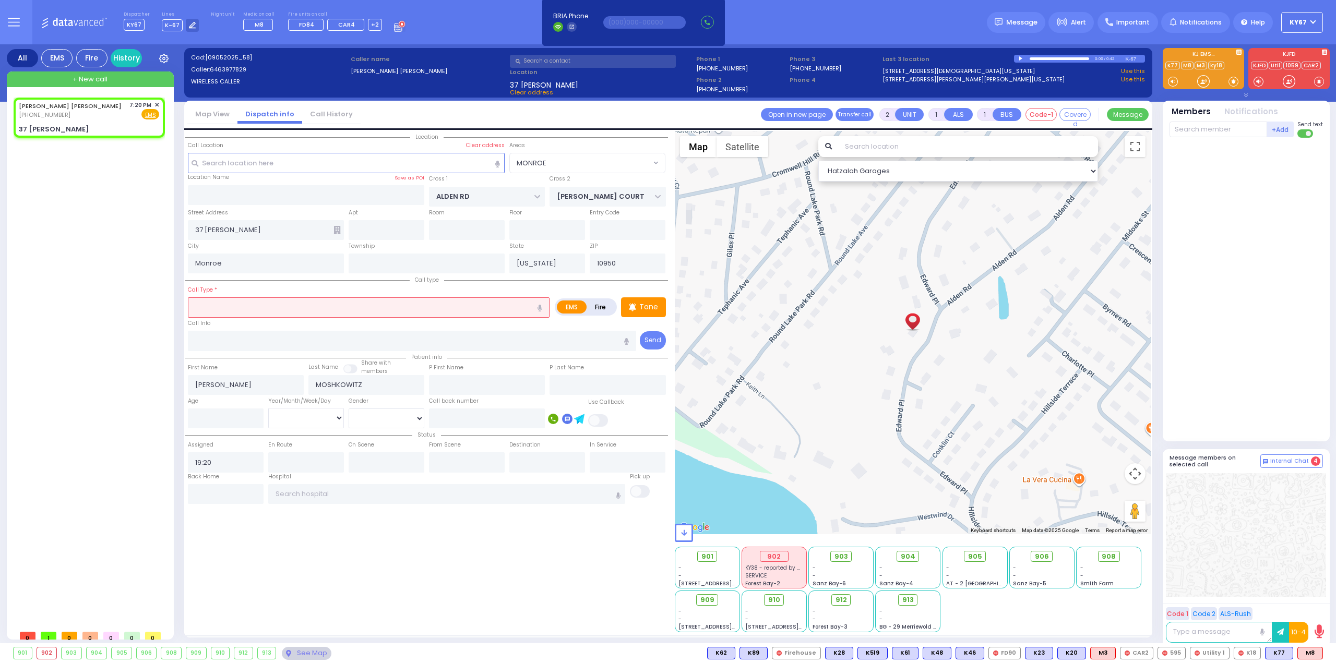
select select
radio input "true"
select select
select select "Hatzalah Garages"
select select "MONROE"
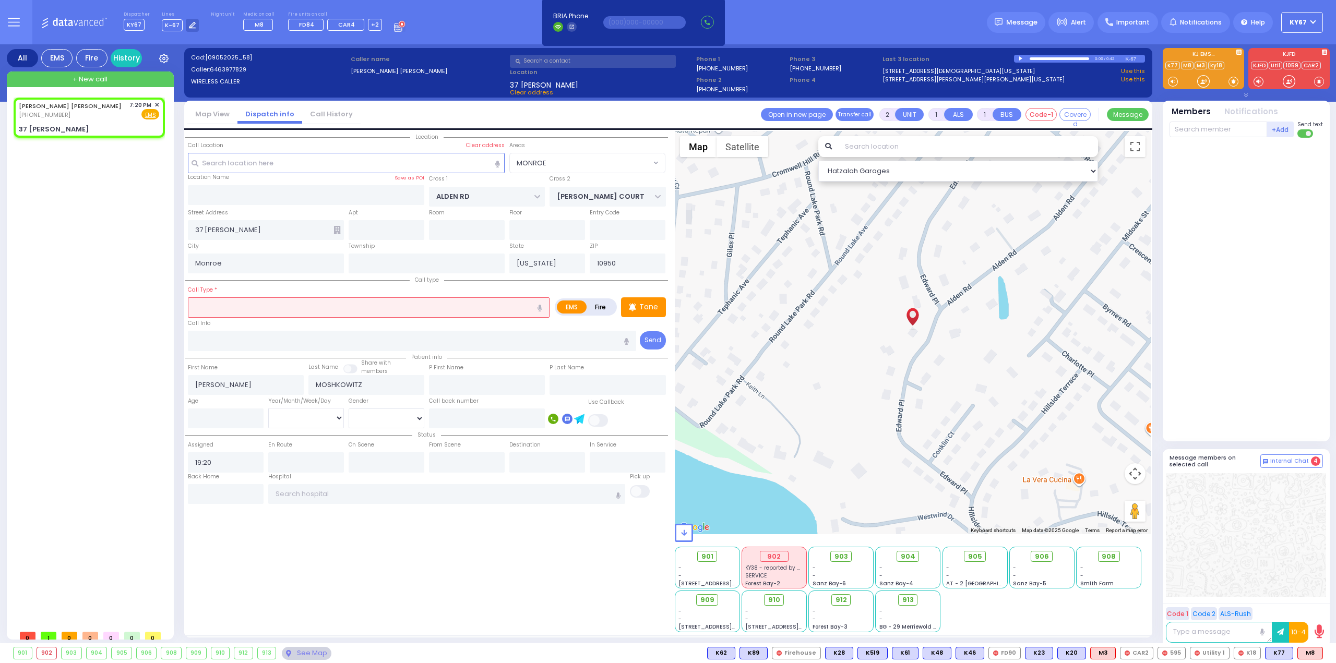
click at [542, 305] on icon "button" at bounding box center [540, 308] width 5 height 7
type input "infection"
select select
radio input "true"
select select
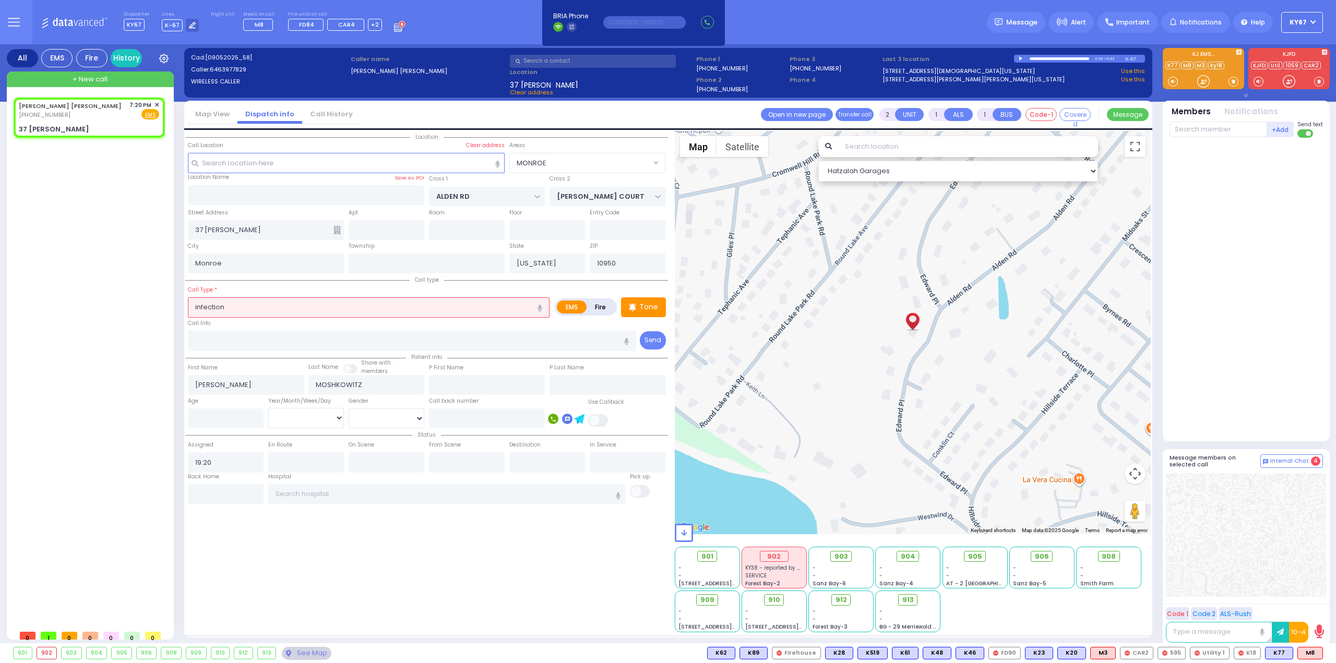
select select "Hatzalah Garages"
select select "MONROE"
click at [265, 565] on div "Location All areas" at bounding box center [426, 382] width 483 height 502
click at [327, 490] on input "text" at bounding box center [447, 494] width 358 height 20
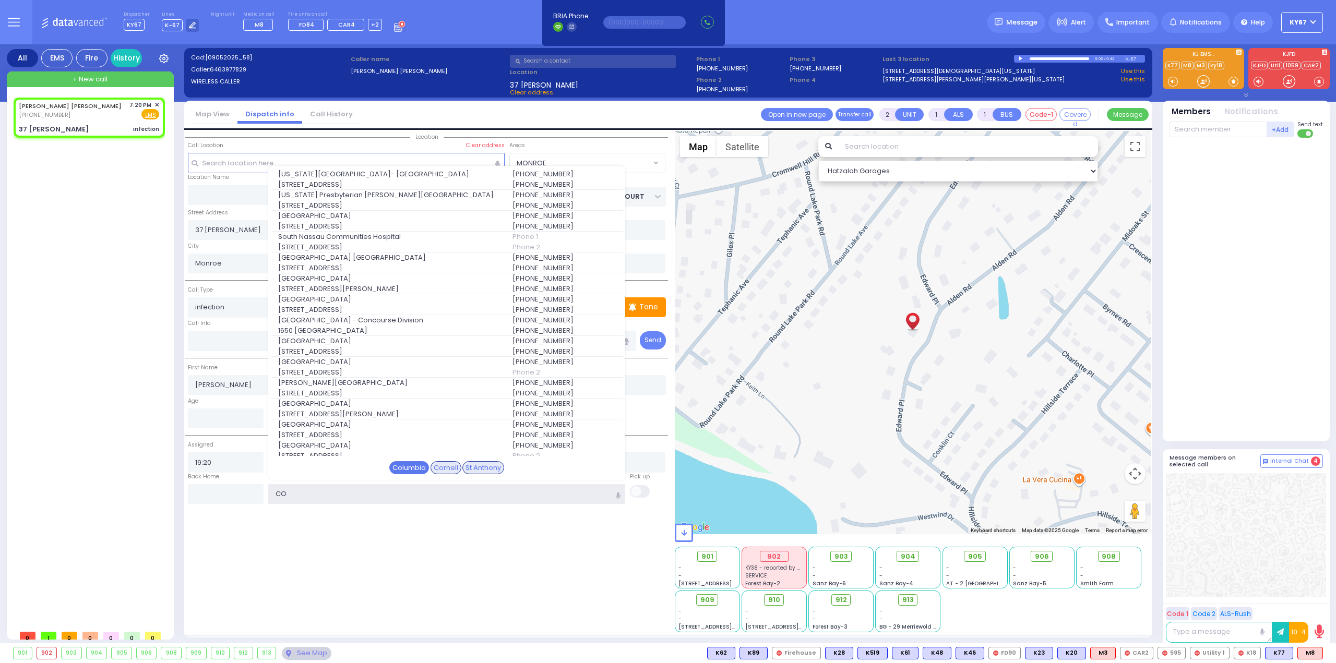
type input "CO"
click at [416, 465] on div "Columbia" at bounding box center [409, 468] width 40 height 14
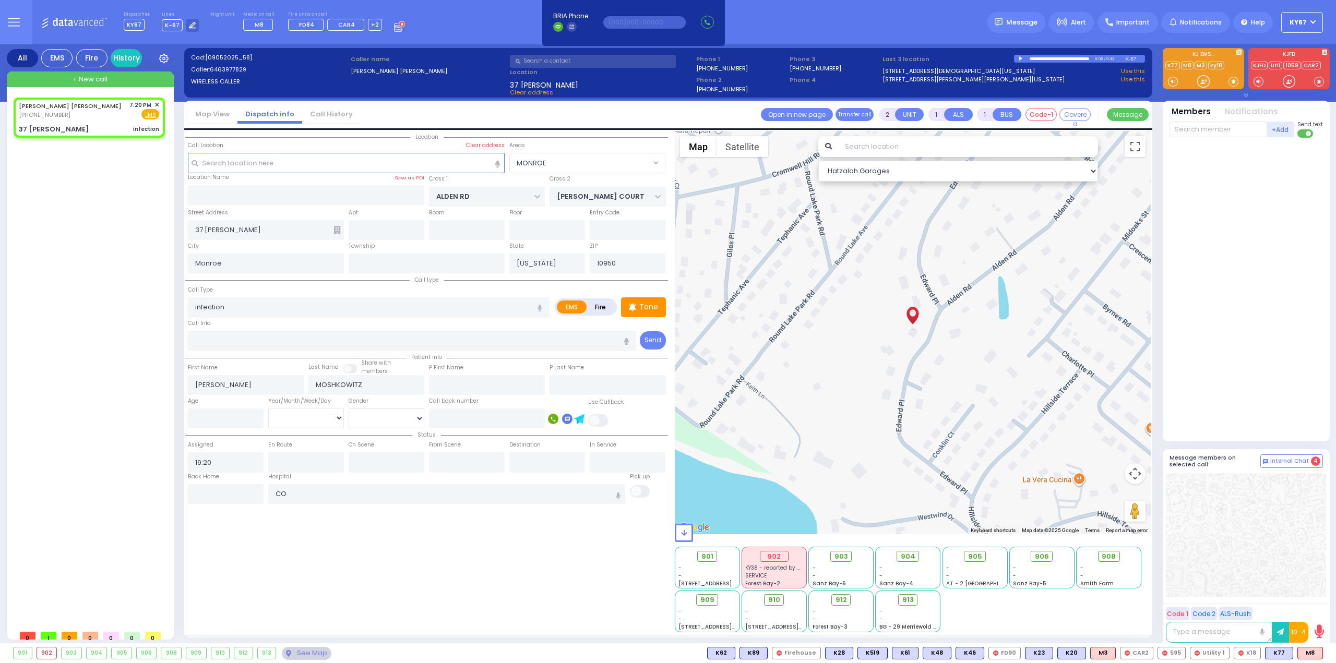
select select
radio input "true"
select select
type input "New York Presbyterian Hospital- Columbia Campus"
select select "Hatzalah Garages"
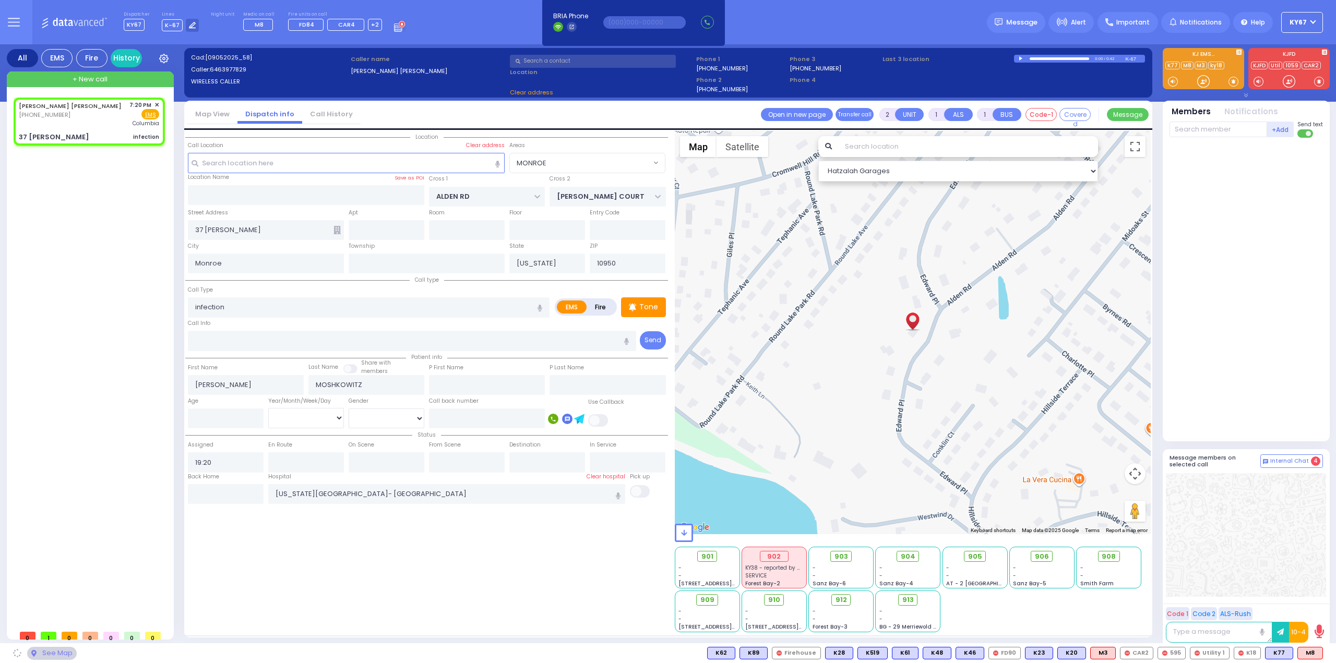
drag, startPoint x: 392, startPoint y: 555, endPoint x: 380, endPoint y: 527, distance: 30.6
click at [392, 554] on div "Location All areas" at bounding box center [426, 382] width 483 height 502
select select "MONROE"
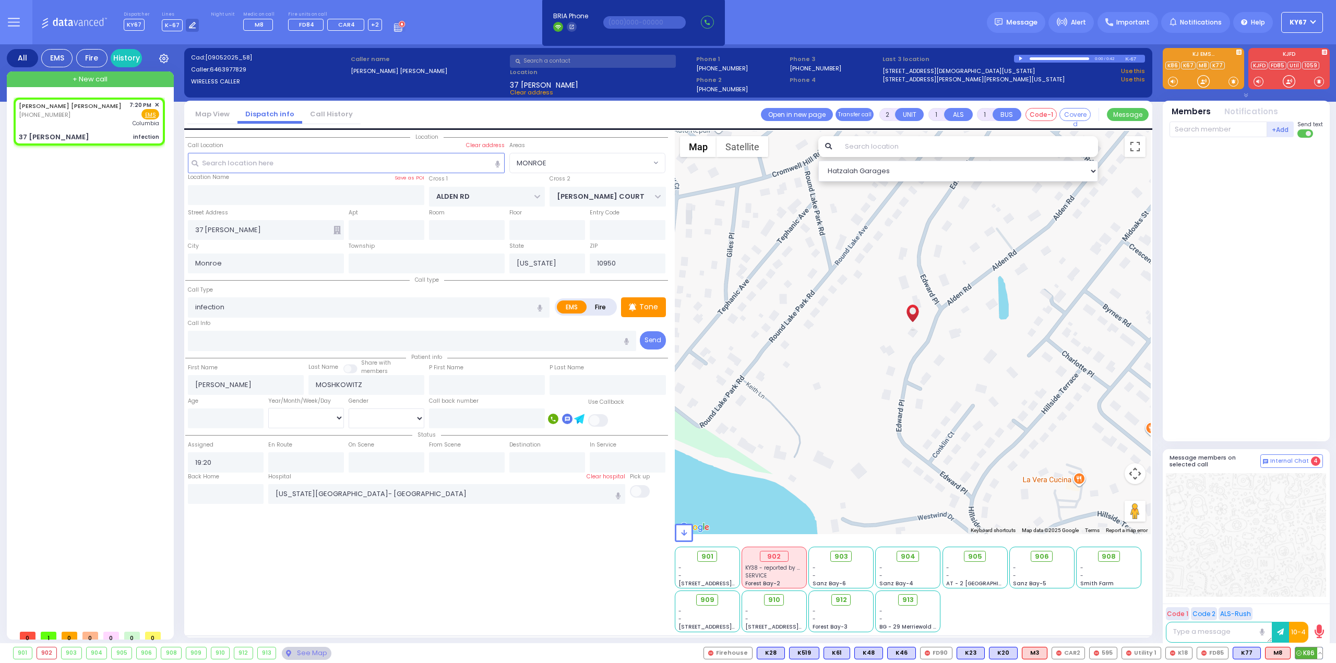
click at [1308, 653] on span "K86" at bounding box center [1308, 653] width 27 height 11
select select
radio input "true"
select select
type input "19:22"
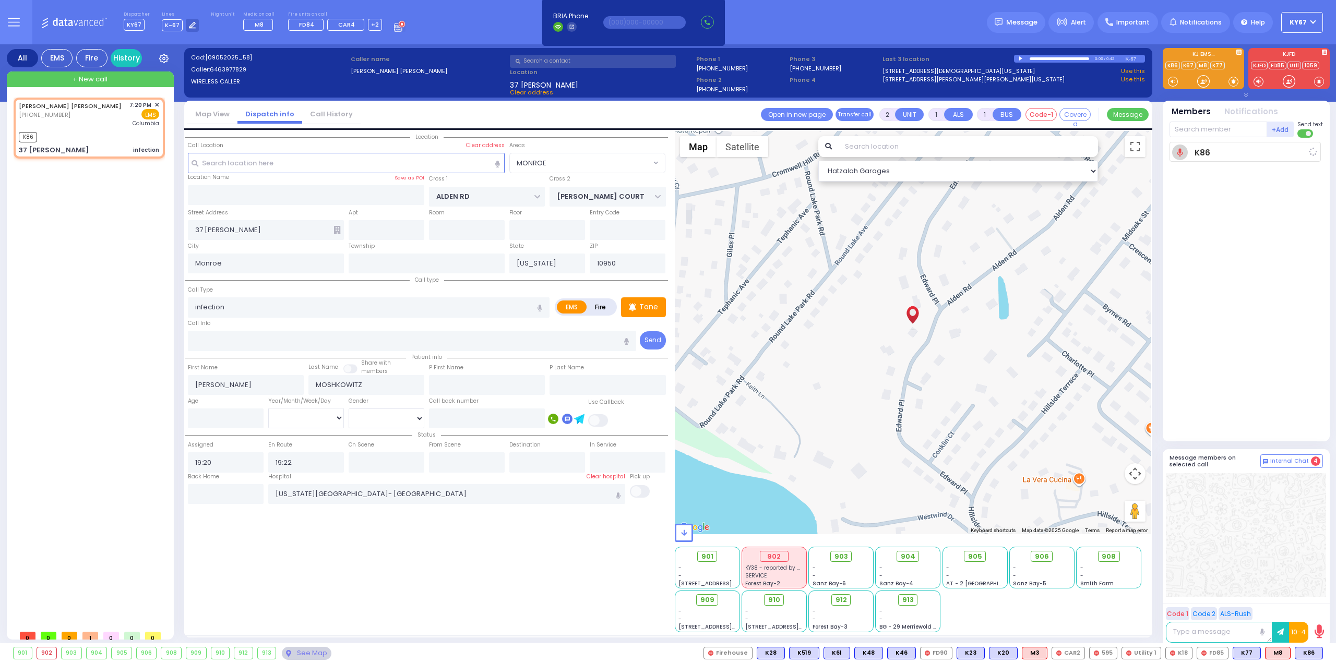
select select "Hatzalah Garages"
select select "MONROE"
click at [1103, 555] on circle at bounding box center [1101, 557] width 6 height 6
select select
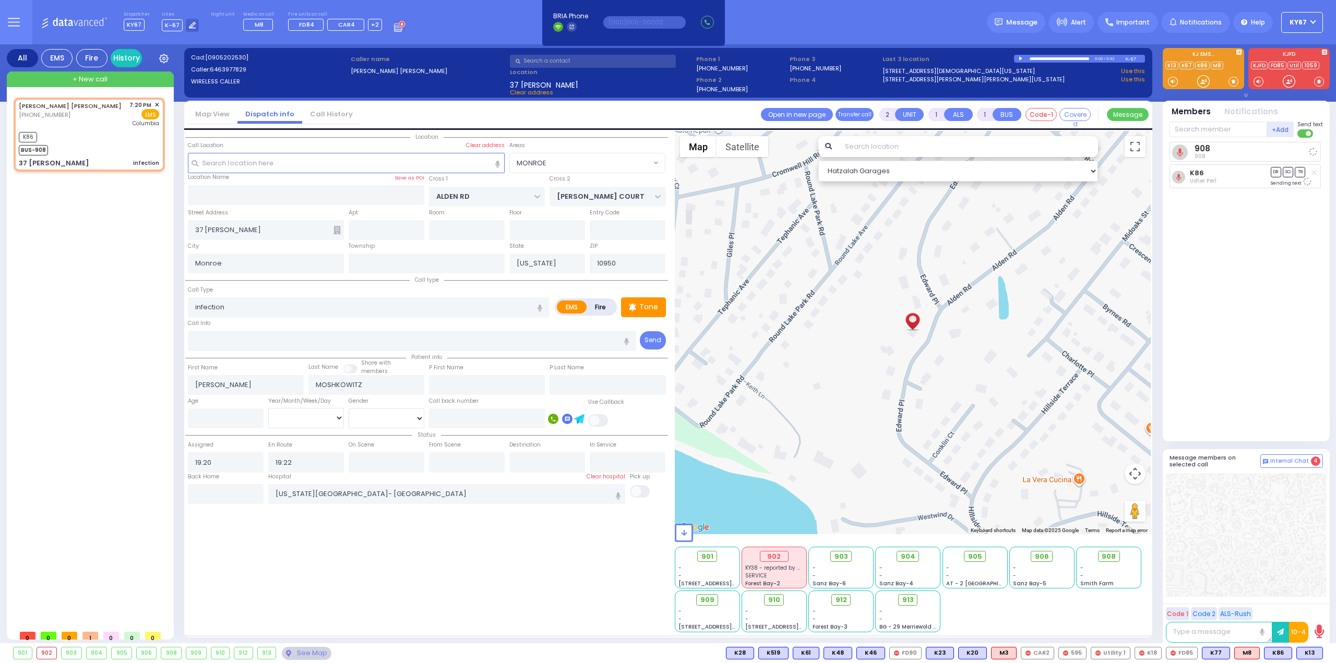
radio input "true"
select select
select select "Hatzalah Garages"
select select "MONROE"
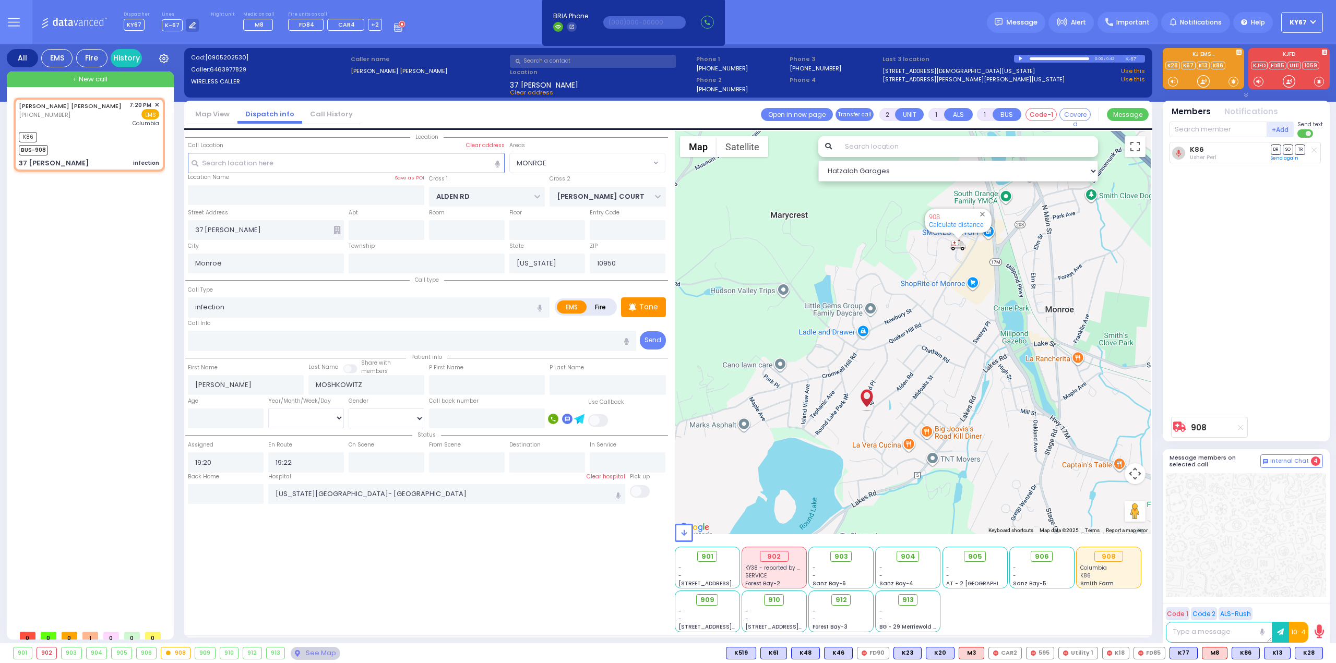
drag, startPoint x: 1306, startPoint y: 655, endPoint x: 1292, endPoint y: 581, distance: 75.5
click at [0, 0] on span "K28" at bounding box center [0, 0] width 0 height 0
select select
radio input "true"
select select
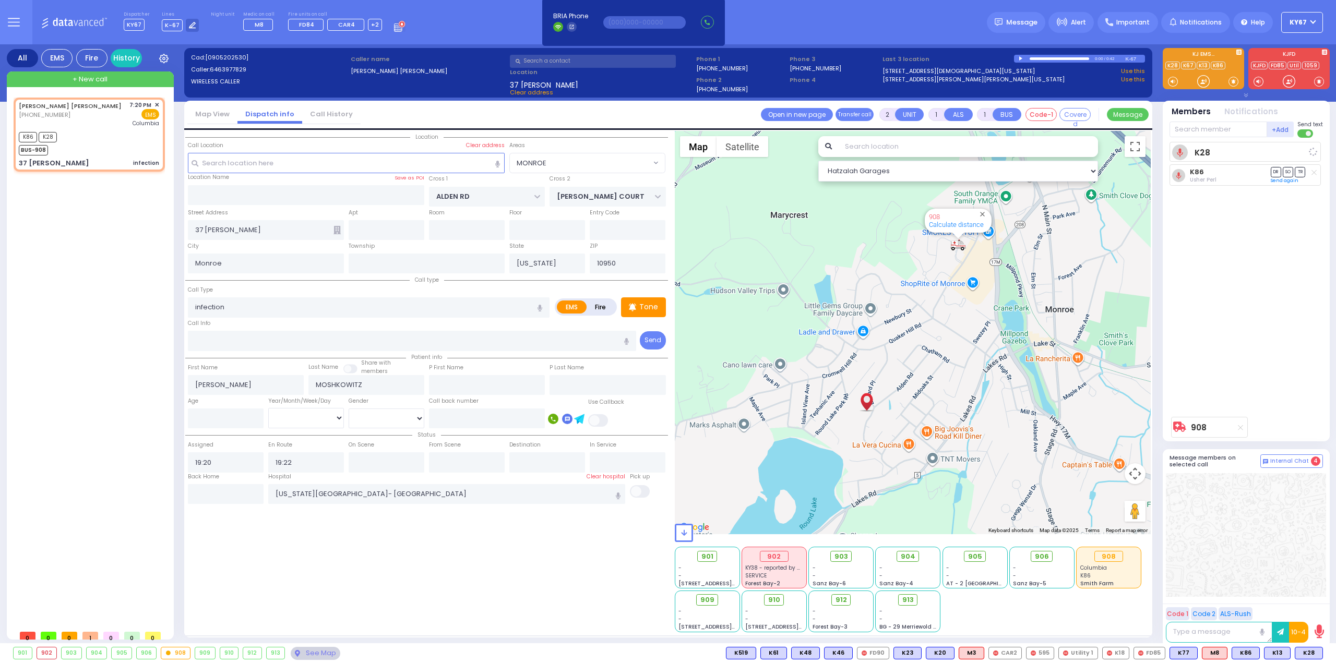
select select "Hatzalah Garages"
select select "MONROE"
click at [1312, 651] on span "K90" at bounding box center [1309, 653] width 28 height 11
select select
radio input "true"
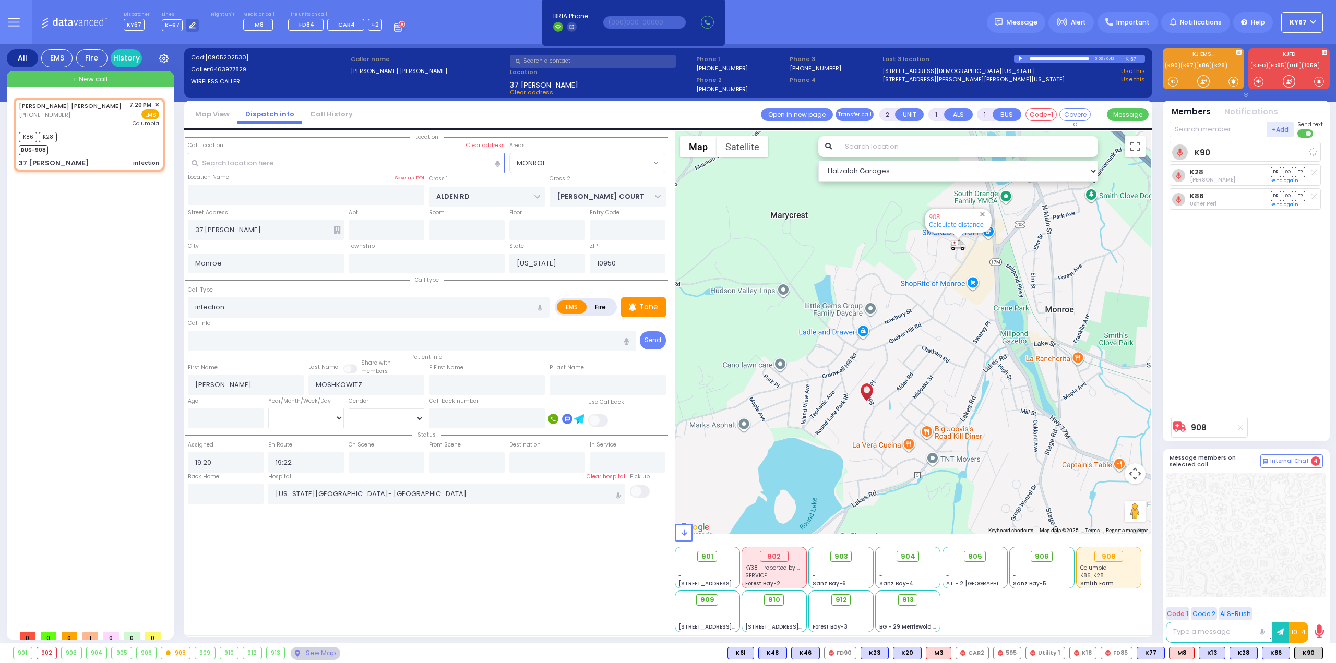
select select
select select "Hatzalah Garages"
select select "MONROE"
click at [8, 22] on icon at bounding box center [14, 22] width 12 height 12
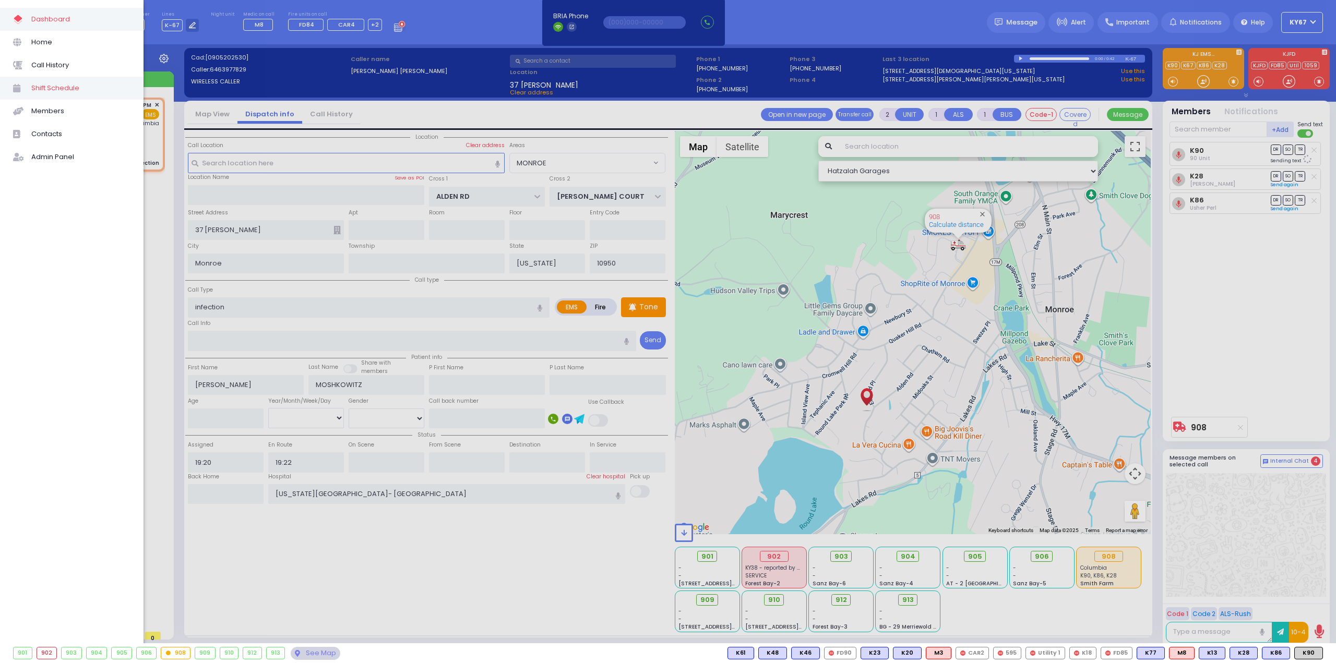
click at [66, 91] on span "Shift Schedule" at bounding box center [80, 88] width 99 height 14
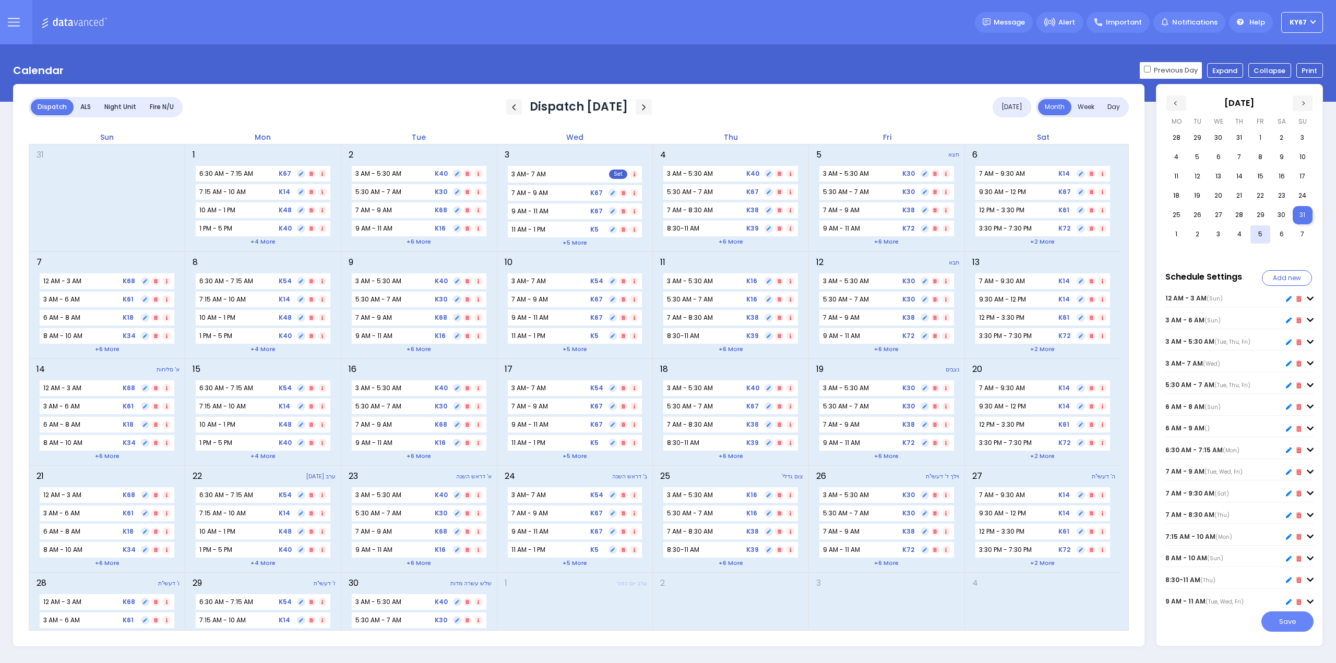
click at [159, 107] on div "Fire N/U" at bounding box center [162, 107] width 38 height 16
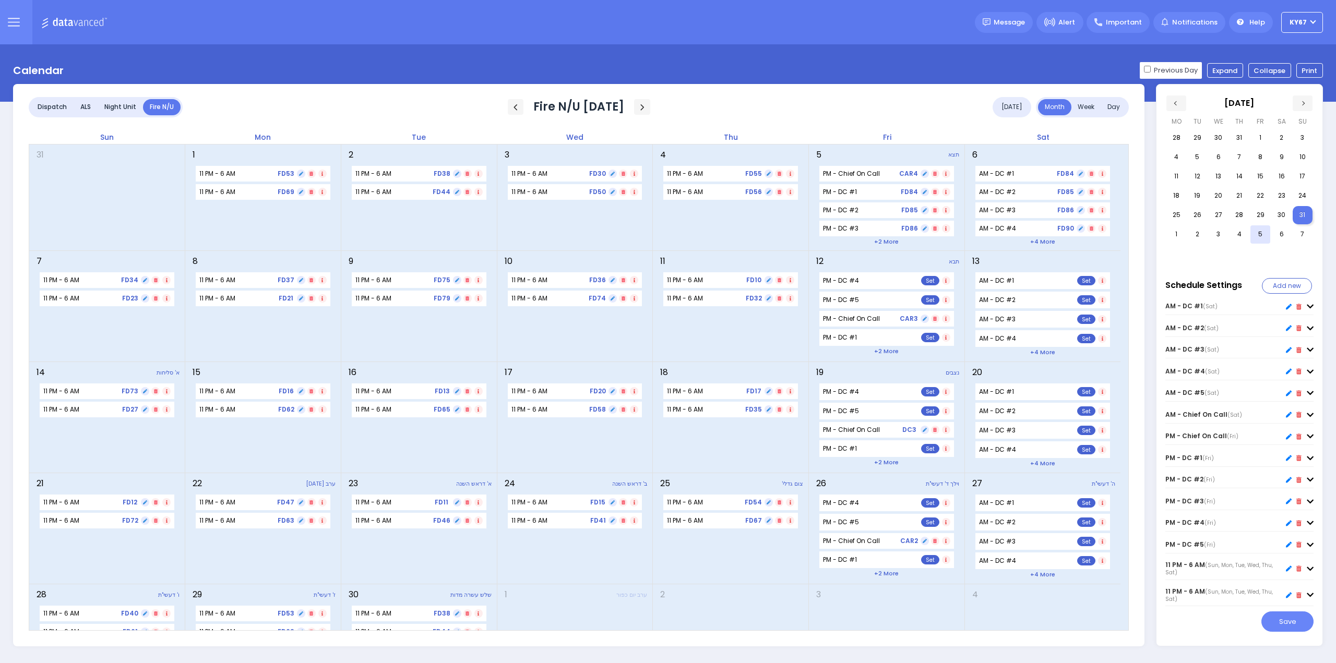
click at [1288, 439] on icon at bounding box center [1289, 437] width 6 height 6
type input "PM - Chief On Call"
type input "19:00"
type input "08:00"
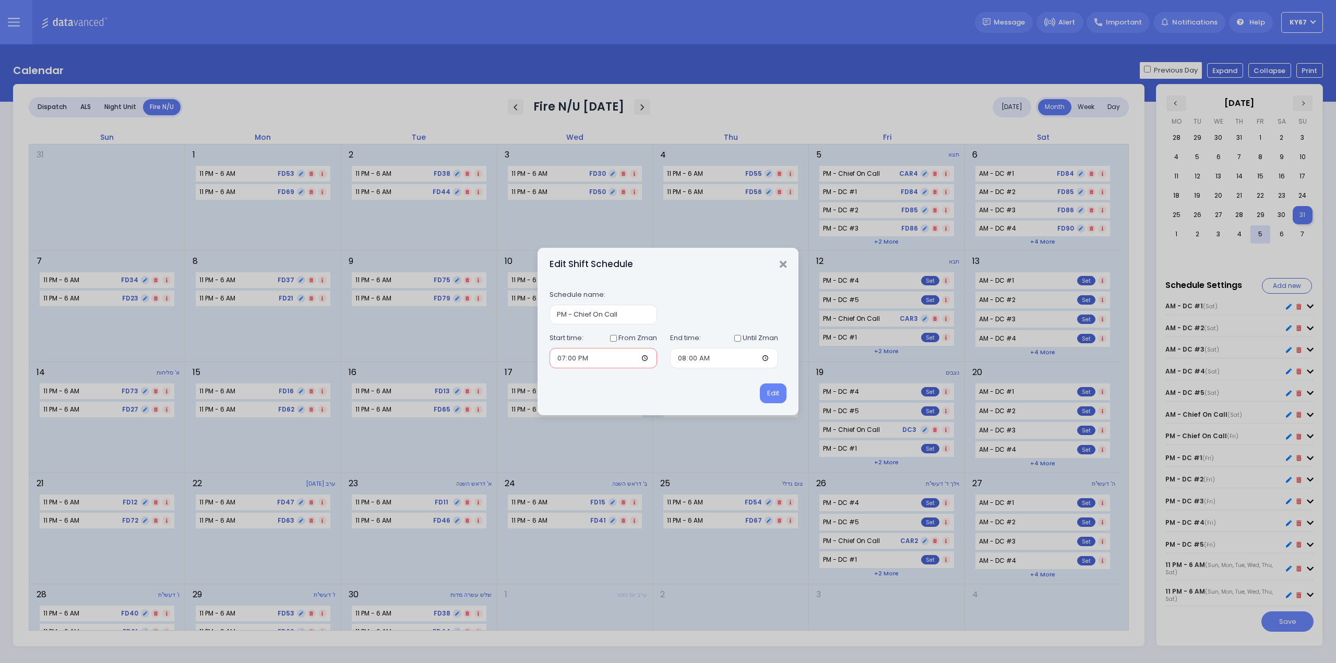
click at [568, 362] on input "19:00" at bounding box center [604, 358] width 108 height 20
click at [563, 361] on input "19:00" at bounding box center [604, 358] width 108 height 20
type input "18:59"
click at [780, 395] on button "Edit" at bounding box center [773, 394] width 27 height 20
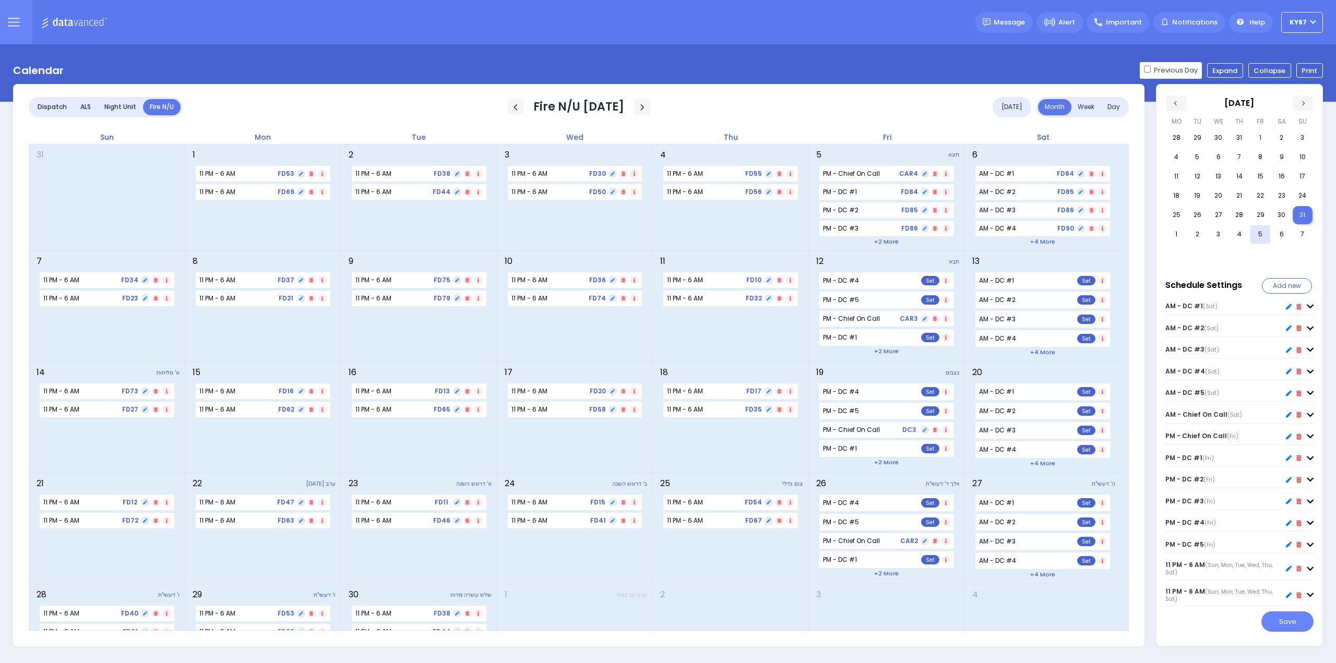
click at [1290, 463] on div at bounding box center [1289, 458] width 6 height 10
type input "PM - DC #1"
type input "19:00"
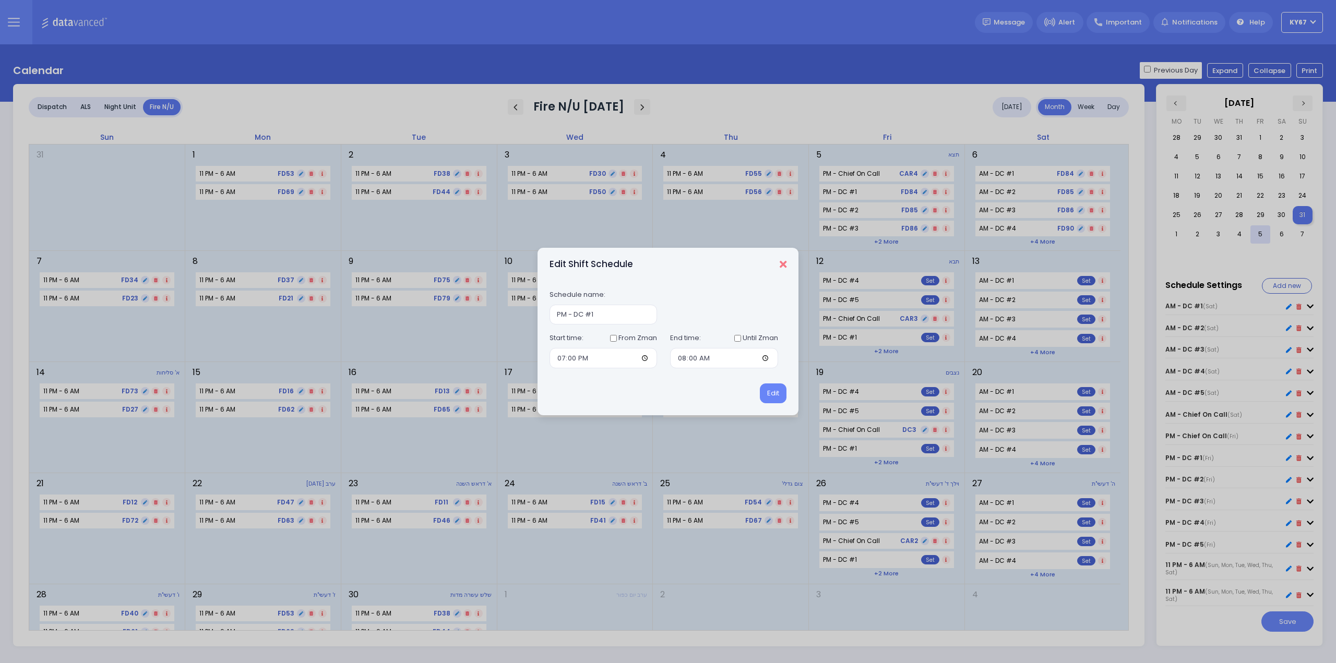
click at [781, 262] on icon "Close" at bounding box center [783, 264] width 7 height 10
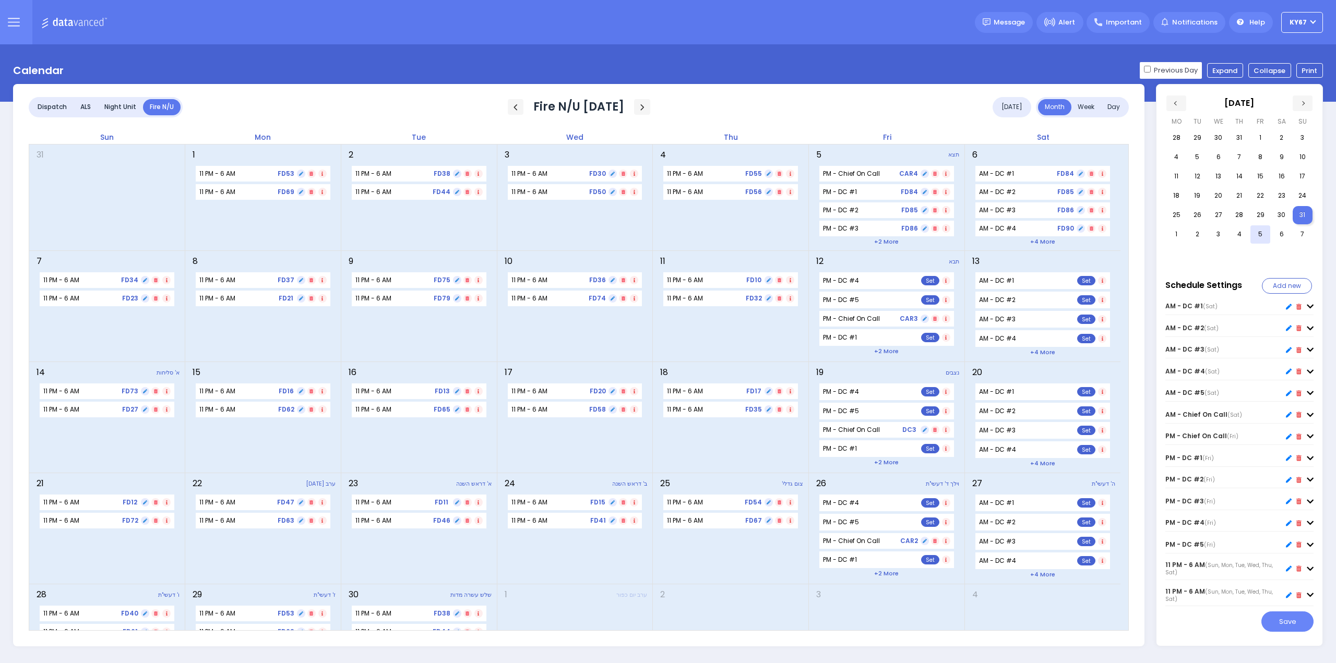
click at [1288, 483] on icon at bounding box center [1289, 480] width 6 height 6
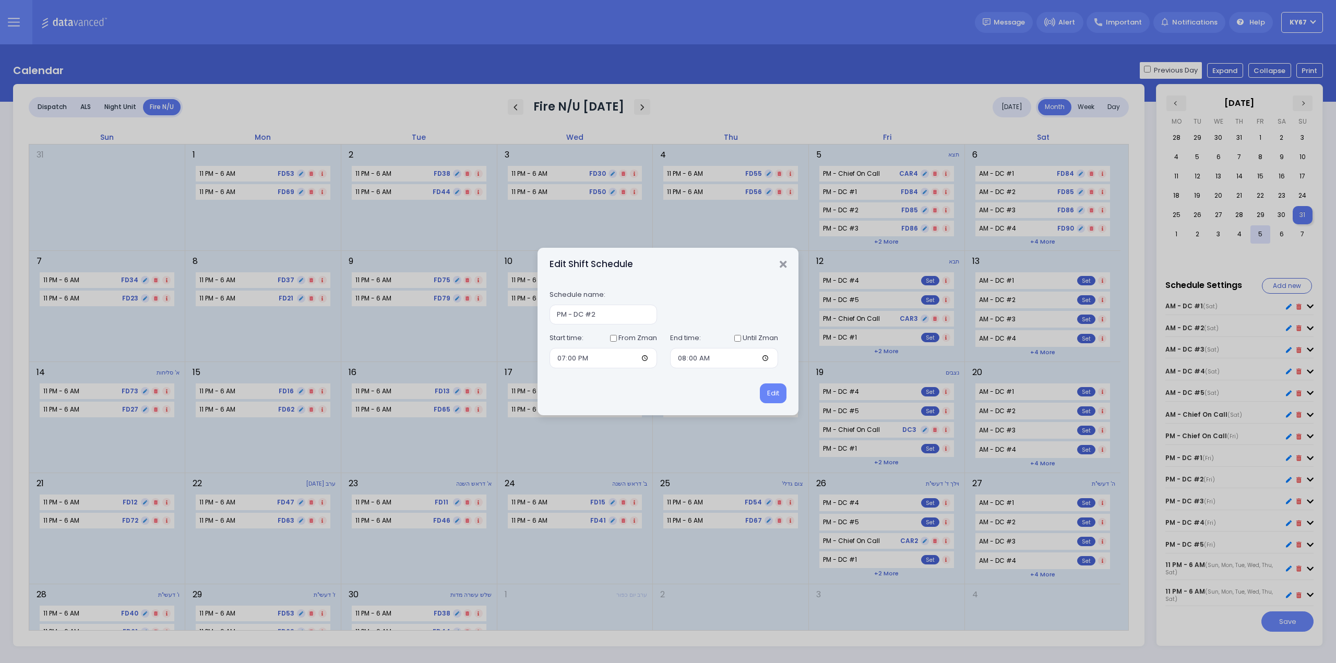
click at [787, 264] on div "Edit Shift Schedule" at bounding box center [668, 264] width 261 height 33
click at [784, 264] on icon "Close" at bounding box center [783, 264] width 7 height 10
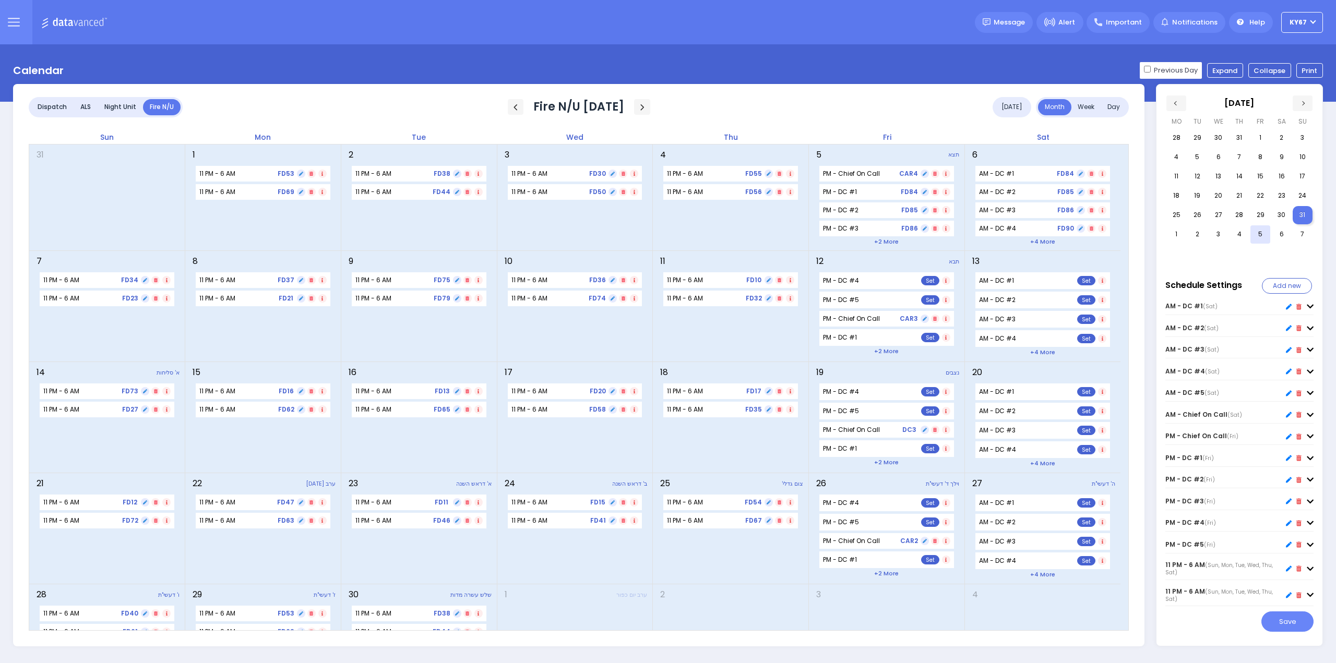
click at [1289, 504] on icon at bounding box center [1289, 501] width 6 height 6
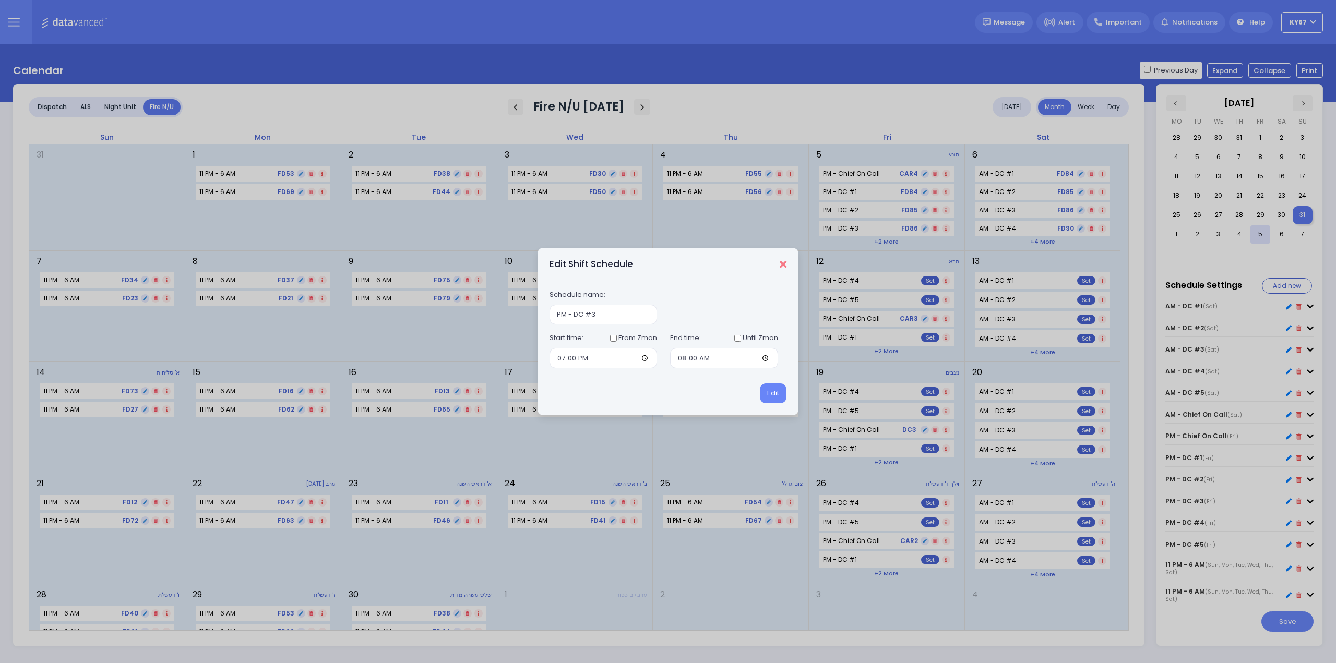
click at [784, 265] on icon "Close" at bounding box center [783, 264] width 7 height 10
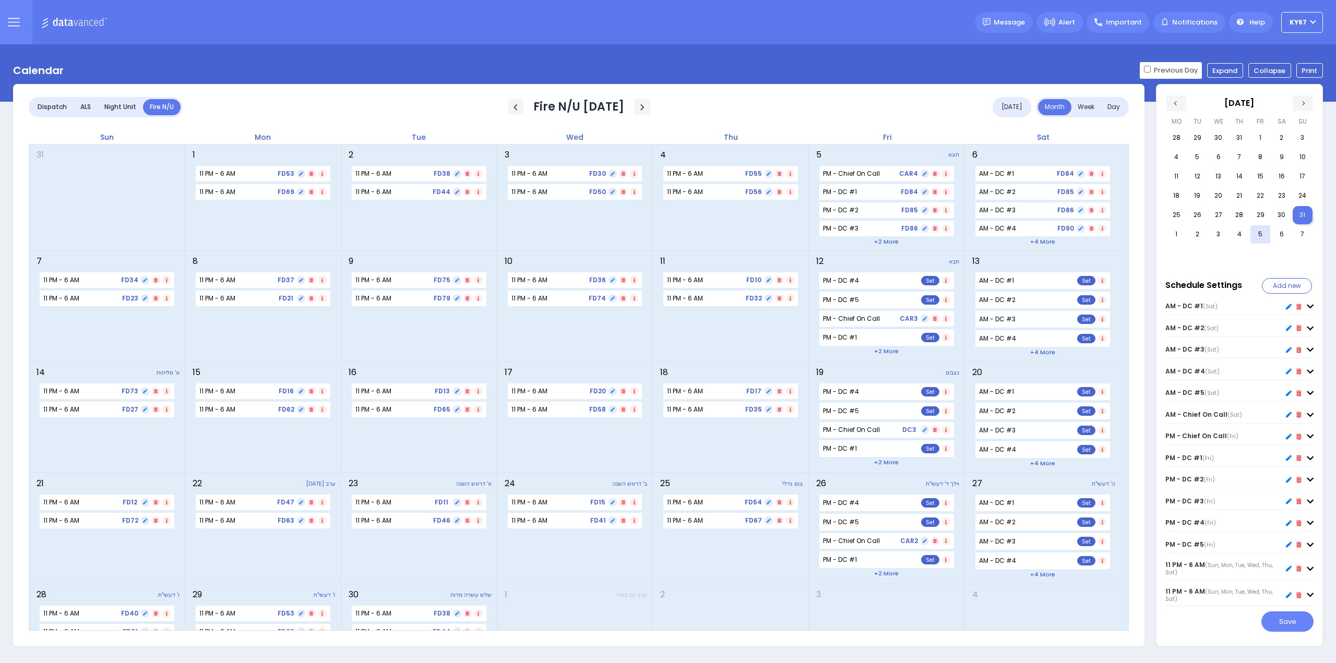
click at [1290, 526] on icon at bounding box center [1289, 523] width 6 height 6
type input "PM - DC #4"
type input "20:59"
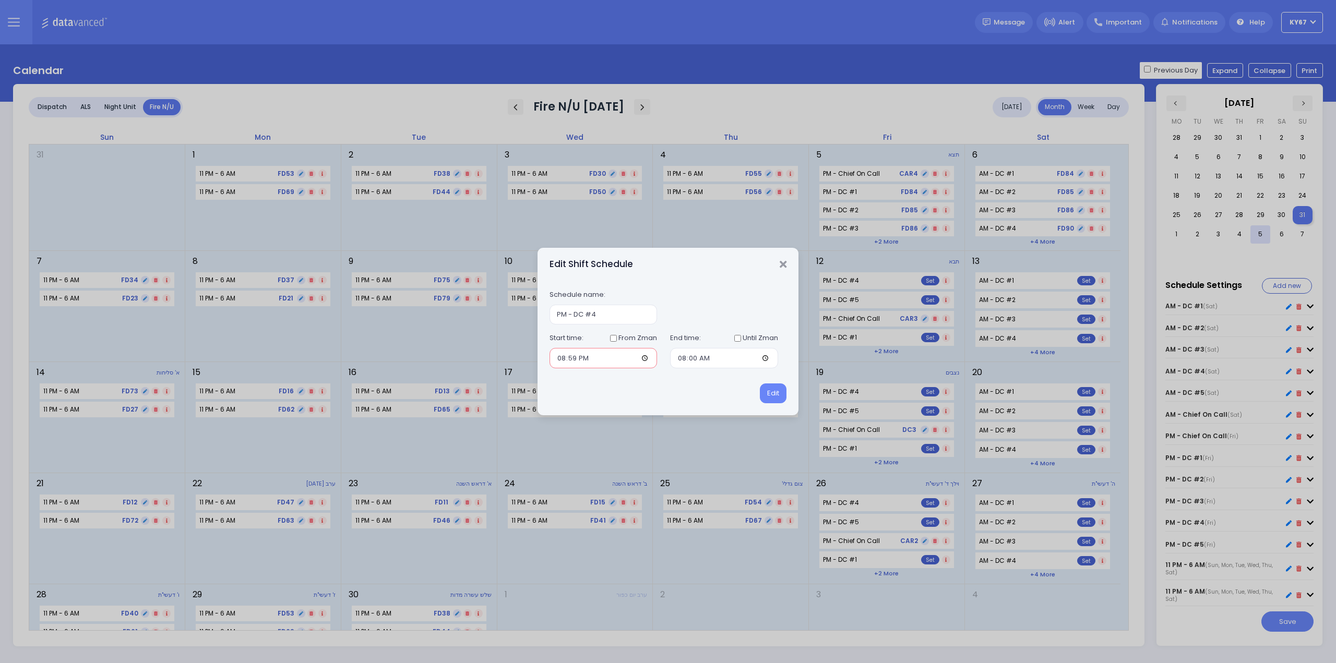
click at [561, 361] on input "20:59" at bounding box center [604, 358] width 108 height 20
type input "19:00"
click at [774, 394] on button "Edit" at bounding box center [773, 394] width 27 height 20
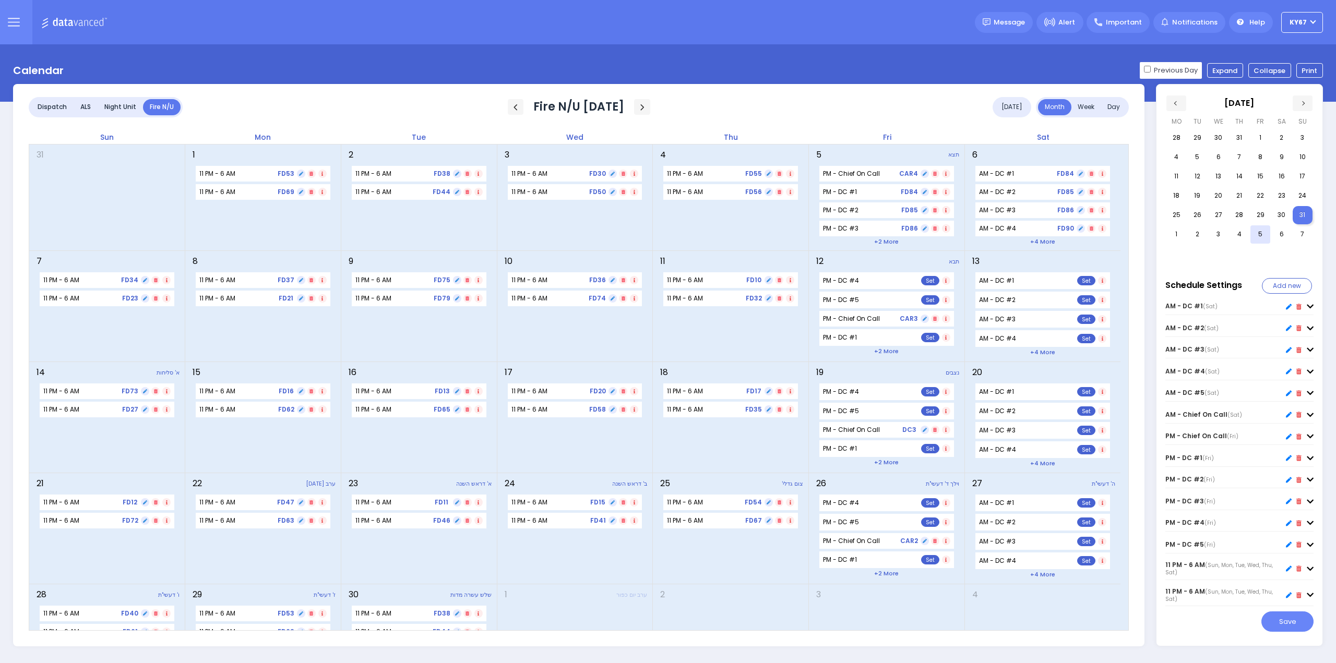
click at [1287, 547] on icon at bounding box center [1289, 545] width 6 height 6
type input "PM - DC #5"
type input "20:59"
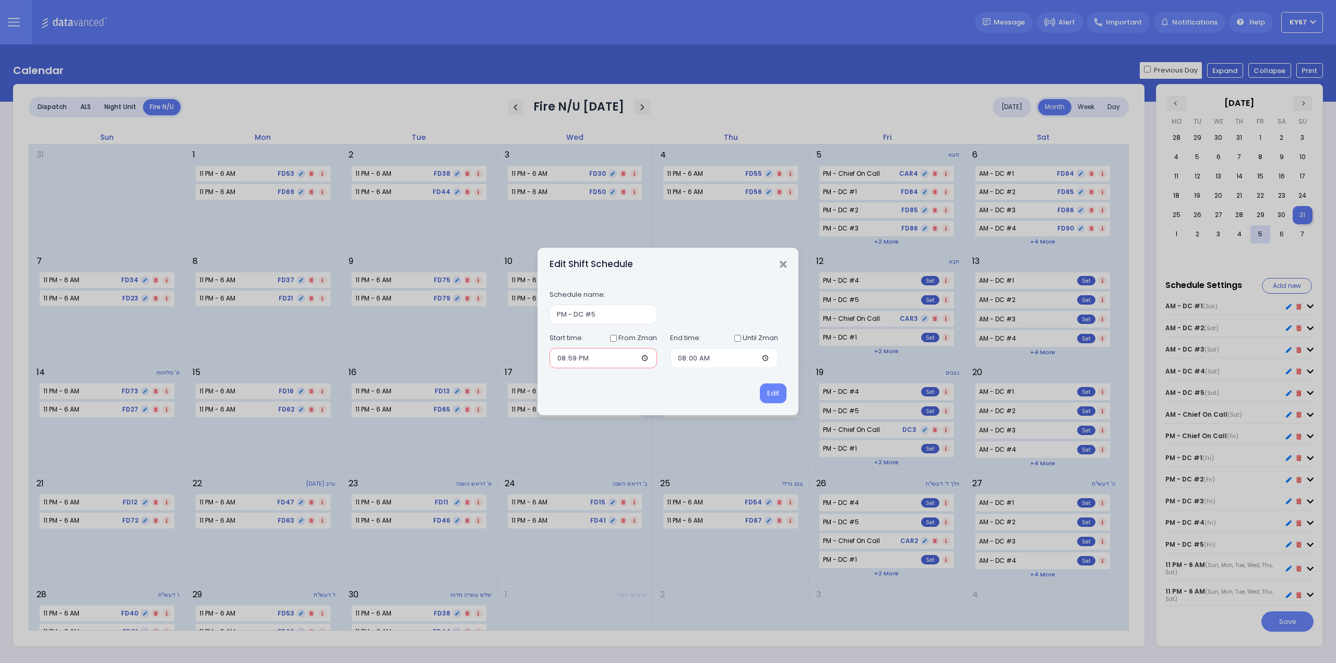
click at [564, 360] on input "20:59" at bounding box center [604, 358] width 108 height 20
type input "19:00"
click at [768, 393] on button "Edit" at bounding box center [773, 394] width 27 height 20
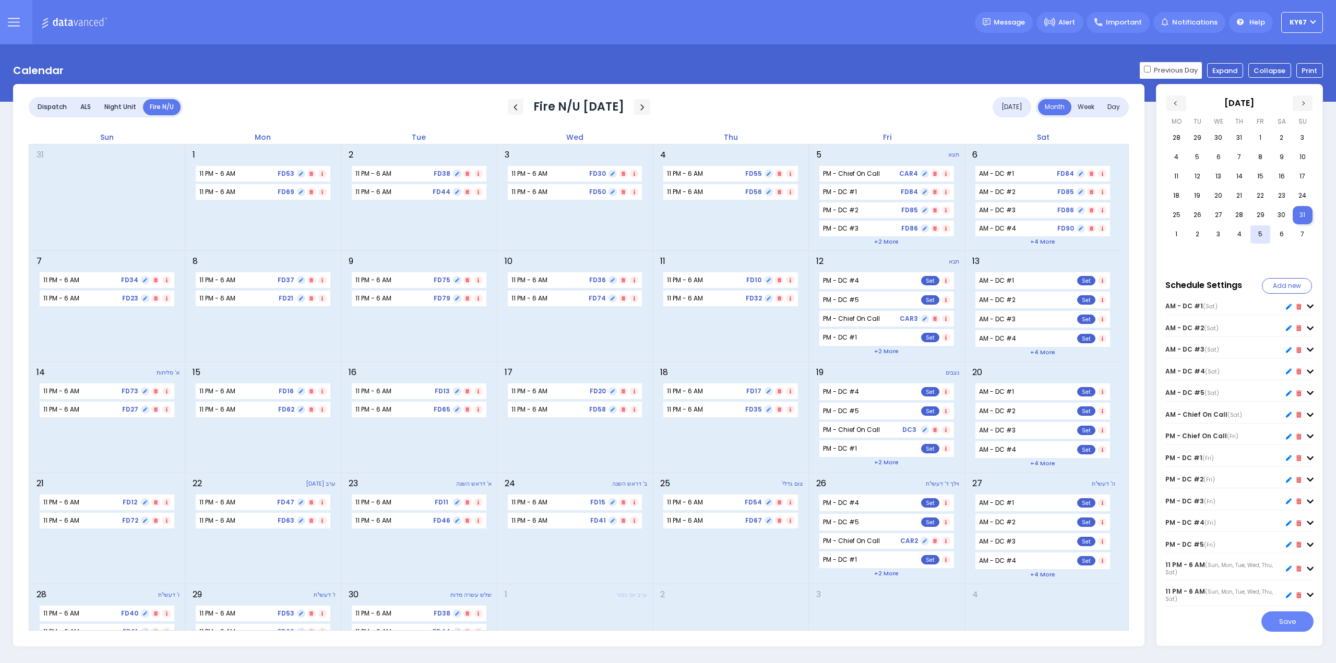
click at [19, 27] on icon at bounding box center [14, 22] width 12 height 12
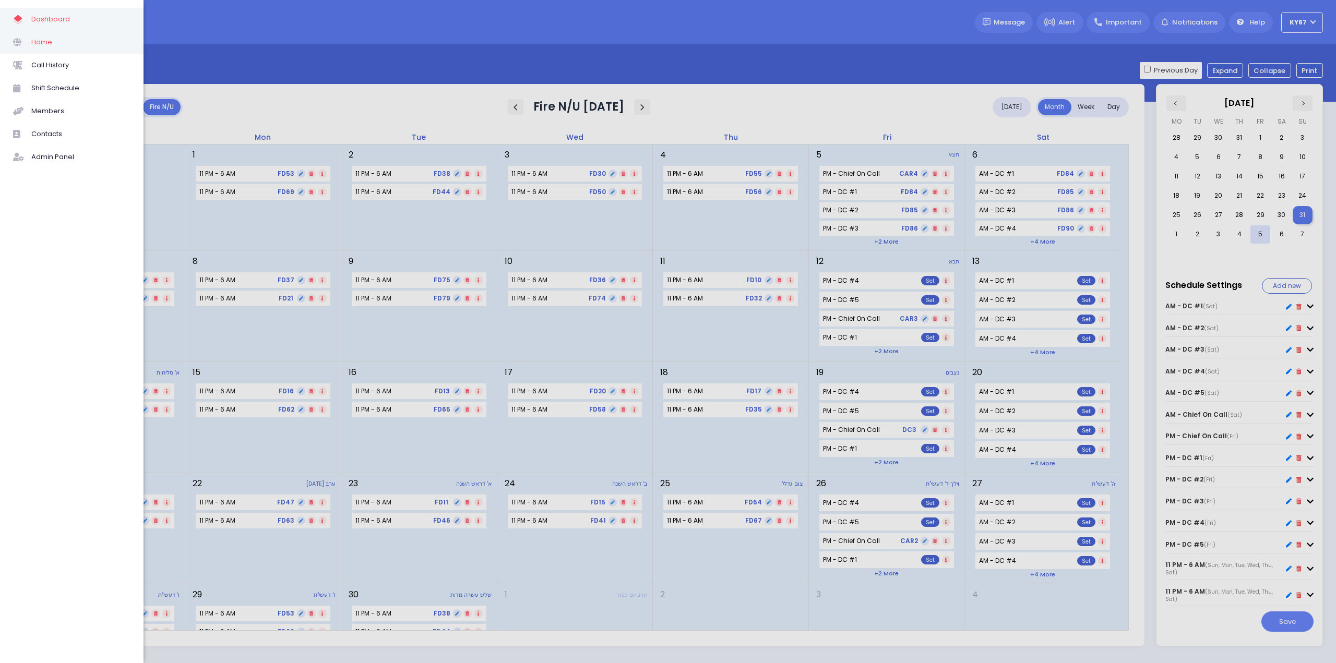
click at [51, 41] on span "Home" at bounding box center [80, 42] width 99 height 14
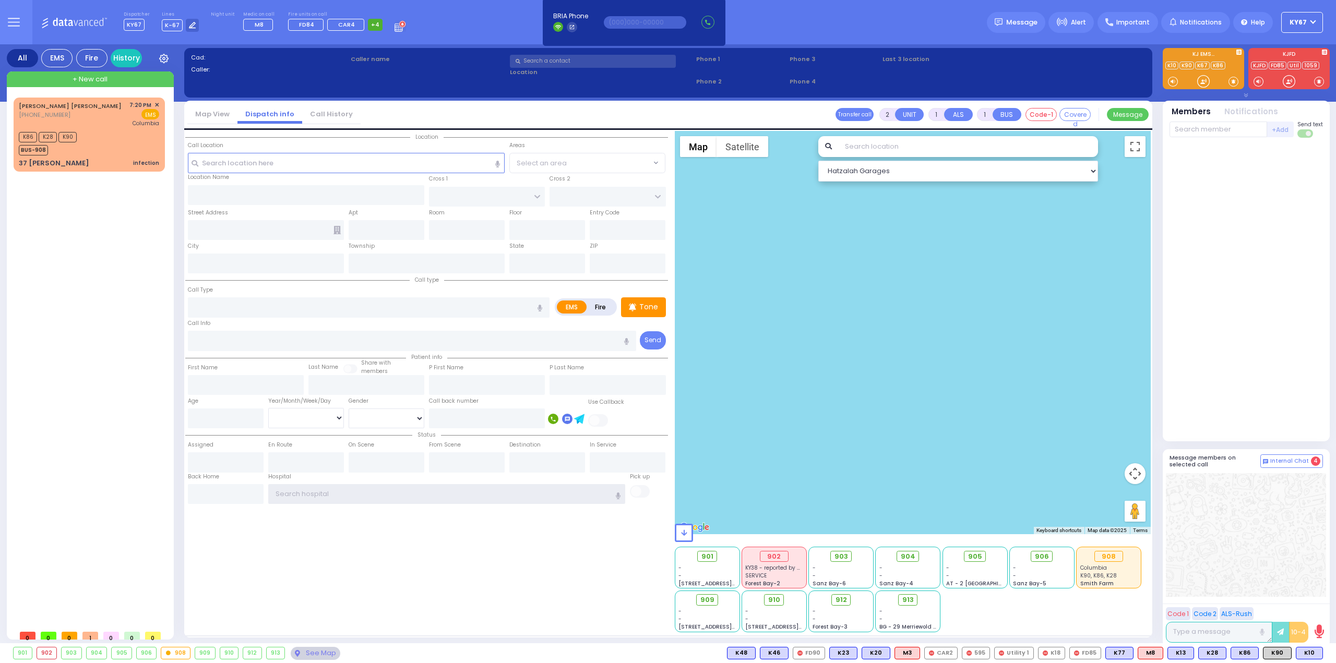
type input "Ky67"
click at [371, 26] on span "+4" at bounding box center [375, 24] width 8 height 8
click at [464, 20] on div "Dispatcher KY67 shift has started. Are you ? Lines K-67" at bounding box center [668, 22] width 1336 height 44
click at [112, 134] on div "K86 K28 K90 BUS-908" at bounding box center [89, 142] width 140 height 26
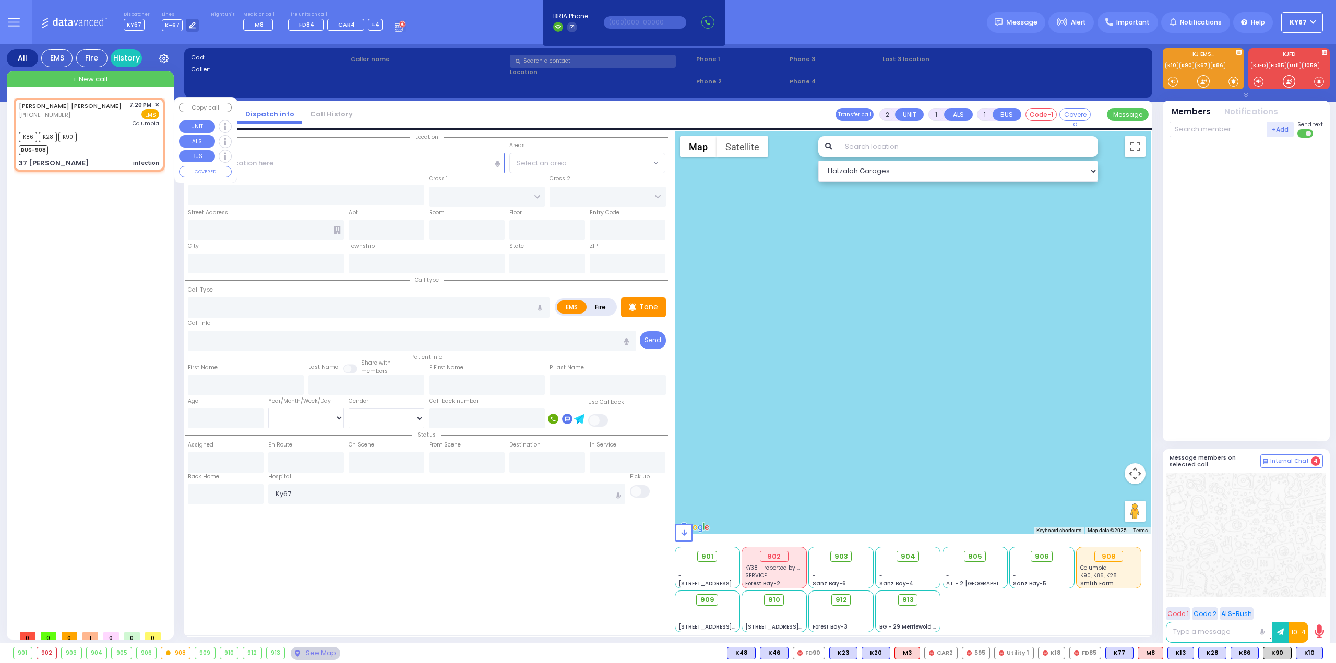
select select
type input "infection"
radio input "true"
type input "[PERSON_NAME]"
type input "MOSHKOWITZ"
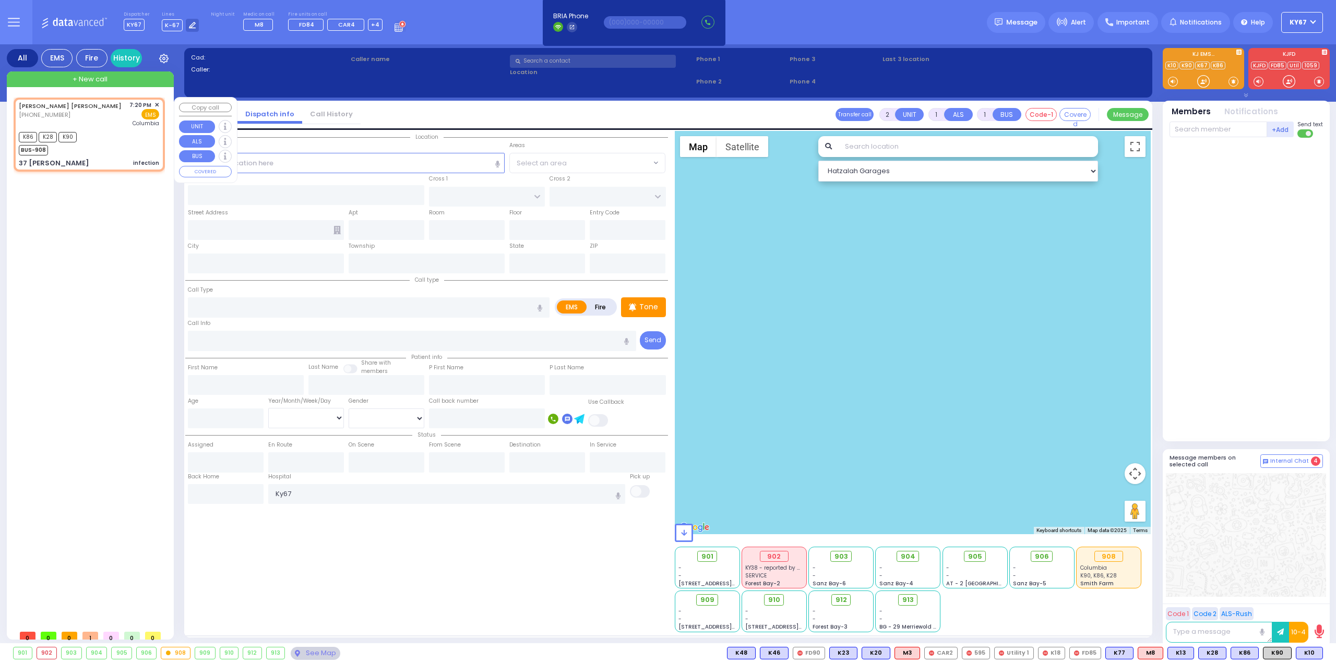
select select
type input "19:20"
type input "19:22"
type input "[US_STATE][GEOGRAPHIC_DATA]- [GEOGRAPHIC_DATA]"
type input "ALDEN RD"
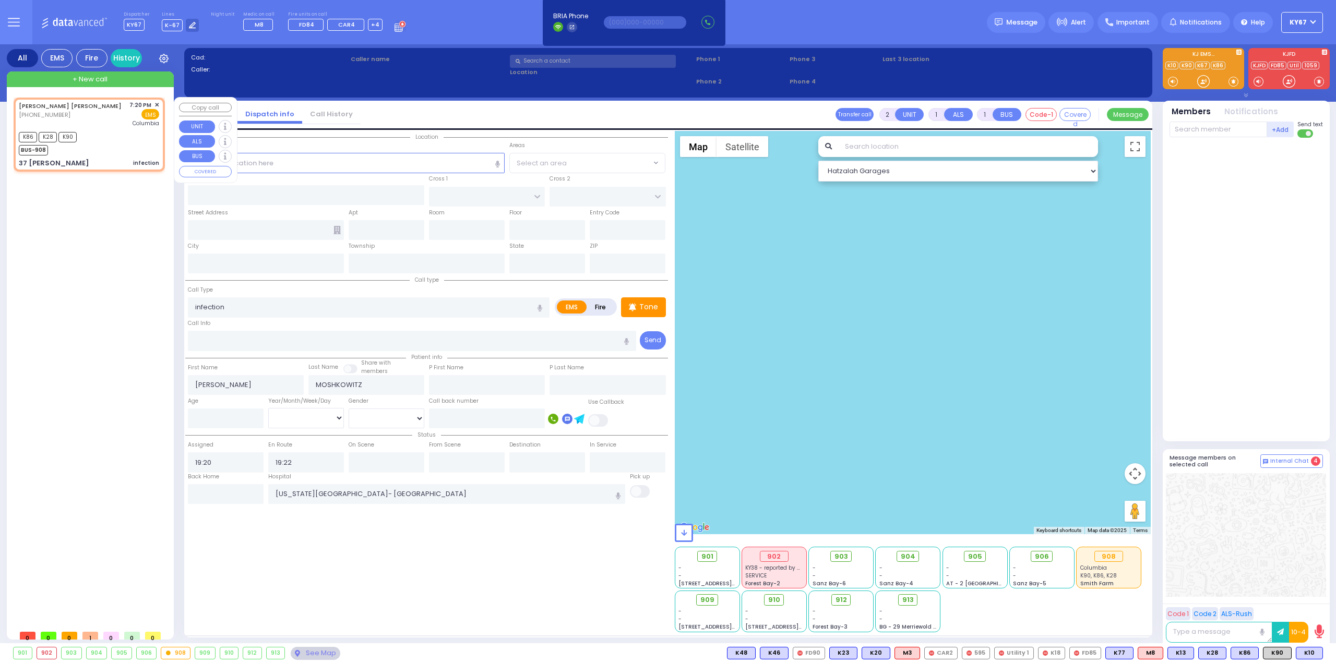
type input "[PERSON_NAME] COURT"
type input "37 [PERSON_NAME]"
type input "Monroe"
type input "[US_STATE]"
type input "10950"
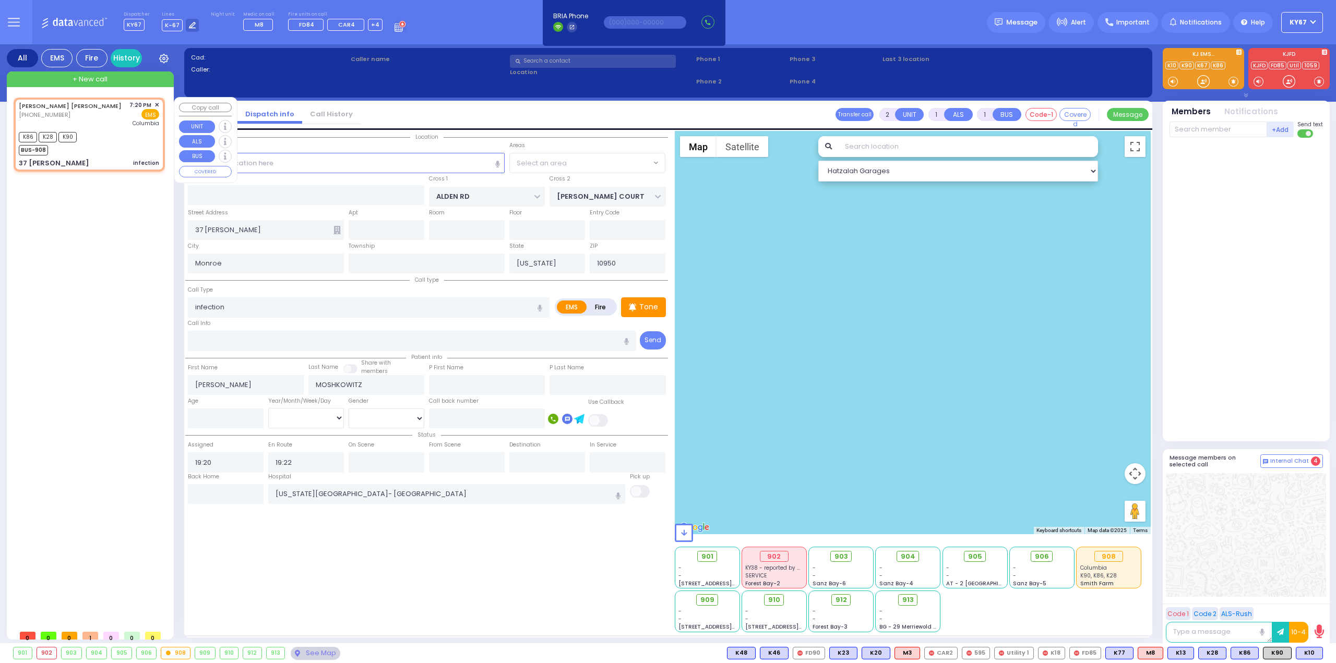
select select "Hatzalah Garages"
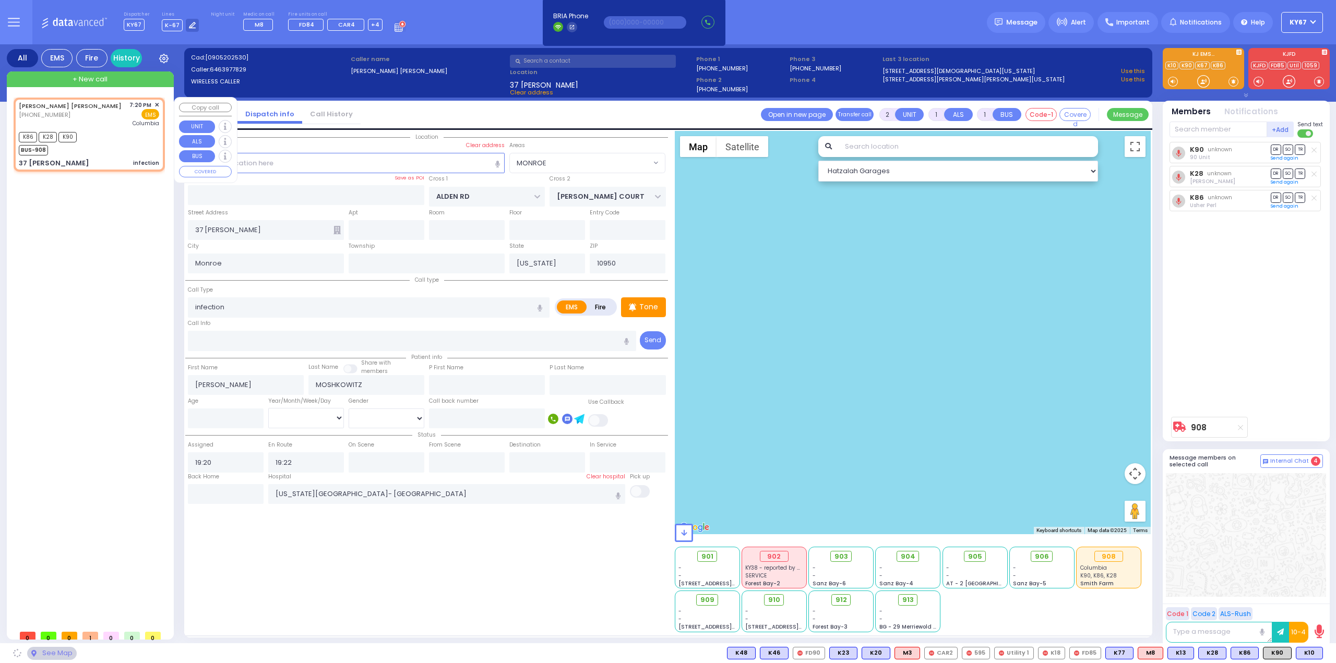
select select "MONROE"
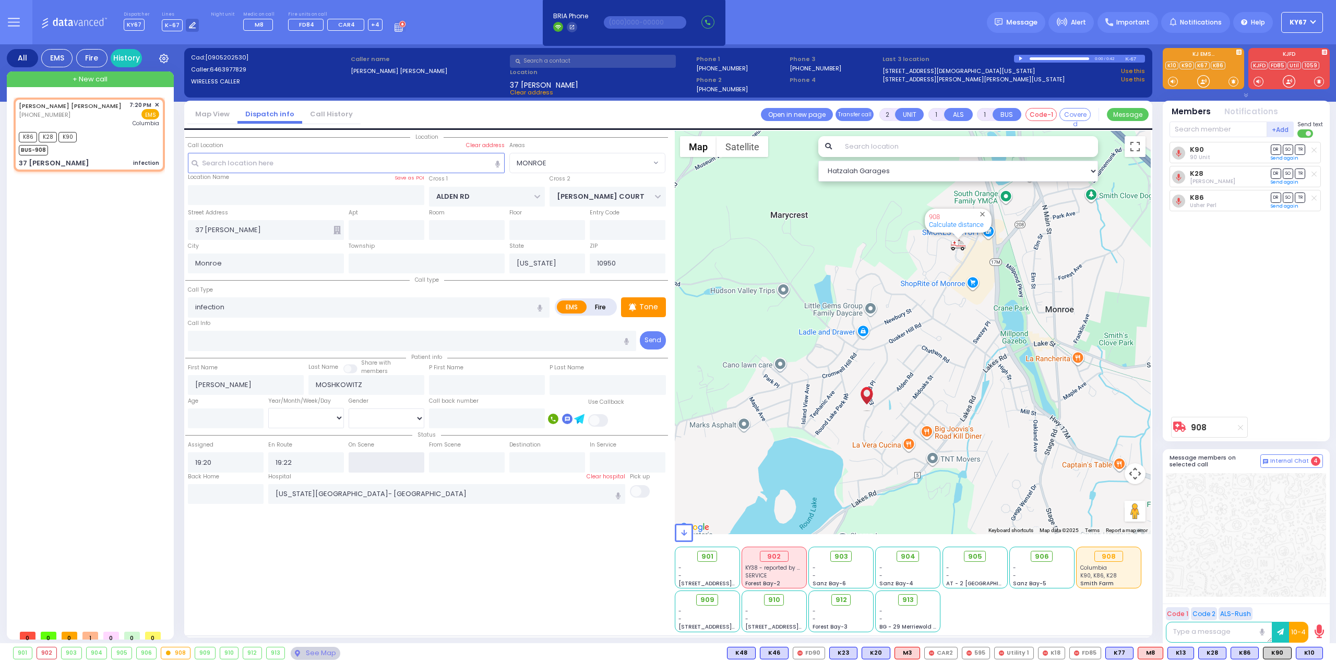
click at [387, 460] on input "text" at bounding box center [387, 462] width 76 height 20
type input "19:24"
click at [406, 557] on div "Location All areas" at bounding box center [426, 382] width 483 height 502
select select
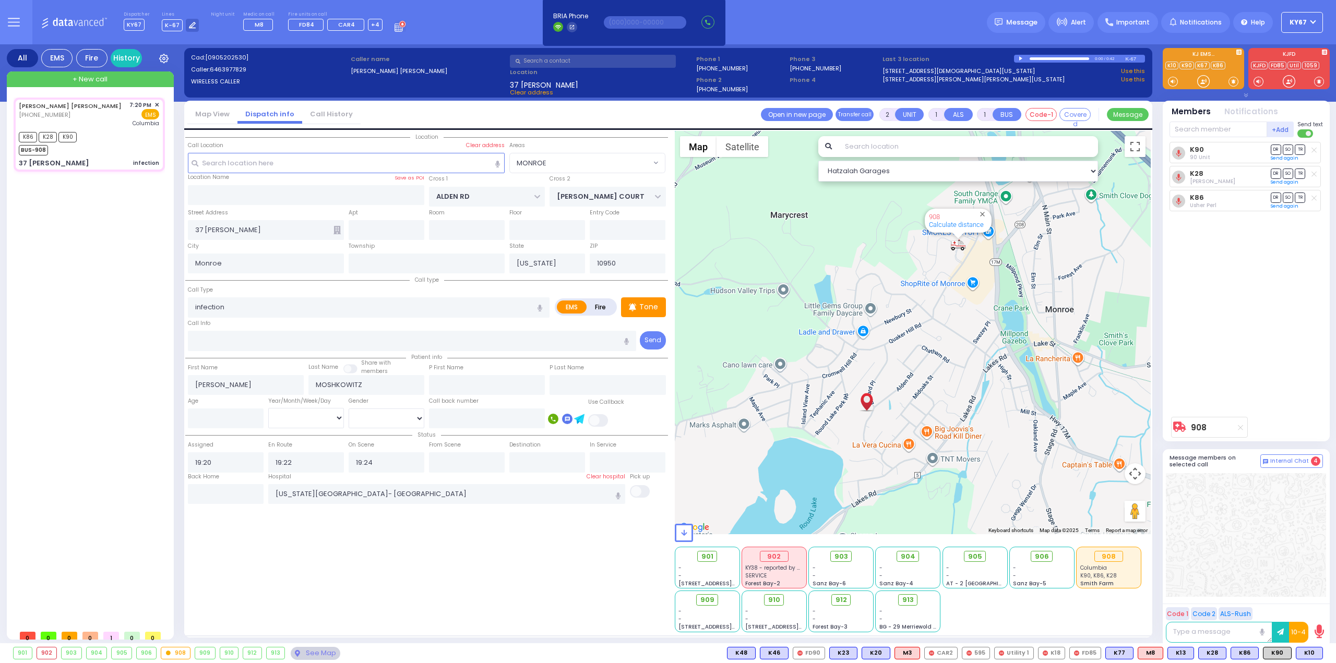
radio input "true"
select select
select select "Hatzalah Garages"
select select "MONROE"
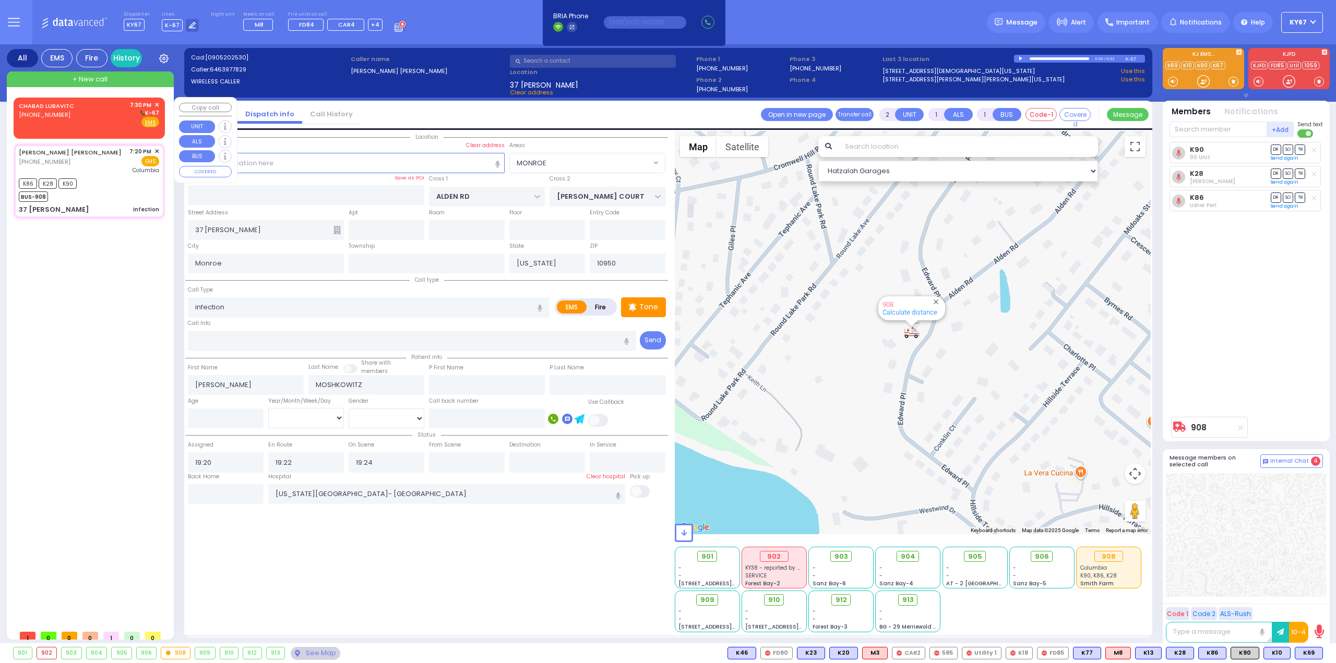
click at [74, 110] on div "CHABAD LUBAVITC" at bounding box center [48, 106] width 59 height 10
select select
radio input "true"
select select
type input "19:30"
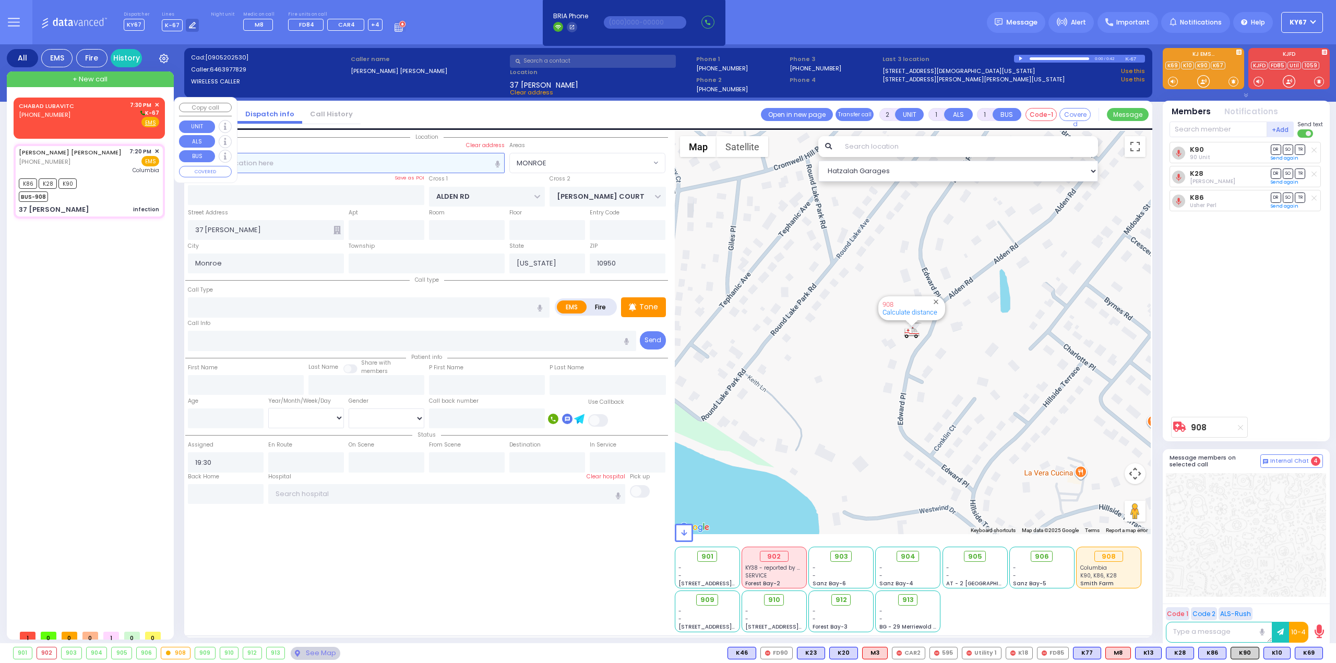
select select "Hatzalah Garages"
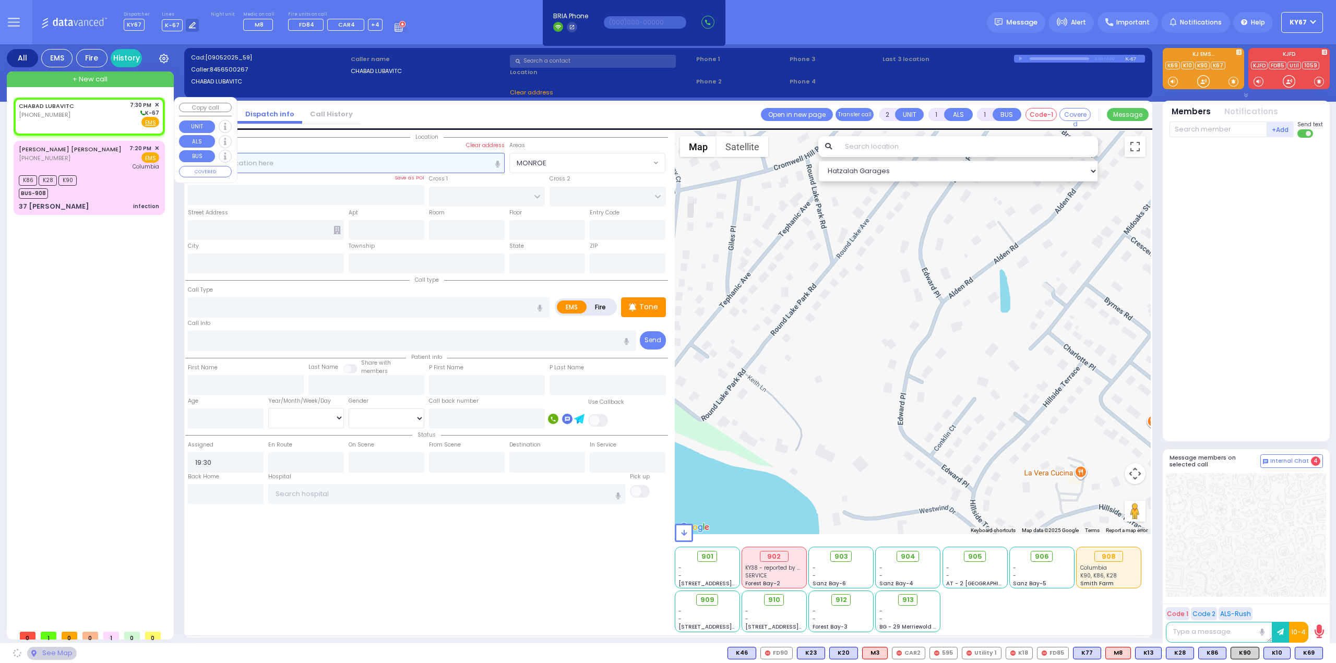
select select
radio input "true"
select select
select select "Hatzalah Garages"
click at [334, 162] on input "text" at bounding box center [346, 163] width 317 height 20
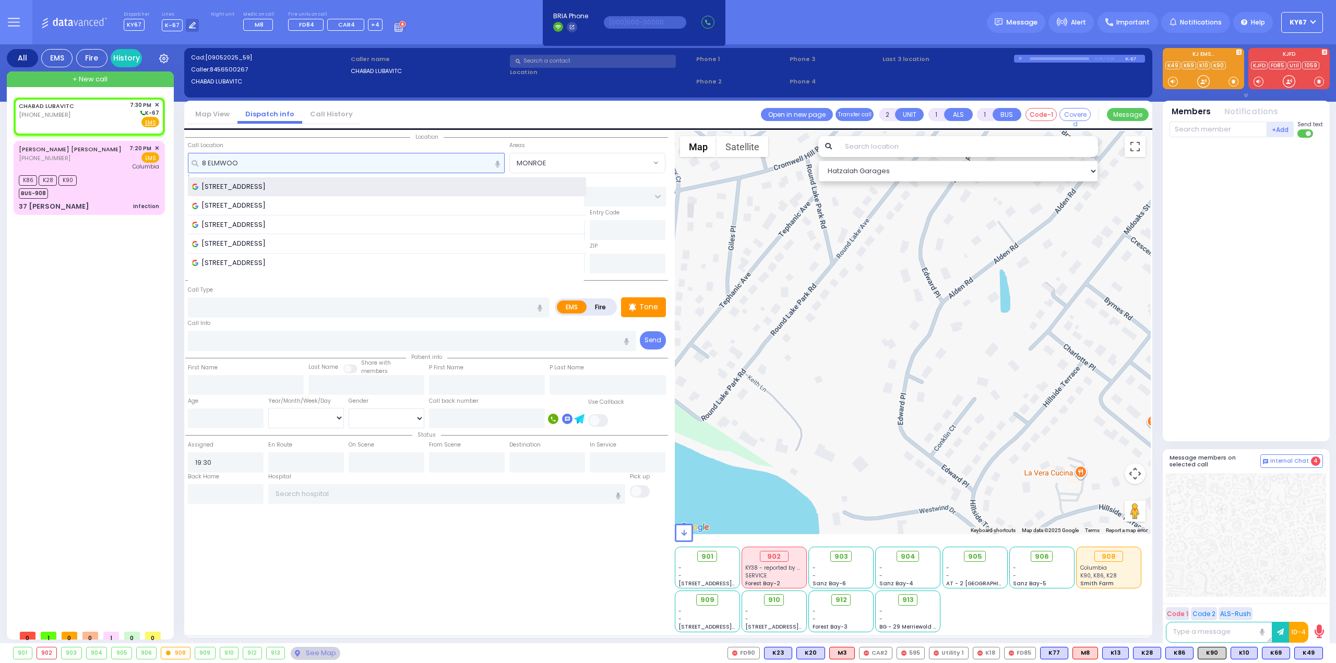
type input "8 ELMWOO"
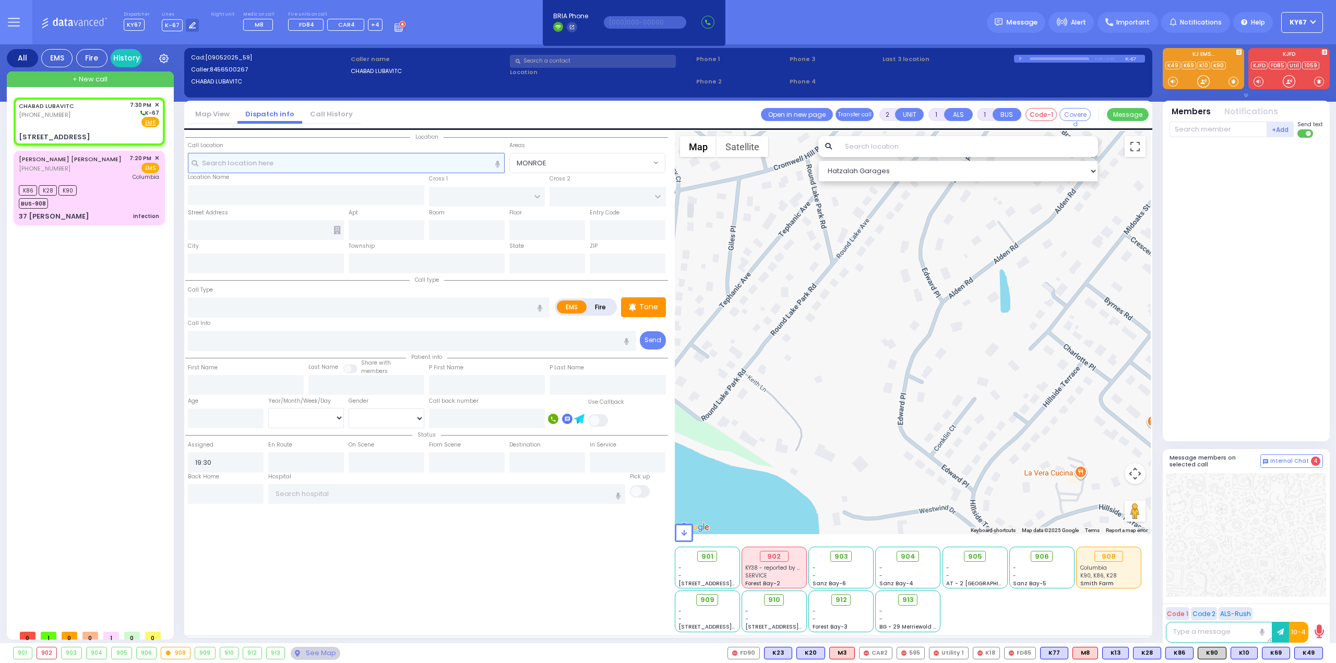
select select
radio input "true"
select select
type input "ELMWOOD DR"
type input "[STREET_ADDRESS]"
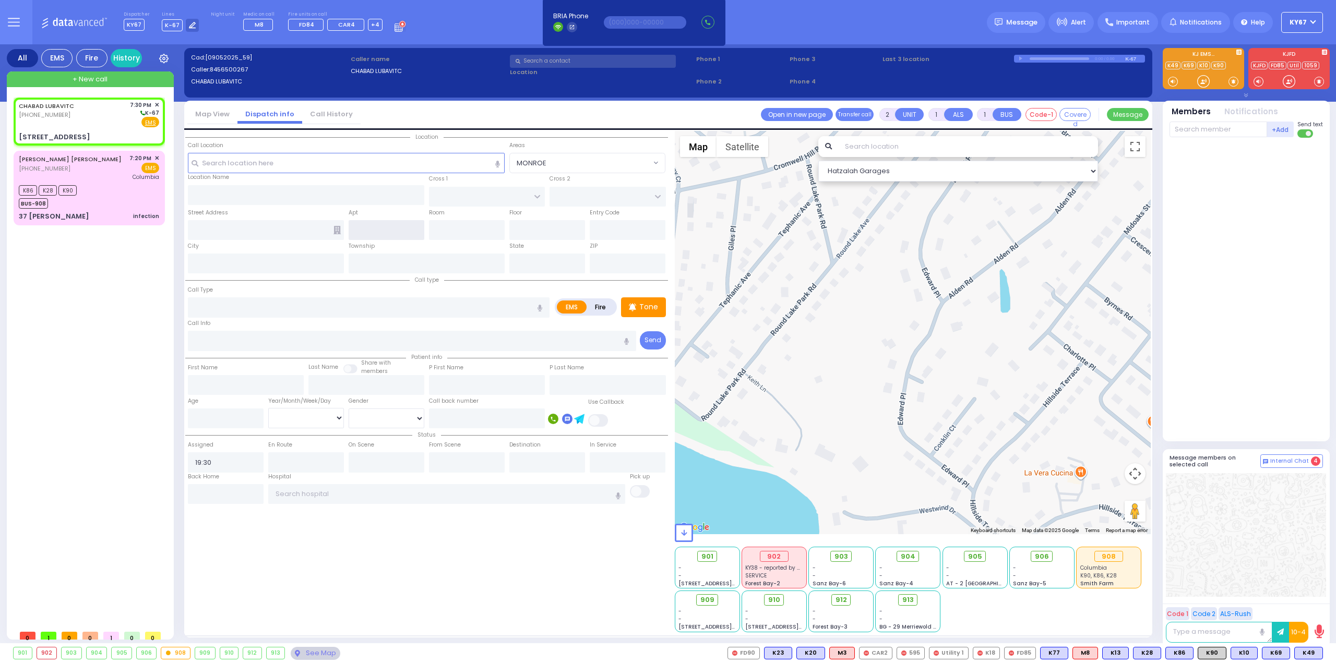
type input "Monroe"
type input "[US_STATE]"
type input "10950"
select select "Hatzalah Garages"
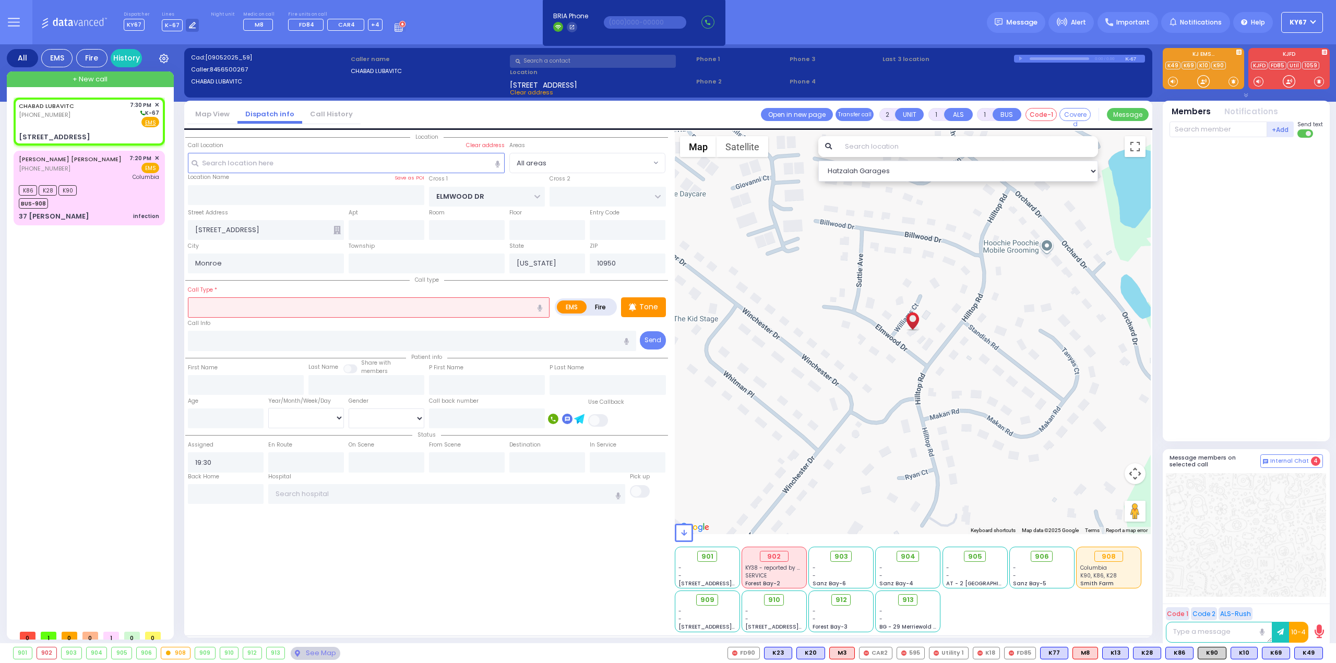
click at [227, 308] on input "text" at bounding box center [369, 307] width 362 height 20
select select
radio input "true"
select select
select select "Hatzalah Garages"
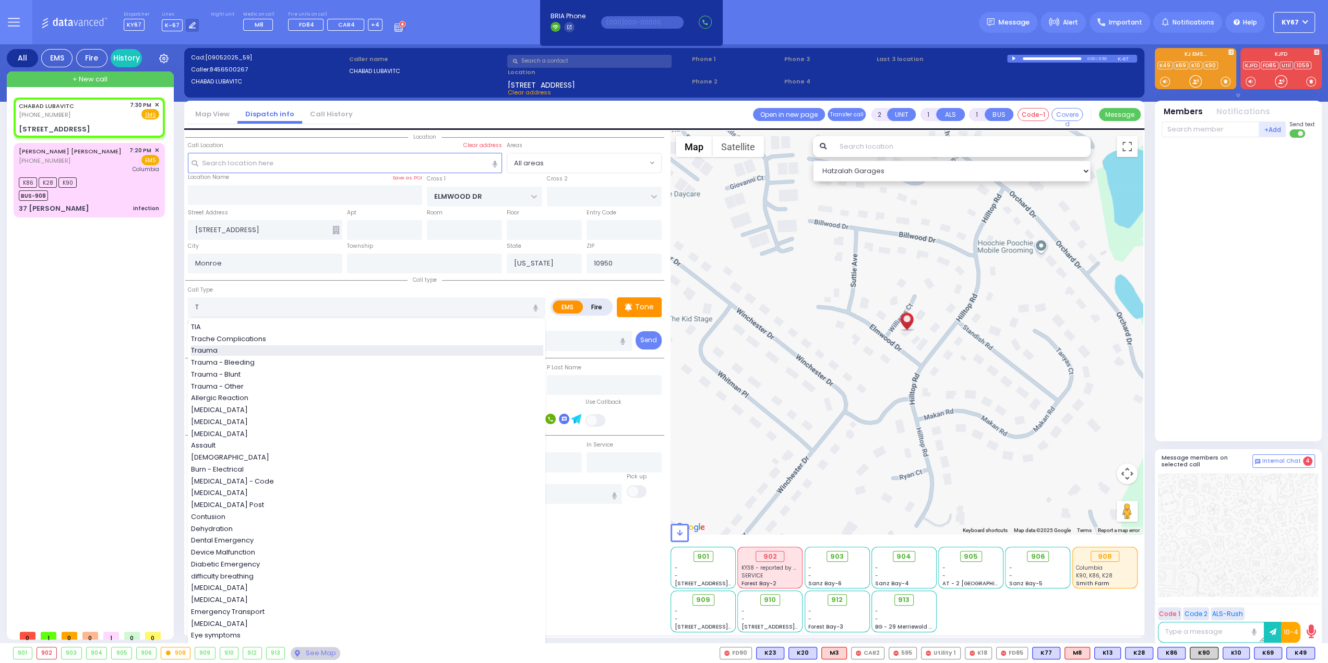
click at [229, 349] on div "Trauma" at bounding box center [367, 351] width 352 height 10
type input "Trauma"
type input "0"
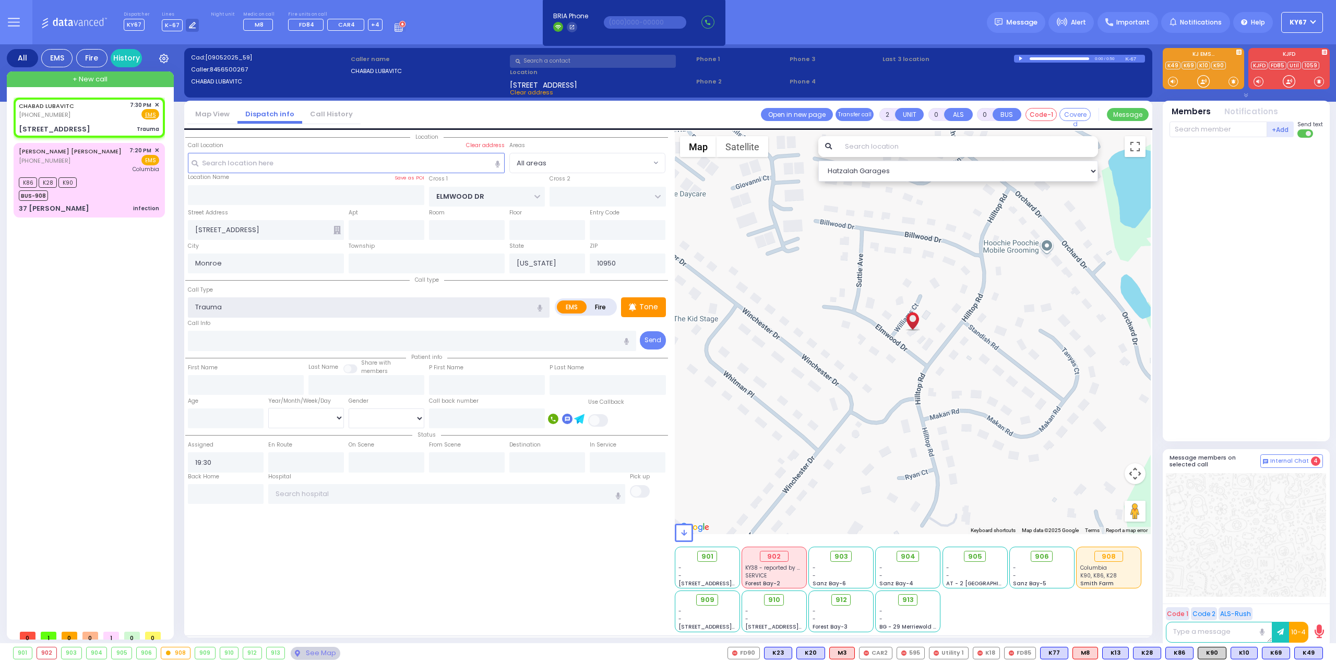
select select
radio input "true"
select select
select select "Hatzalah Garages"
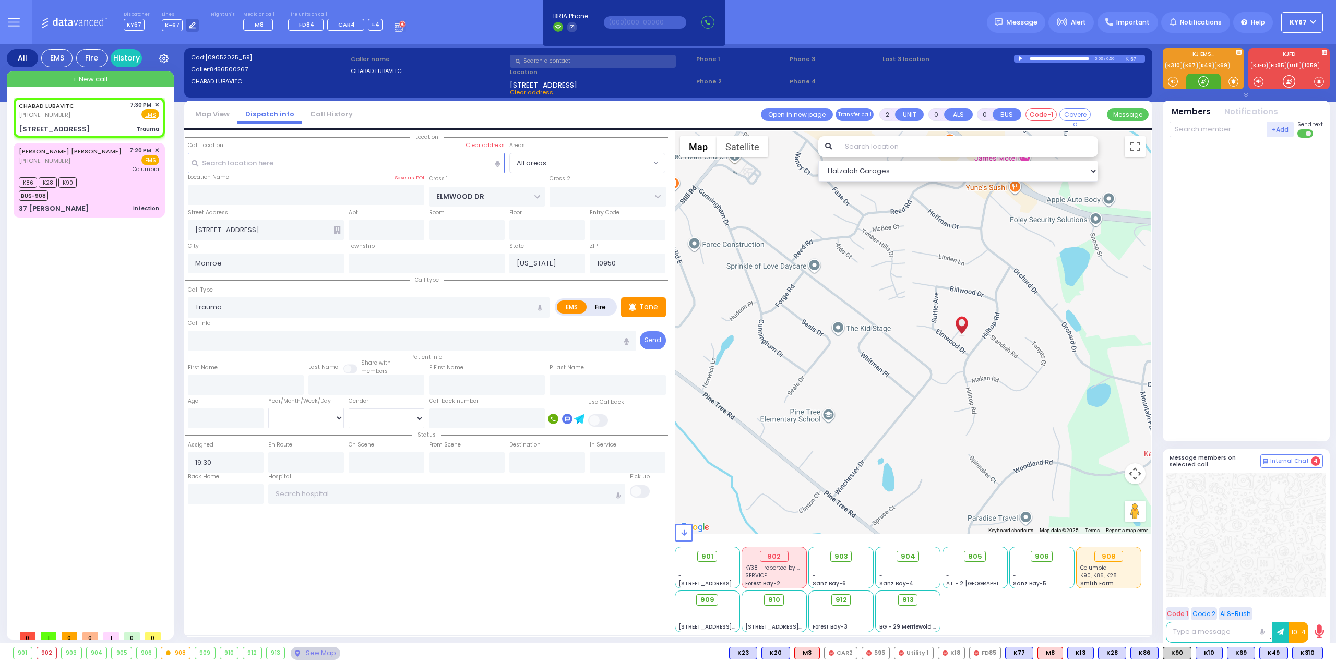
click at [1067, 332] on div at bounding box center [913, 332] width 476 height 403
select select
radio input "true"
select select
select select "Hatzalah Garages"
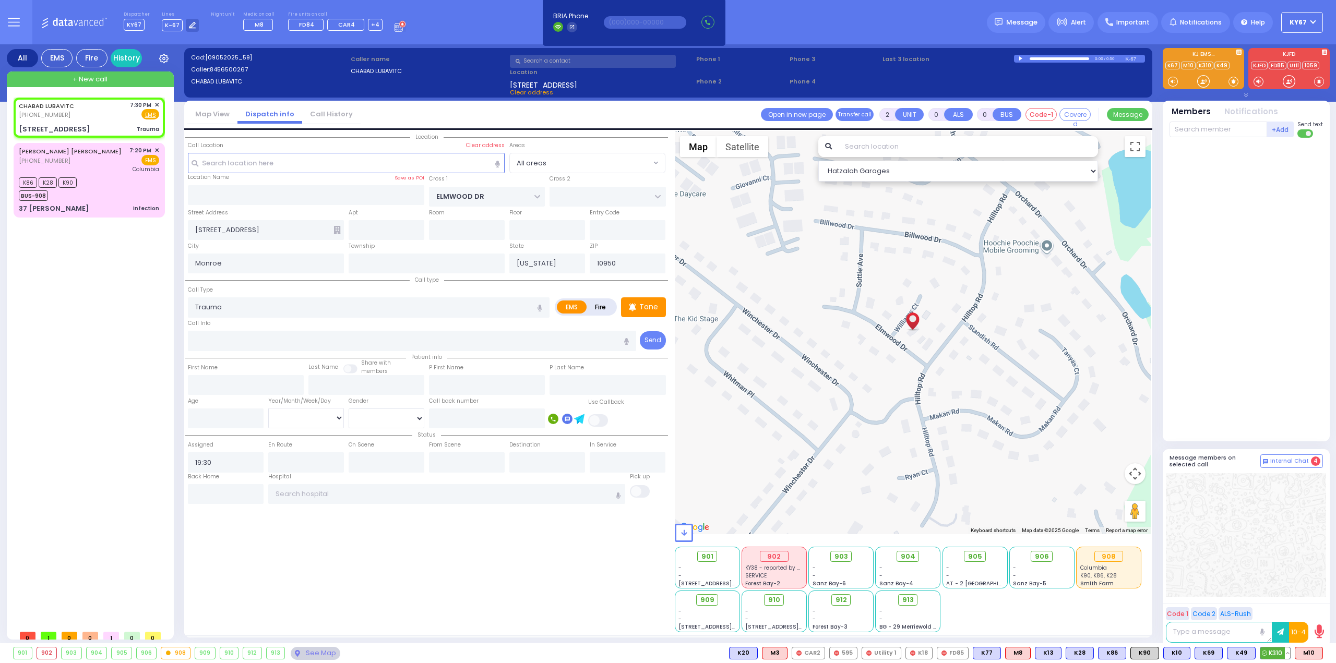
click at [1276, 656] on span "K310" at bounding box center [1275, 653] width 30 height 11
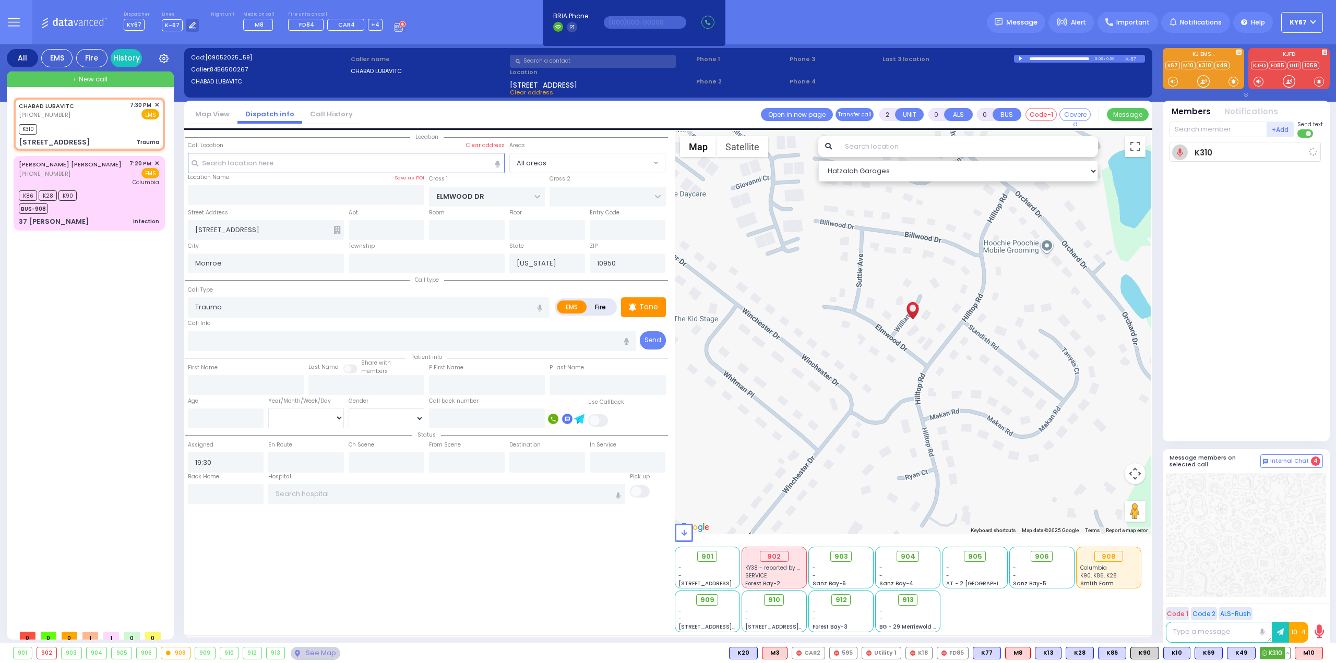
select select
radio input "true"
select select
type input "19:32"
select select "Hatzalah Garages"
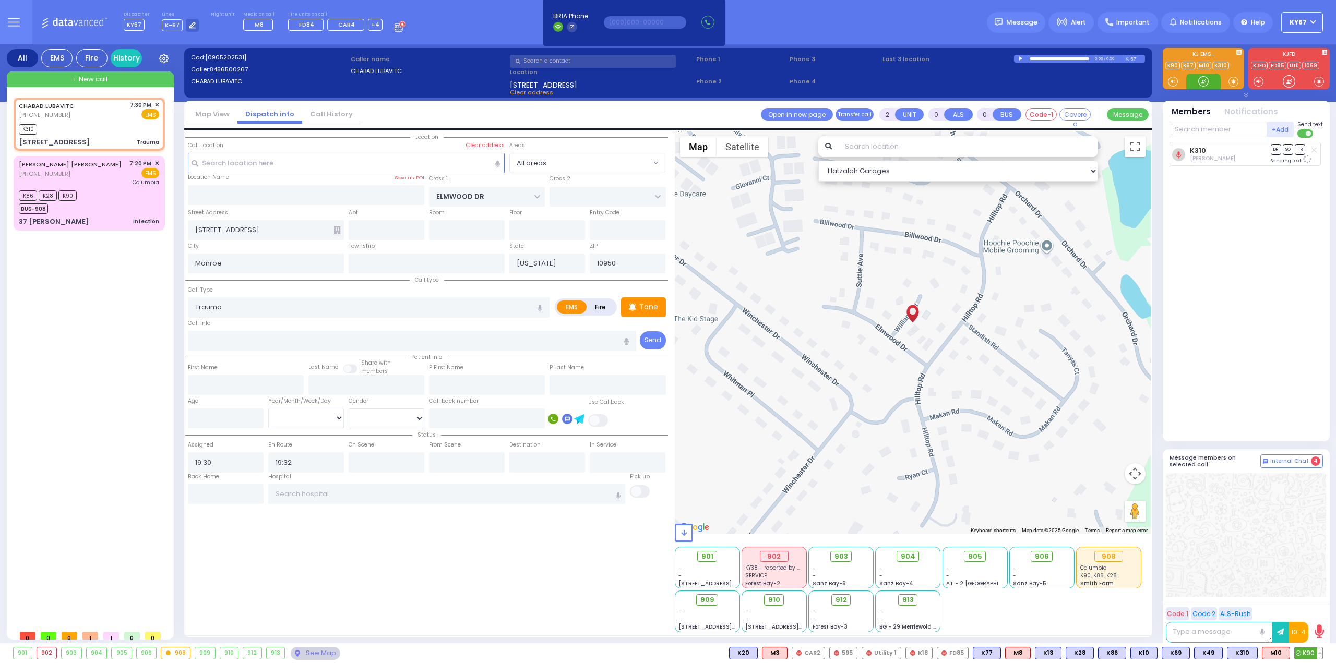
click at [1304, 655] on span "K90" at bounding box center [1309, 653] width 28 height 11
select select
radio input "true"
select select
select select "Hatzalah Garages"
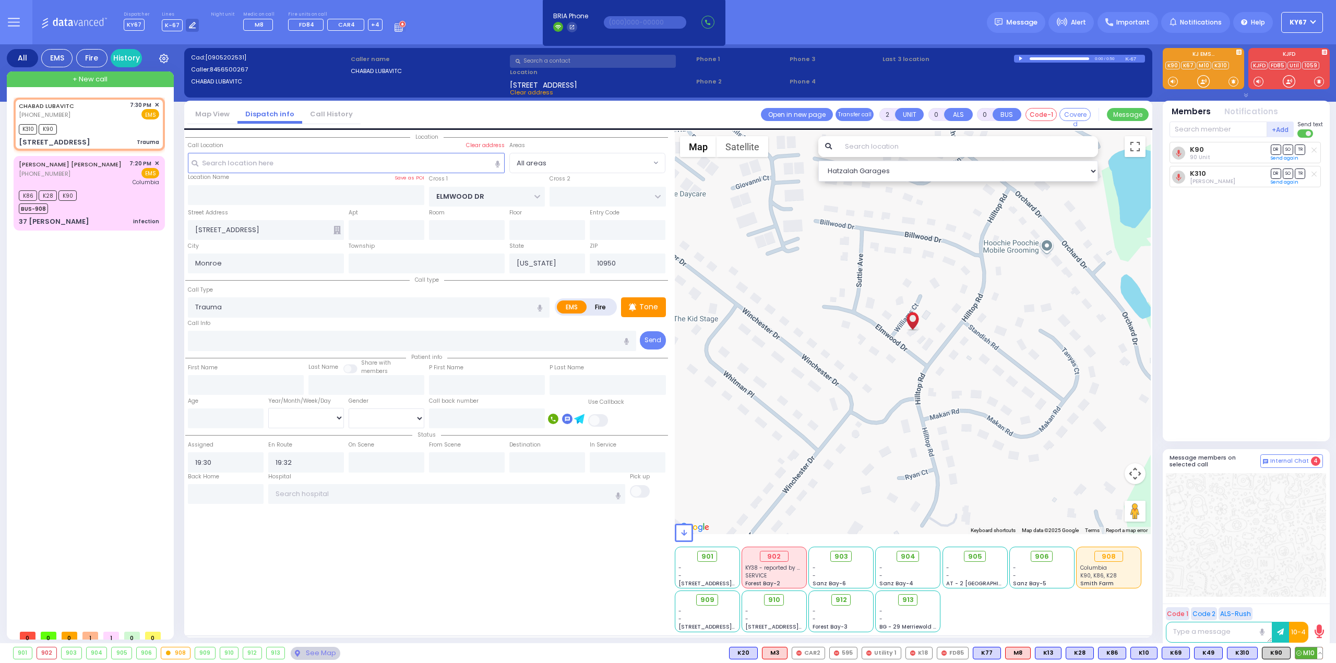
click at [1310, 654] on span "M10" at bounding box center [1308, 653] width 27 height 11
select select
radio input "true"
select select
select select "Hatzalah Garages"
